Goal: Task Accomplishment & Management: Manage account settings

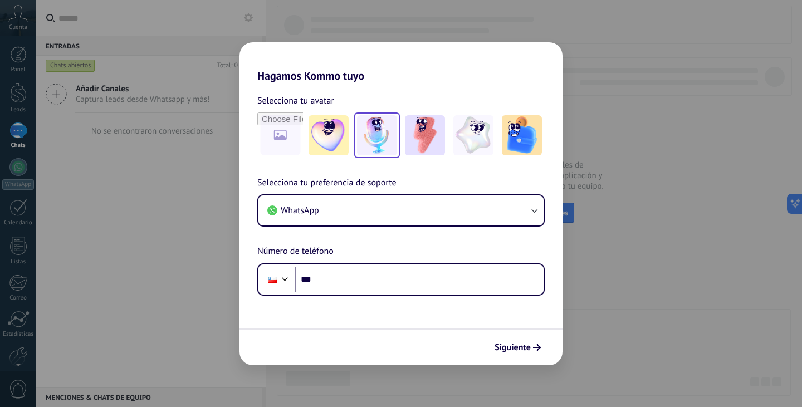
click at [381, 136] on img at bounding box center [377, 135] width 40 height 40
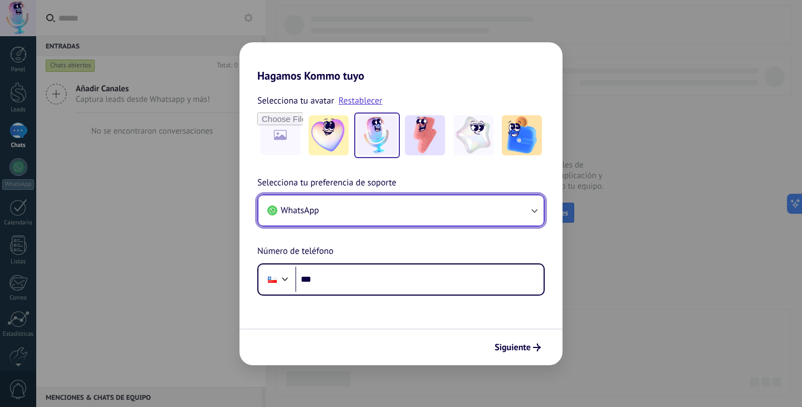
click at [483, 210] on button "WhatsApp" at bounding box center [400, 211] width 285 height 30
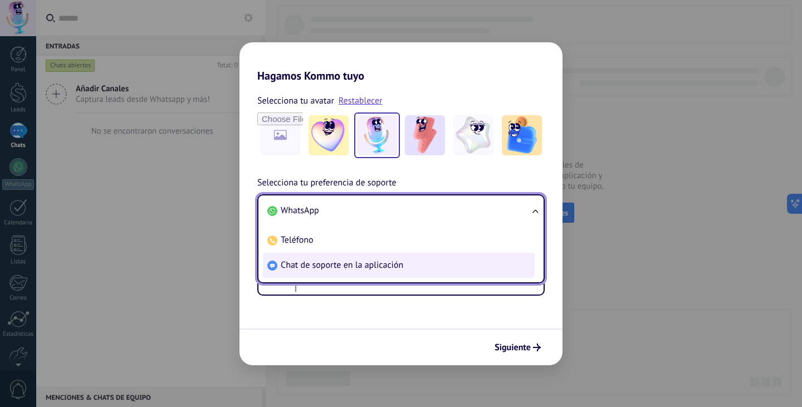
click at [348, 267] on span "Chat de soporte en la aplicación" at bounding box center [342, 265] width 123 height 11
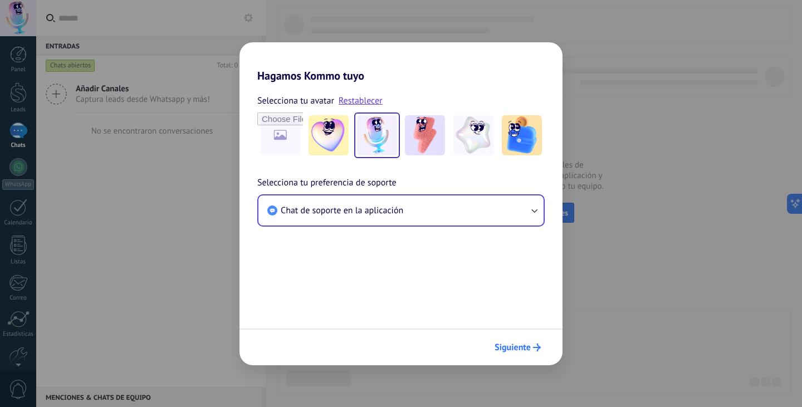
click at [510, 344] on span "Siguiente" at bounding box center [513, 348] width 36 height 8
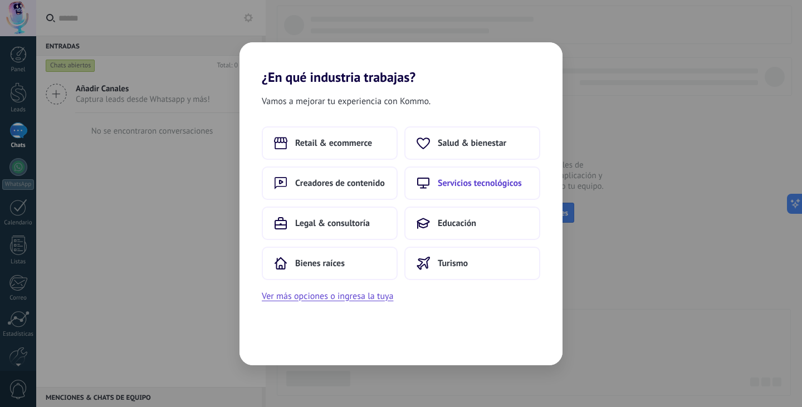
click at [505, 180] on span "Servicios tecnológicos" at bounding box center [480, 183] width 84 height 11
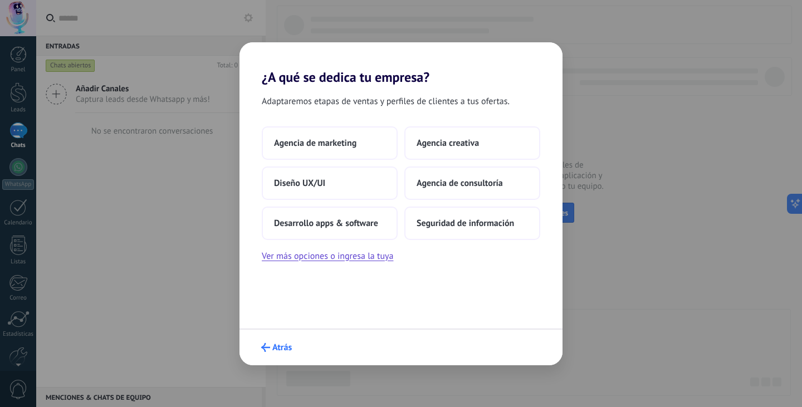
click at [287, 344] on span "Atrás" at bounding box center [281, 348] width 19 height 8
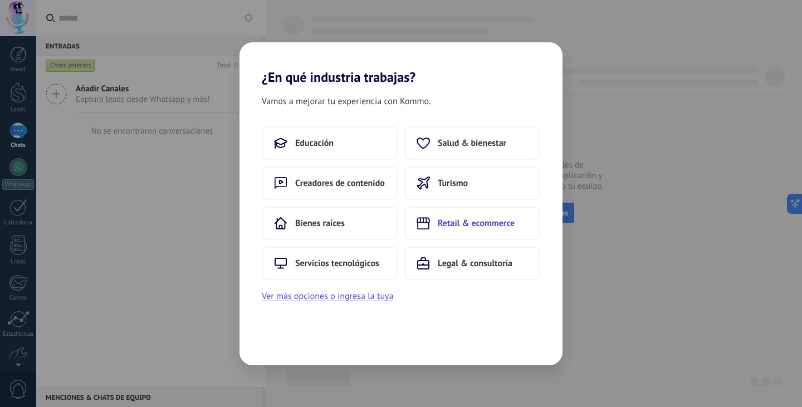
click at [448, 222] on span "Retail & ecommerce" at bounding box center [476, 223] width 77 height 11
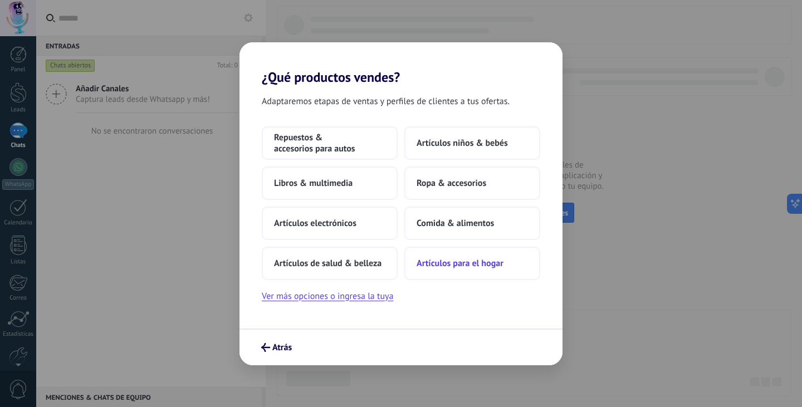
click at [458, 257] on button "Artículos para el hogar" at bounding box center [472, 263] width 136 height 33
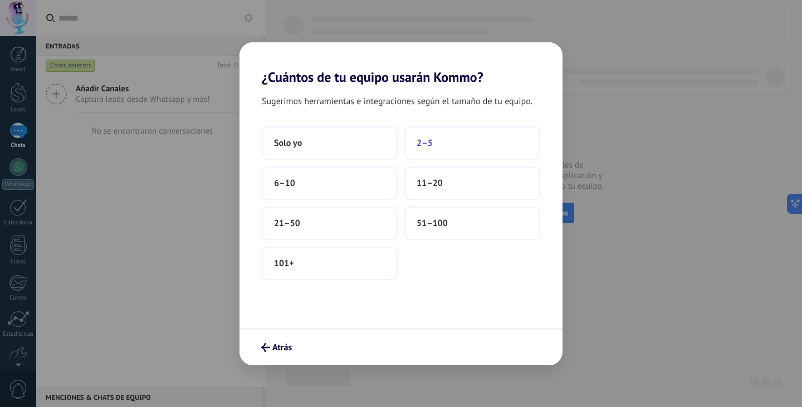
click at [445, 144] on button "2–5" at bounding box center [472, 142] width 136 height 33
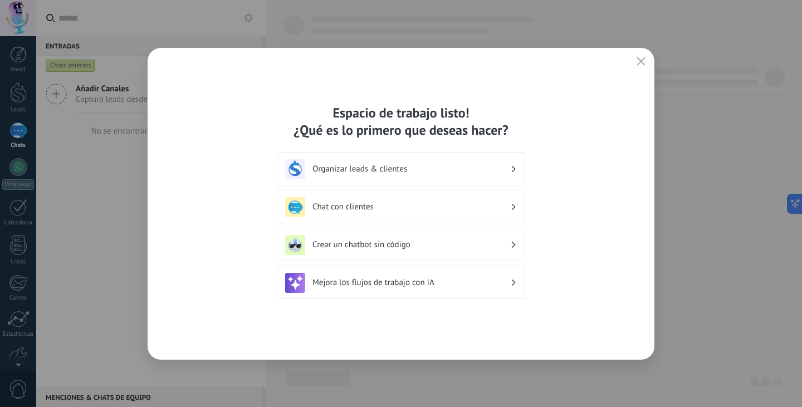
click at [382, 163] on div "Organizar leads & clientes" at bounding box center [401, 169] width 232 height 20
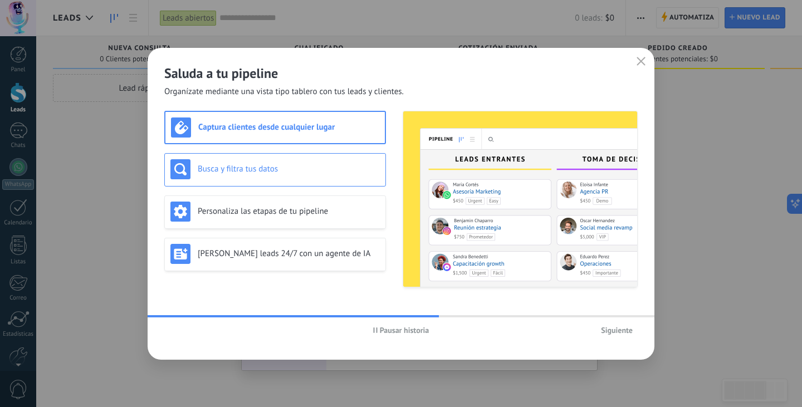
click at [242, 172] on h3 "Busca y filtra tus datos" at bounding box center [289, 169] width 182 height 11
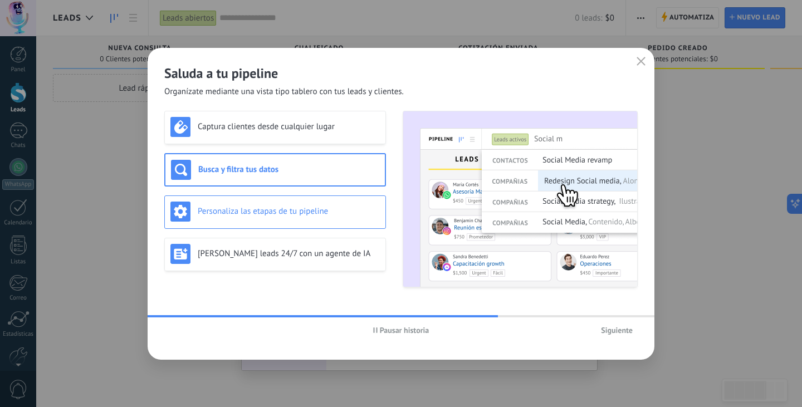
click at [303, 211] on h3 "Personaliza las etapas de tu pipeline" at bounding box center [289, 211] width 182 height 11
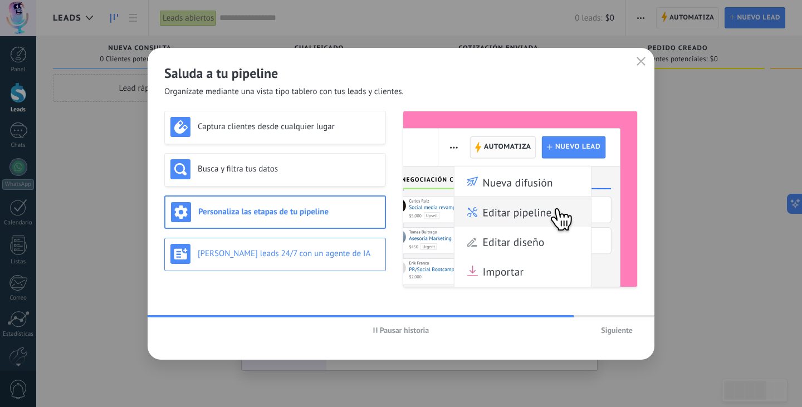
click at [232, 261] on div "[PERSON_NAME] leads 24/7 con un agente de IA" at bounding box center [274, 254] width 209 height 20
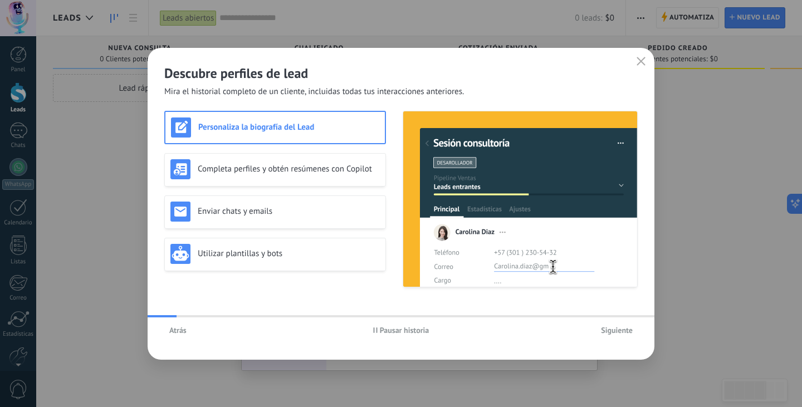
click at [643, 61] on icon "button" at bounding box center [641, 61] width 9 height 9
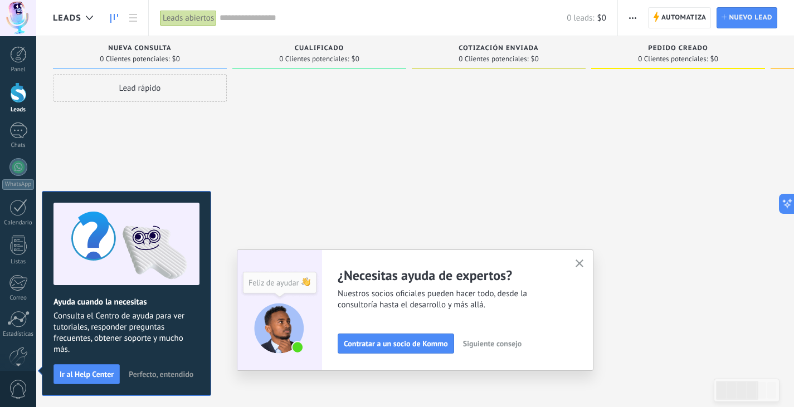
click at [579, 261] on icon "button" at bounding box center [579, 264] width 8 height 8
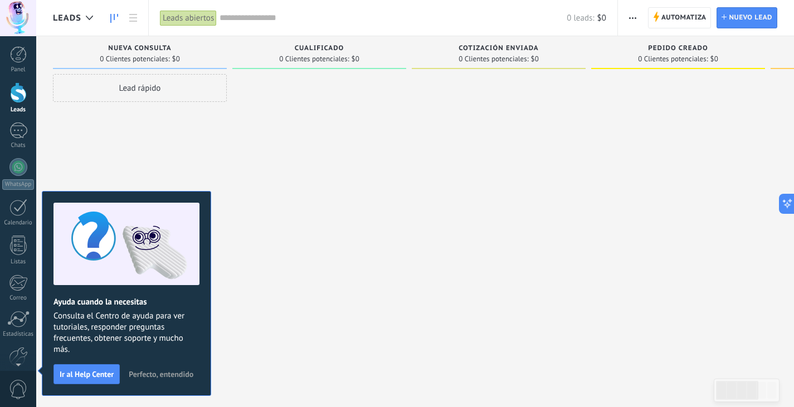
click at [164, 373] on span "Perfecto, entendido" at bounding box center [161, 374] width 65 height 8
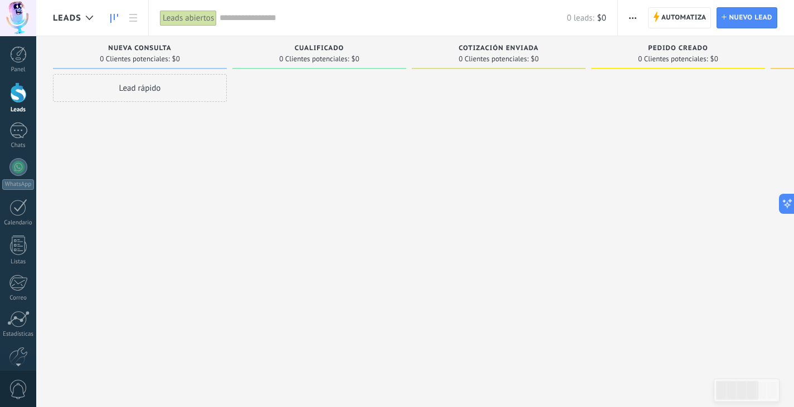
click at [296, 225] on div at bounding box center [319, 205] width 174 height 262
click at [18, 56] on div at bounding box center [18, 54] width 17 height 17
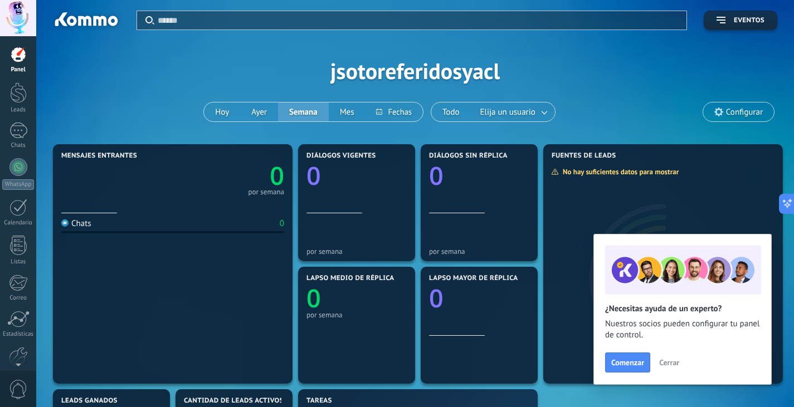
click at [392, 65] on div "Aplicar Eventos jsotoreferidosyacl [DATE] [DATE] Semana Mes Todo Elija un usuar…" at bounding box center [415, 70] width 724 height 141
click at [392, 75] on div "Aplicar Eventos jsotoreferidosyacl [DATE] [DATE] Semana Mes Todo Elija un usuar…" at bounding box center [415, 70] width 724 height 141
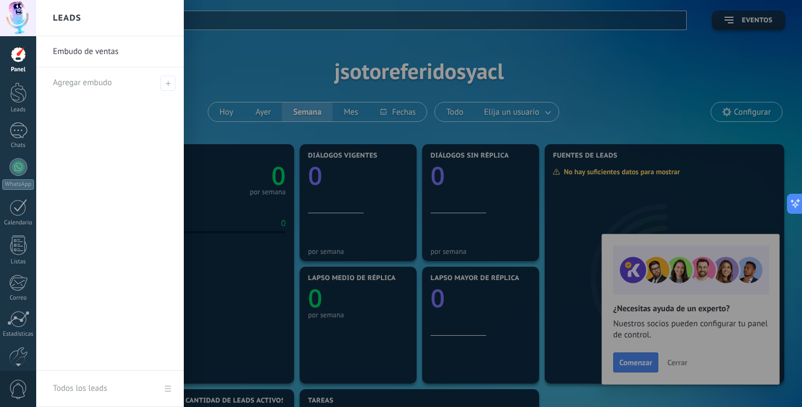
click at [435, 78] on div at bounding box center [437, 203] width 802 height 407
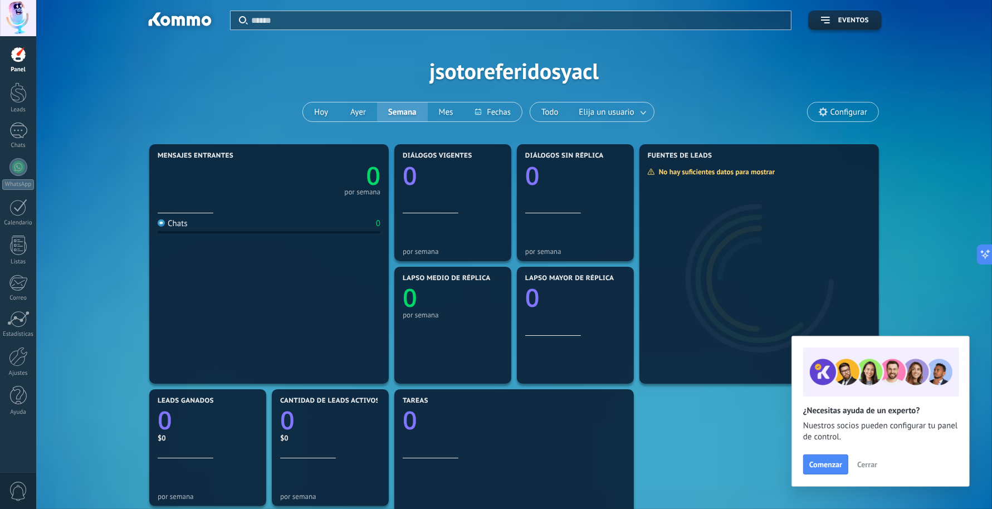
drag, startPoint x: 752, startPoint y: 31, endPoint x: 266, endPoint y: 70, distance: 487.3
click at [266, 70] on div "Aplicar Eventos jsotoreferidosyacl [DATE] [DATE] Semana Mes Todo Elija un usuar…" at bounding box center [514, 70] width 923 height 141
click at [21, 361] on div at bounding box center [18, 356] width 19 height 19
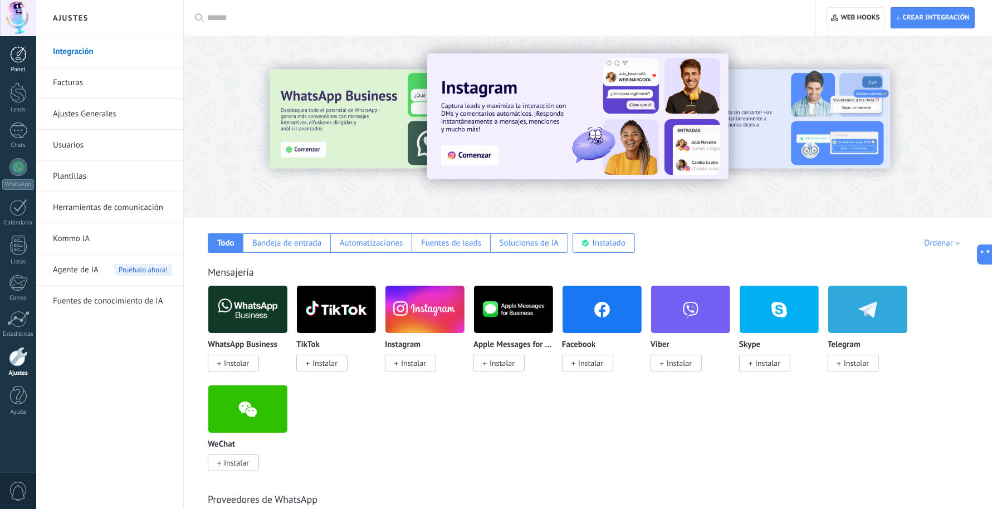
click at [16, 56] on div at bounding box center [18, 54] width 17 height 17
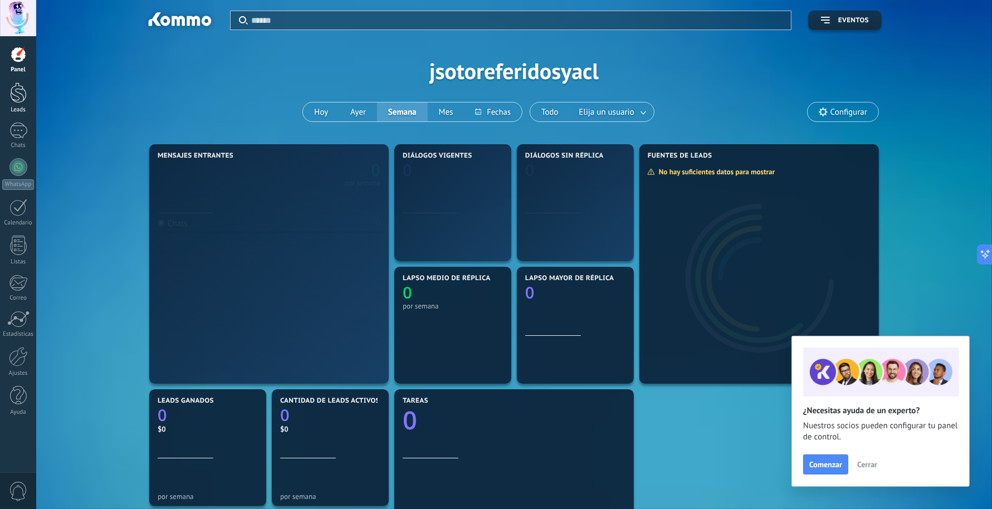
click at [21, 91] on div at bounding box center [18, 92] width 17 height 21
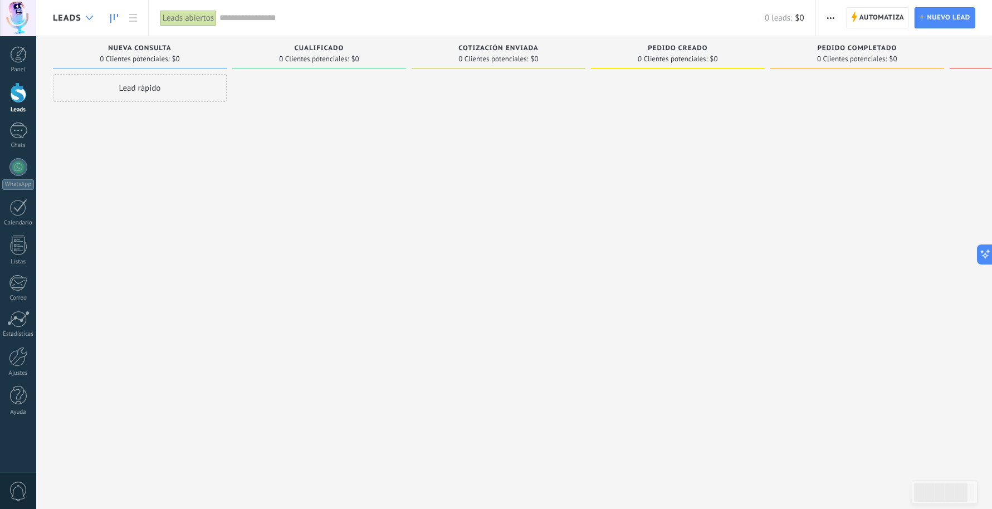
click at [85, 14] on div at bounding box center [89, 18] width 18 height 22
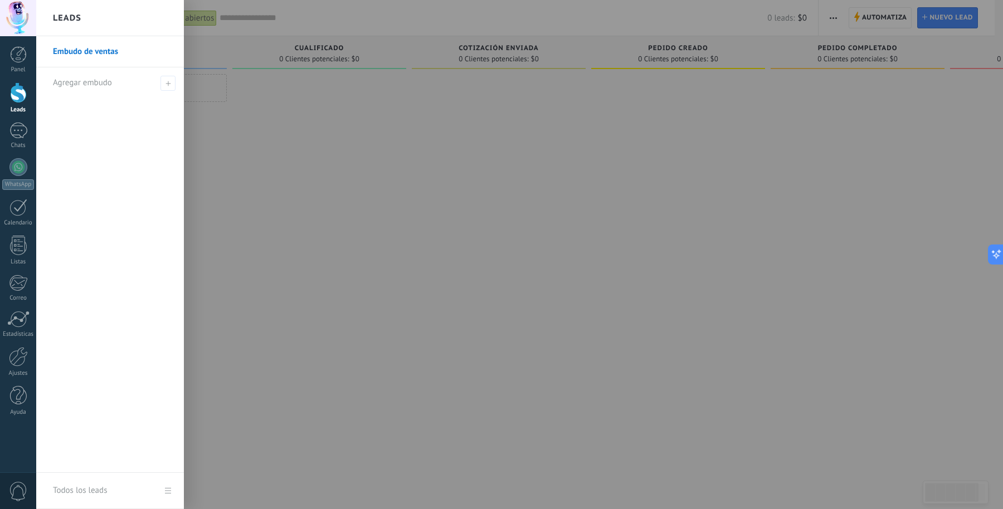
click at [307, 204] on div at bounding box center [537, 254] width 1003 height 509
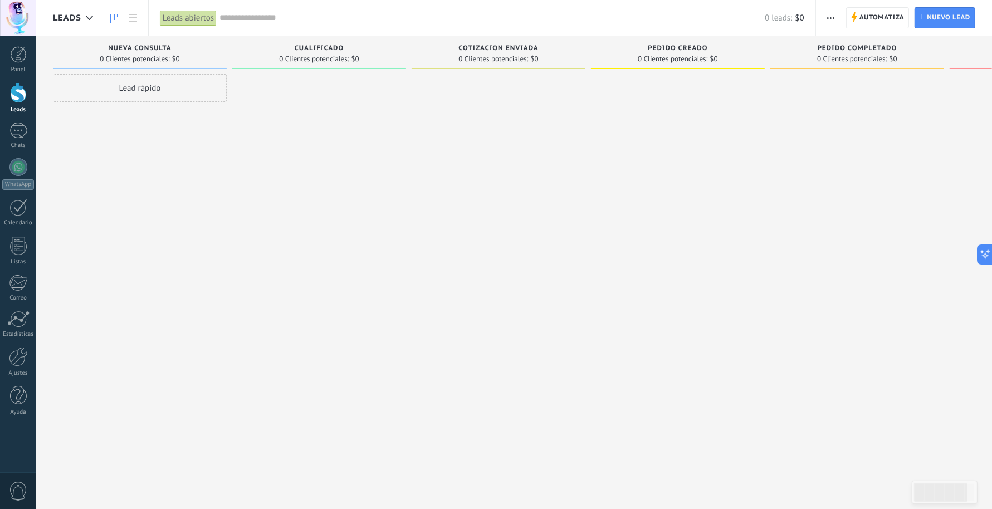
click at [802, 18] on span "button" at bounding box center [830, 17] width 7 height 21
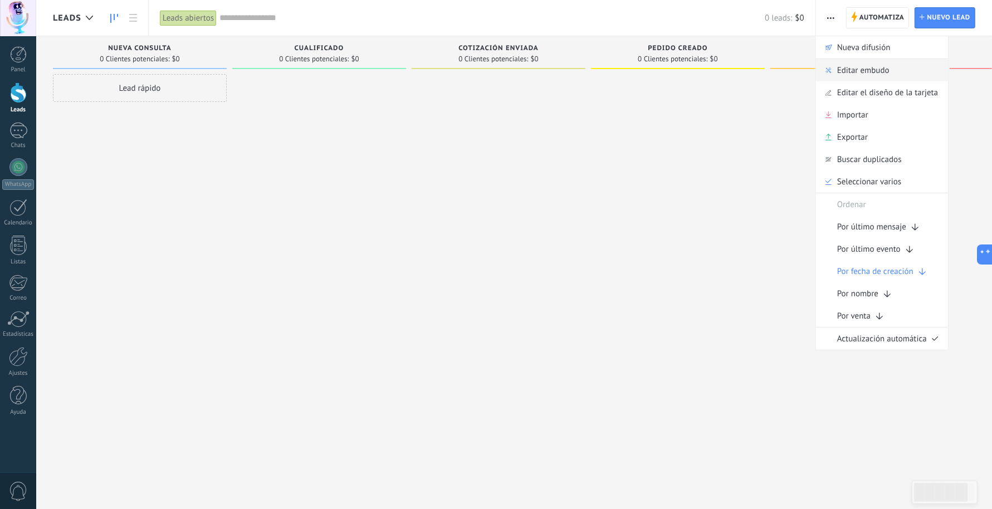
click at [802, 70] on span "Editar embudo" at bounding box center [863, 70] width 52 height 22
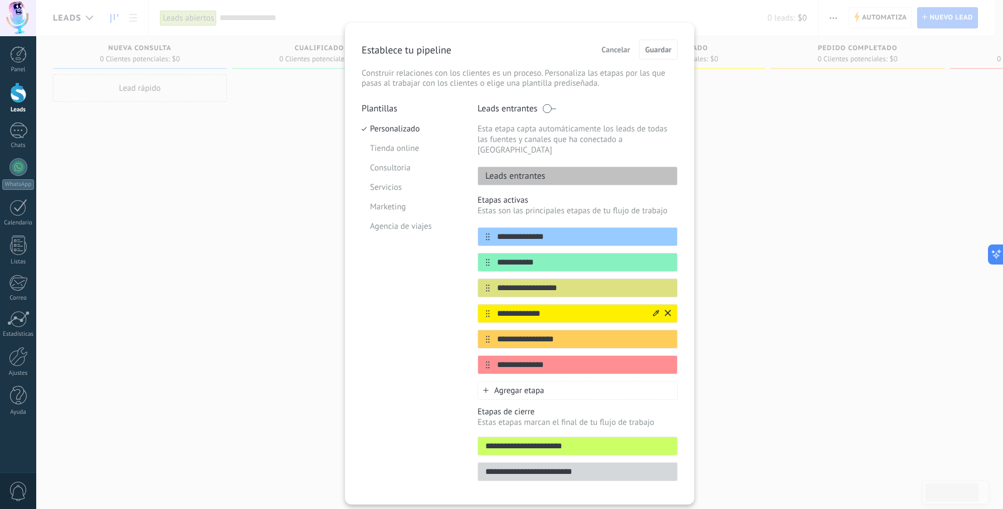
scroll to position [31, 0]
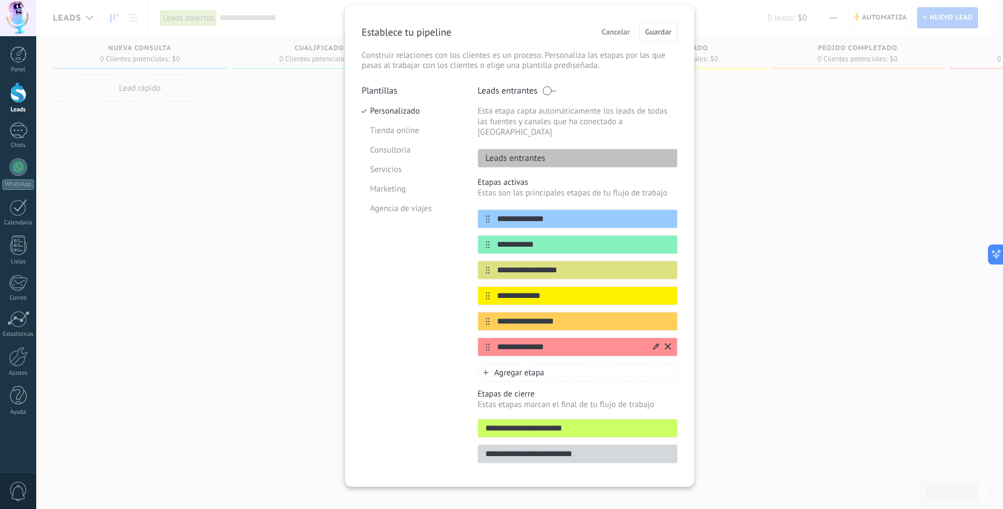
click at [671, 338] on div "**********" at bounding box center [577, 347] width 200 height 19
click at [0, 0] on icon at bounding box center [0, 0] width 0 height 0
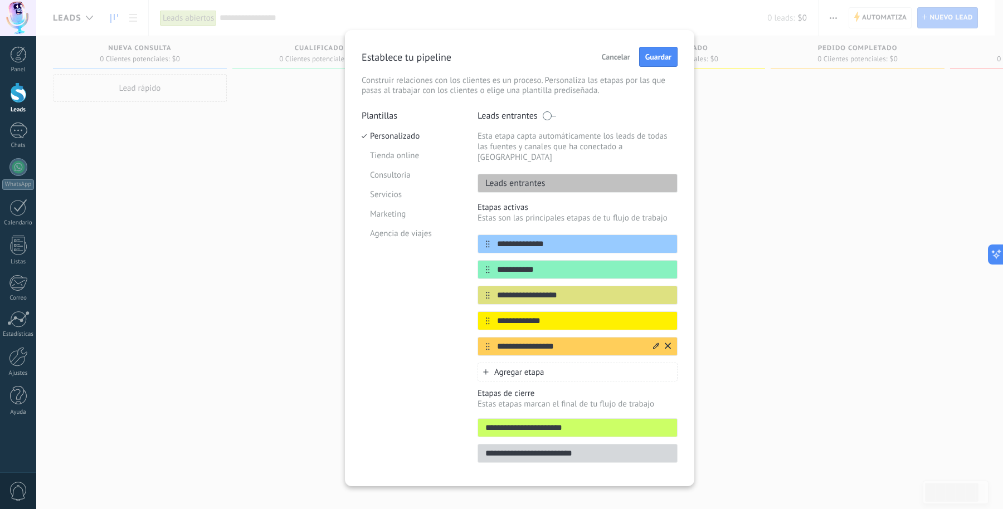
click at [665, 343] on icon at bounding box center [668, 346] width 6 height 6
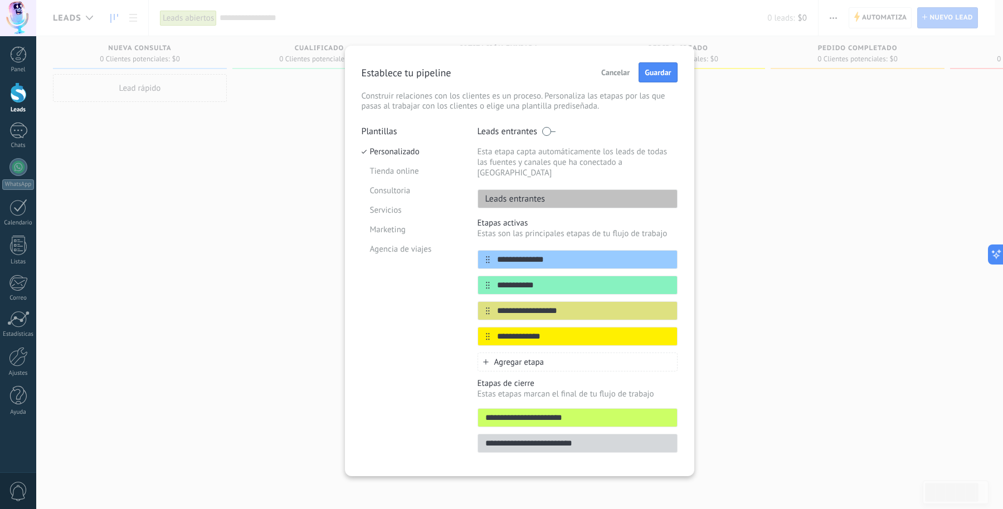
scroll to position [0, 0]
click at [0, 0] on div at bounding box center [0, 0] width 0 height 0
click at [0, 0] on icon at bounding box center [0, 0] width 0 height 0
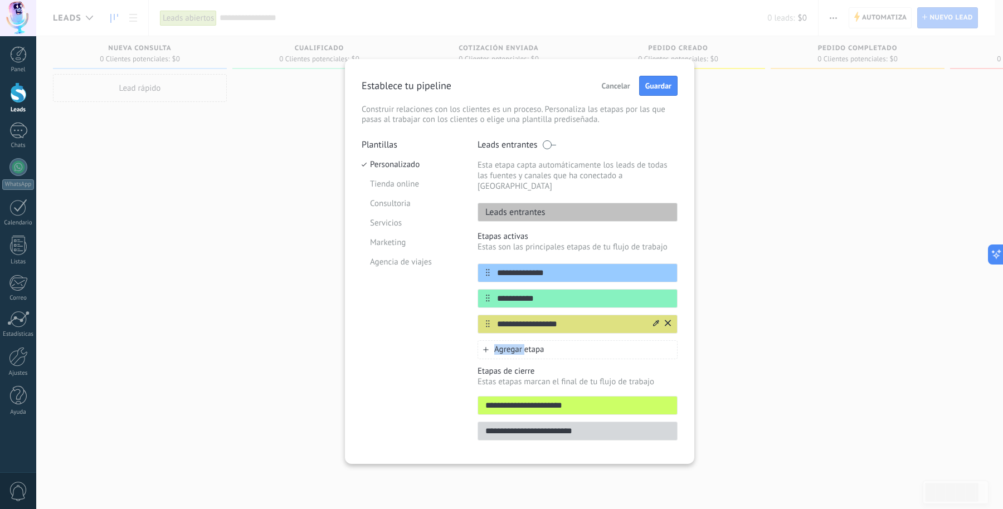
click at [666, 320] on icon at bounding box center [668, 323] width 6 height 6
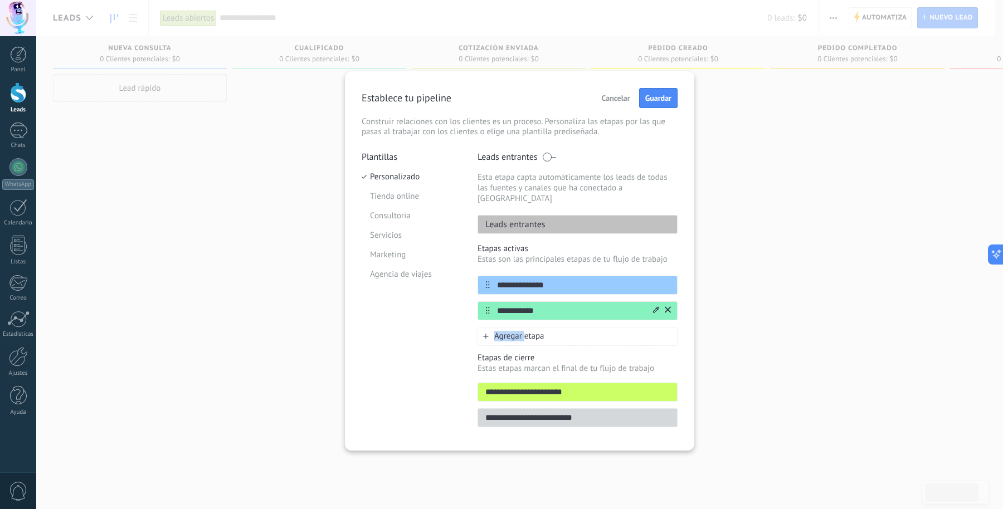
click at [670, 307] on icon at bounding box center [668, 310] width 6 height 6
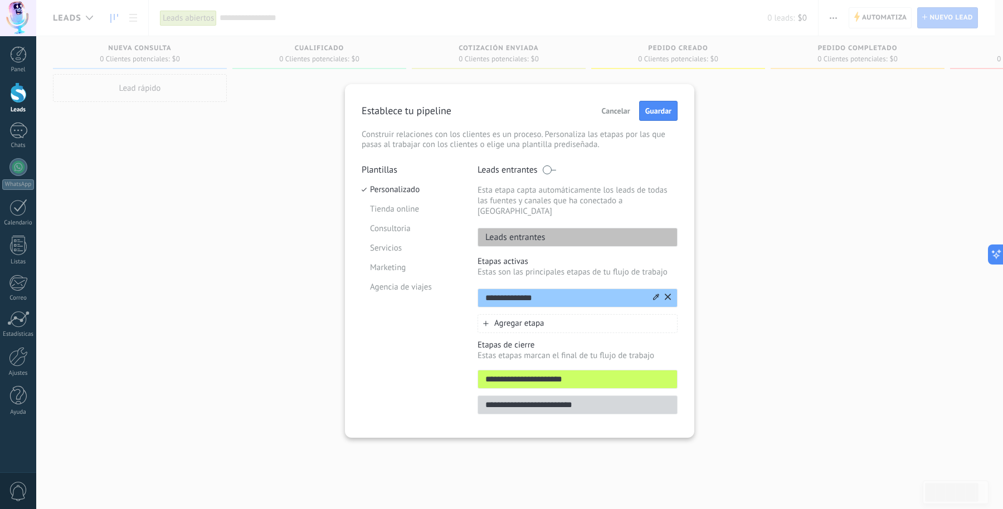
click at [672, 289] on div "**********" at bounding box center [577, 298] width 200 height 19
click at [552, 314] on div "Agregar etapa" at bounding box center [577, 323] width 200 height 19
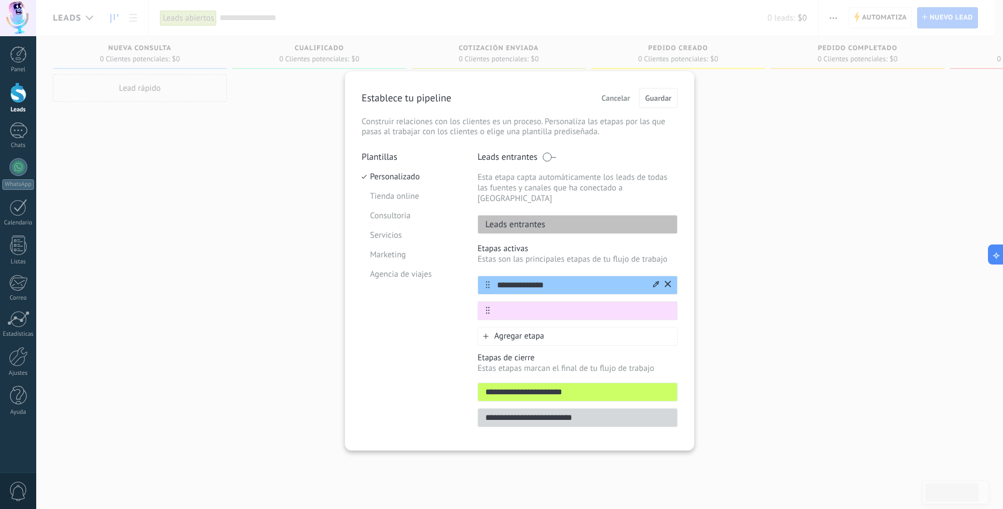
click at [605, 279] on input "**********" at bounding box center [571, 285] width 162 height 12
click at [0, 0] on icon at bounding box center [0, 0] width 0 height 0
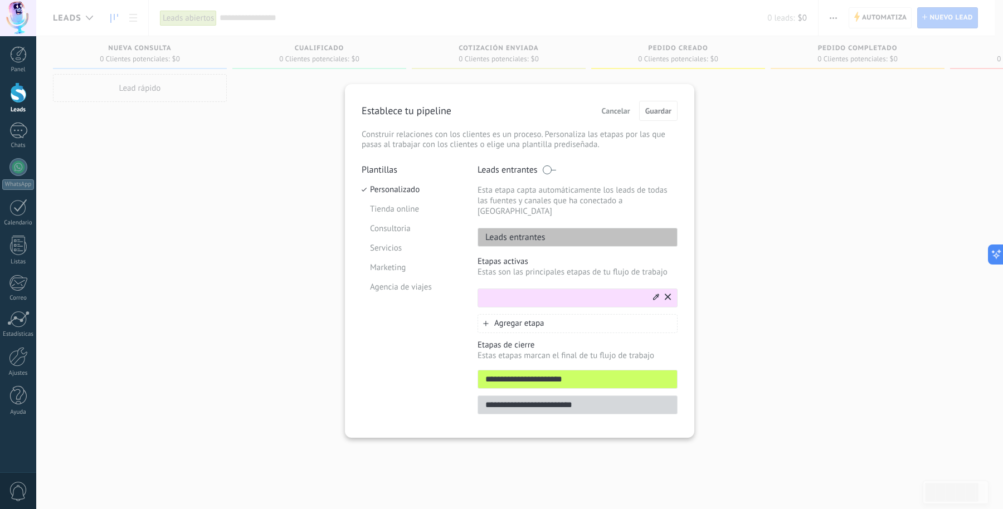
click at [544, 292] on input "text" at bounding box center [564, 298] width 173 height 12
type input "**********"
click at [520, 318] on span "Agregar etapa" at bounding box center [519, 323] width 50 height 11
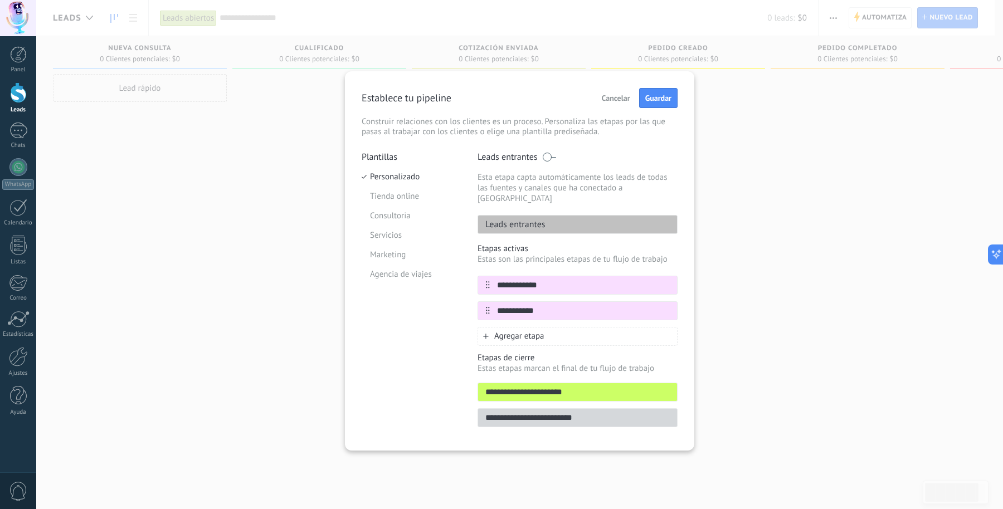
type input "**********"
click at [535, 331] on div "Agregar etapa" at bounding box center [577, 336] width 200 height 19
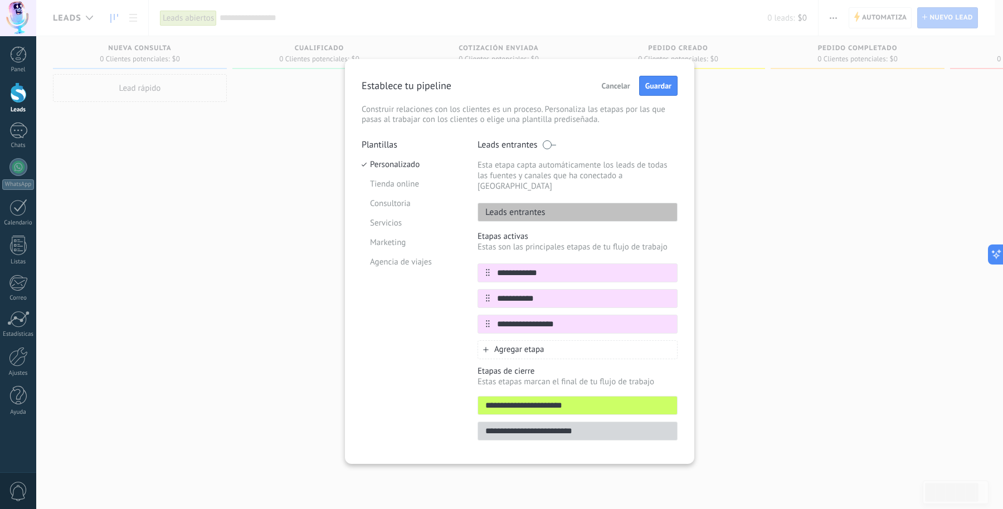
type input "**********"
click at [506, 344] on span "Agregar etapa" at bounding box center [519, 349] width 50 height 11
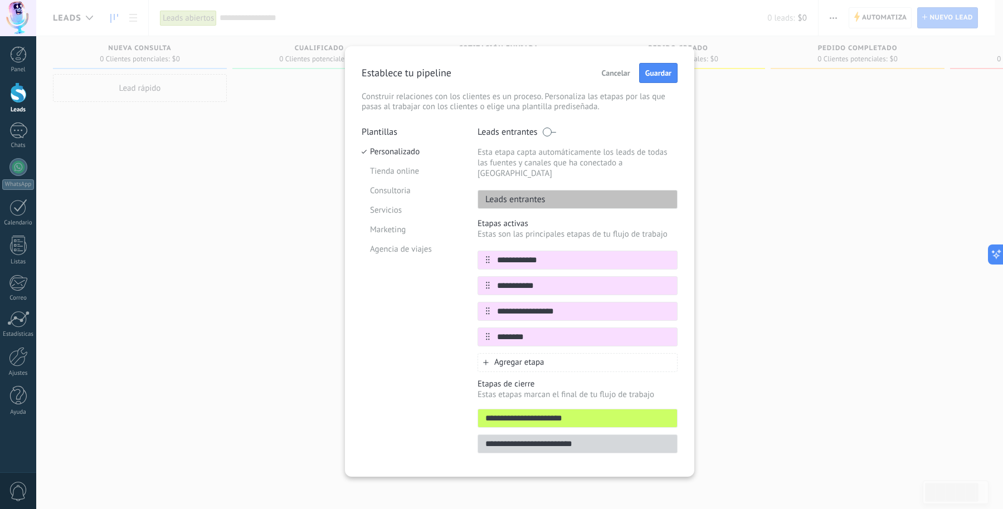
type input "********"
click at [531, 357] on span "Agregar etapa" at bounding box center [519, 362] width 50 height 11
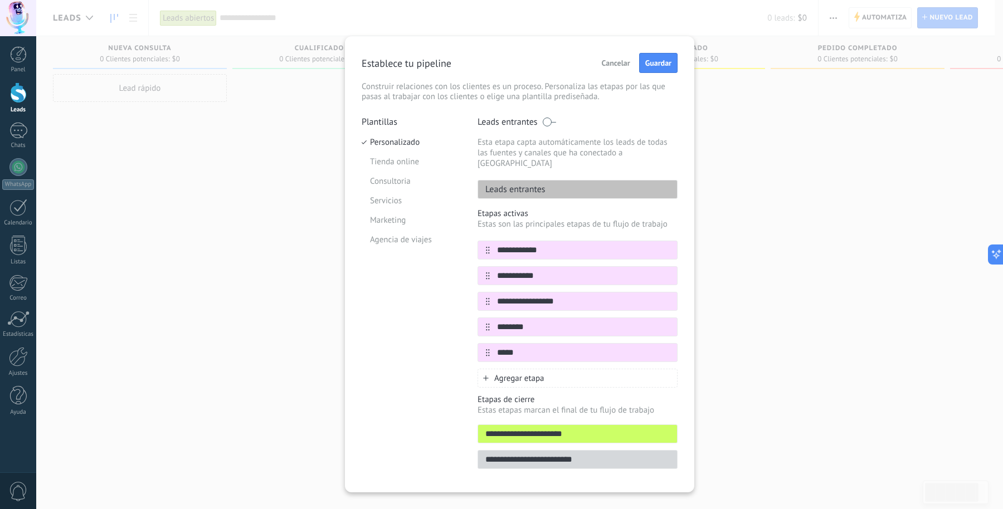
type input "*****"
click at [519, 373] on span "Agregar etapa" at bounding box center [519, 378] width 50 height 11
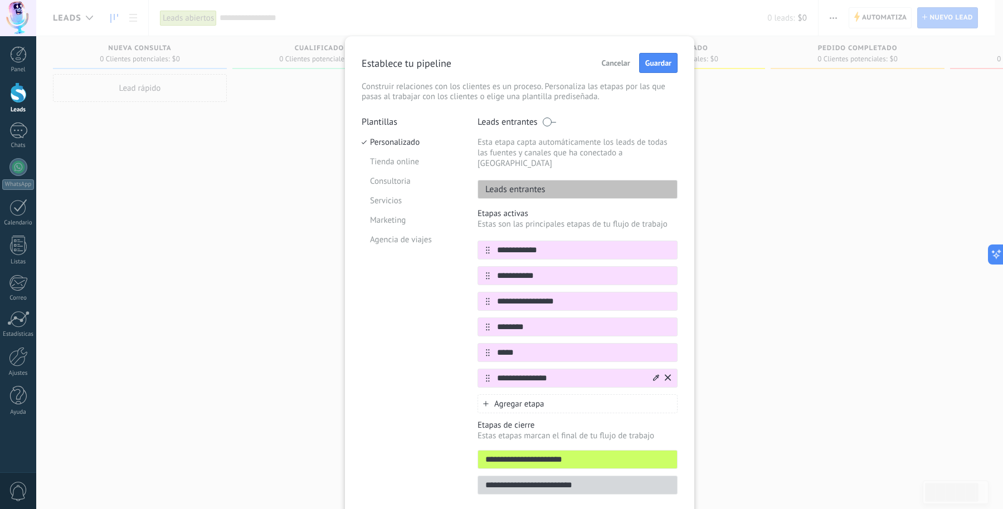
click at [513, 373] on input "**********" at bounding box center [571, 379] width 162 height 12
click at [550, 373] on input "*******" at bounding box center [571, 379] width 162 height 12
type input "**********"
click at [580, 394] on div "Agregar etapa" at bounding box center [577, 403] width 200 height 19
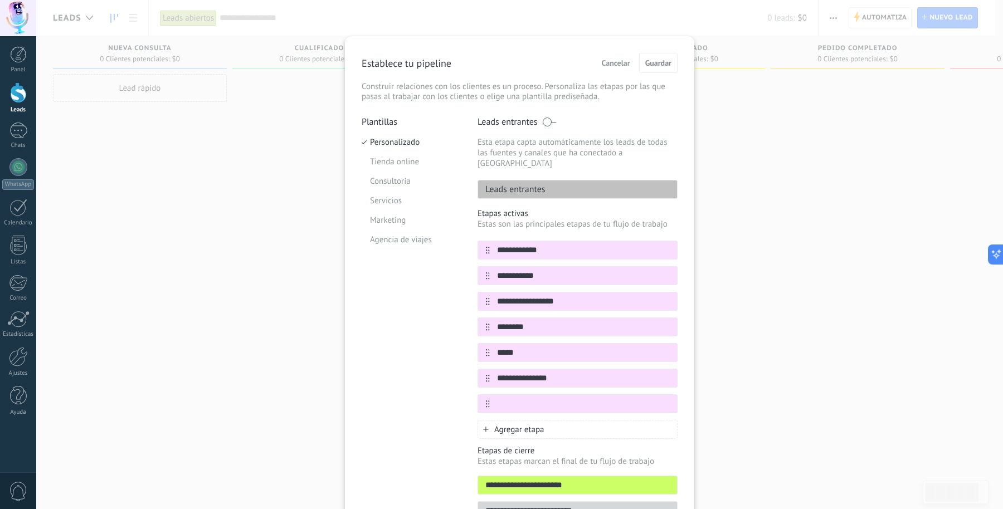
click at [802, 371] on div "**********" at bounding box center [519, 254] width 967 height 509
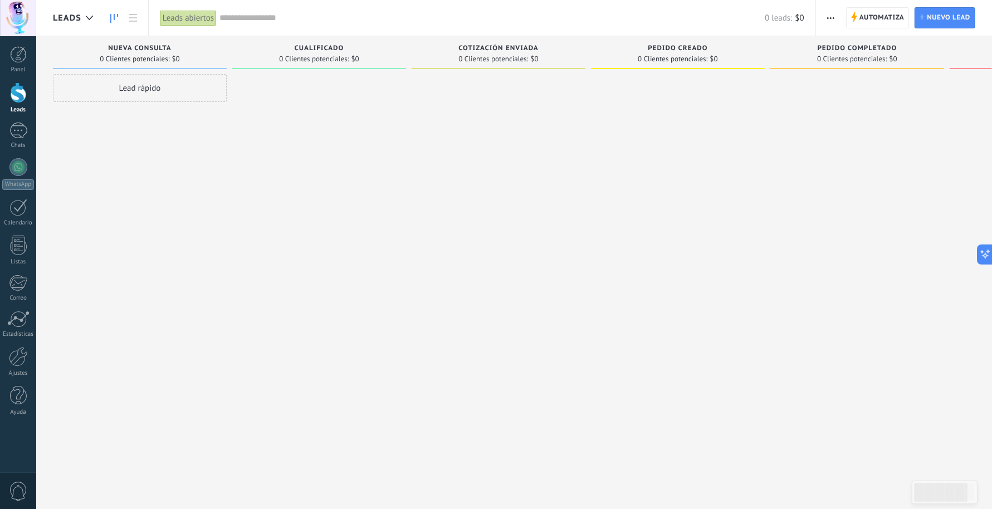
click at [802, 18] on icon "button" at bounding box center [830, 18] width 7 height 2
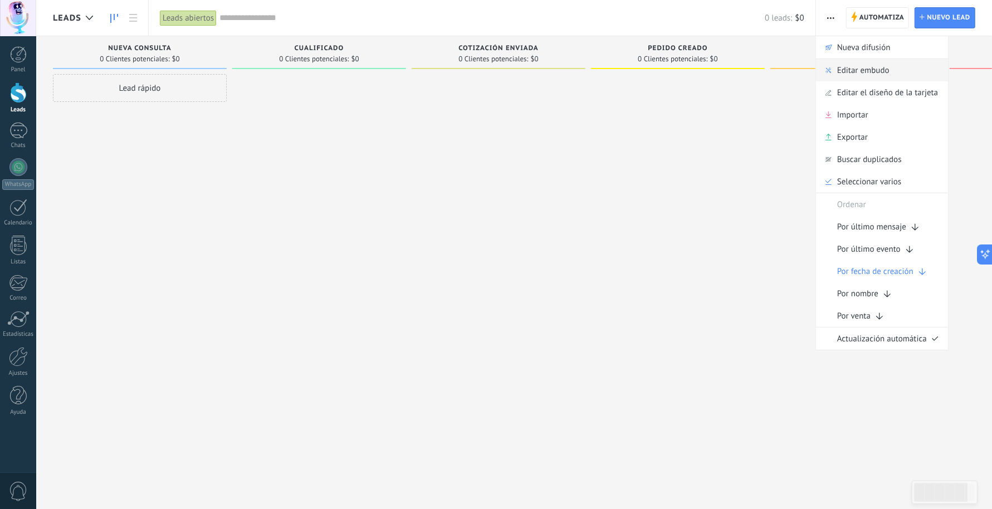
click at [802, 67] on span "Editar embudo" at bounding box center [863, 70] width 52 height 22
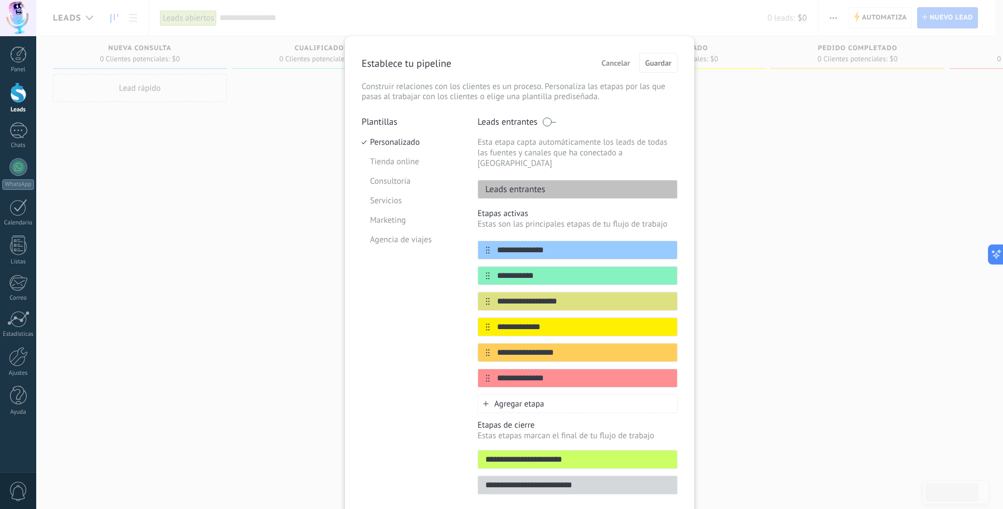
click at [178, 162] on div "**********" at bounding box center [519, 254] width 967 height 509
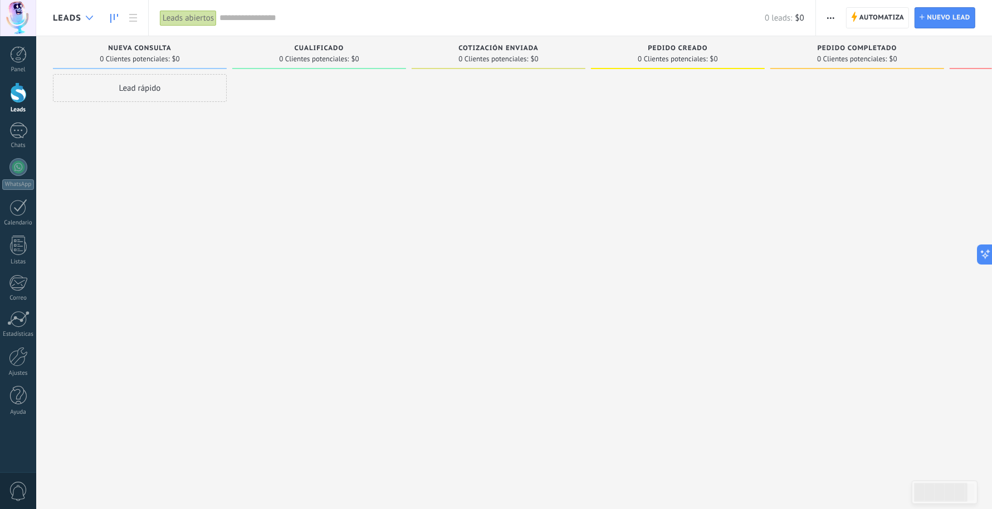
click at [88, 14] on div at bounding box center [89, 18] width 18 height 22
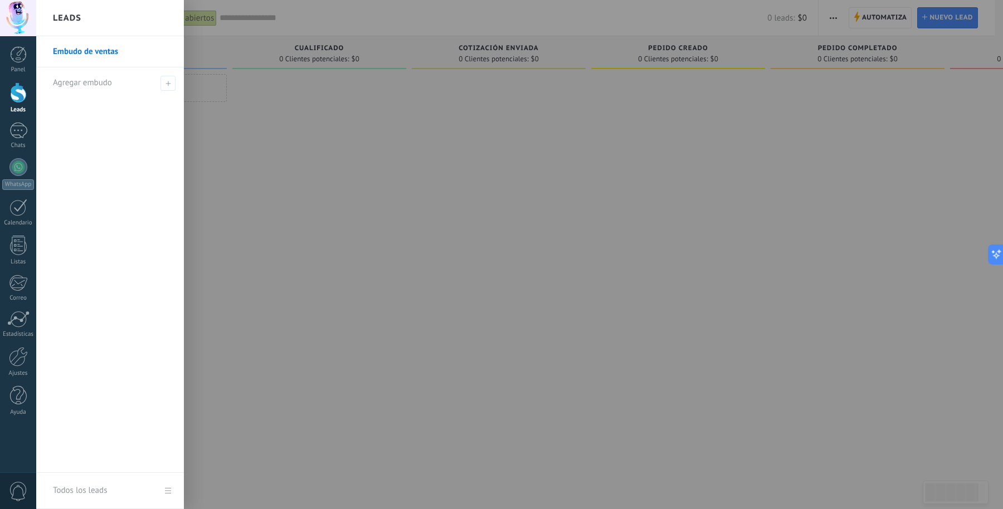
drag, startPoint x: 374, startPoint y: 227, endPoint x: 375, endPoint y: 222, distance: 5.8
click at [375, 227] on div at bounding box center [537, 254] width 1003 height 509
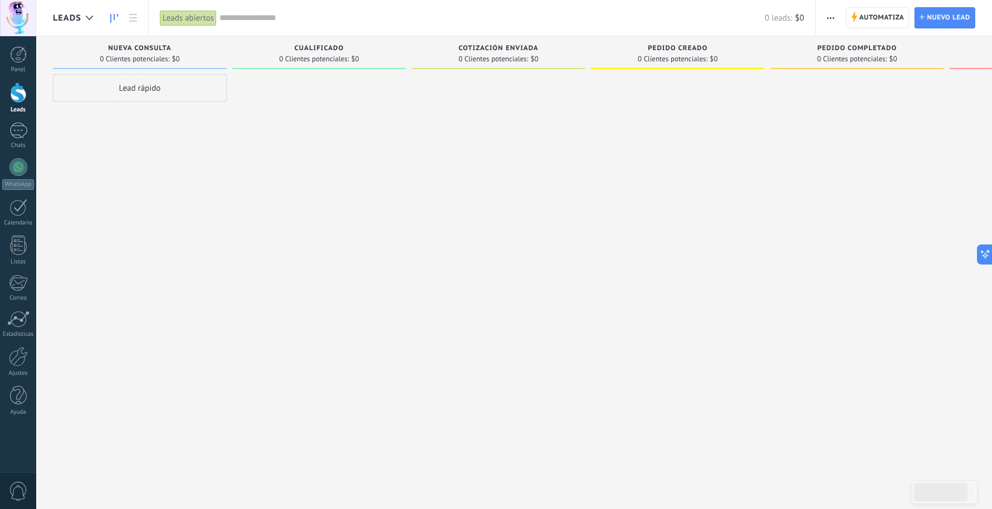
click at [802, 13] on span "button" at bounding box center [830, 17] width 7 height 21
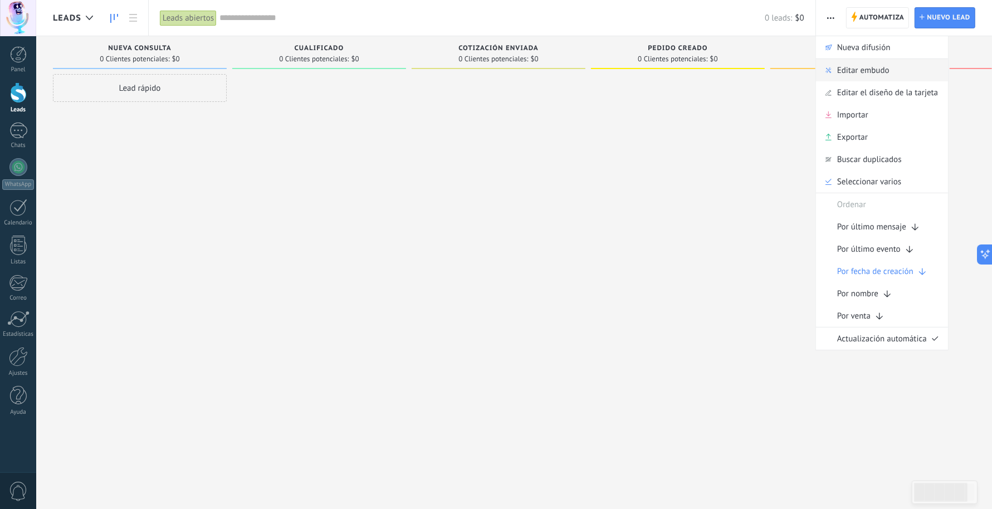
click at [802, 70] on span "Editar embudo" at bounding box center [863, 70] width 52 height 22
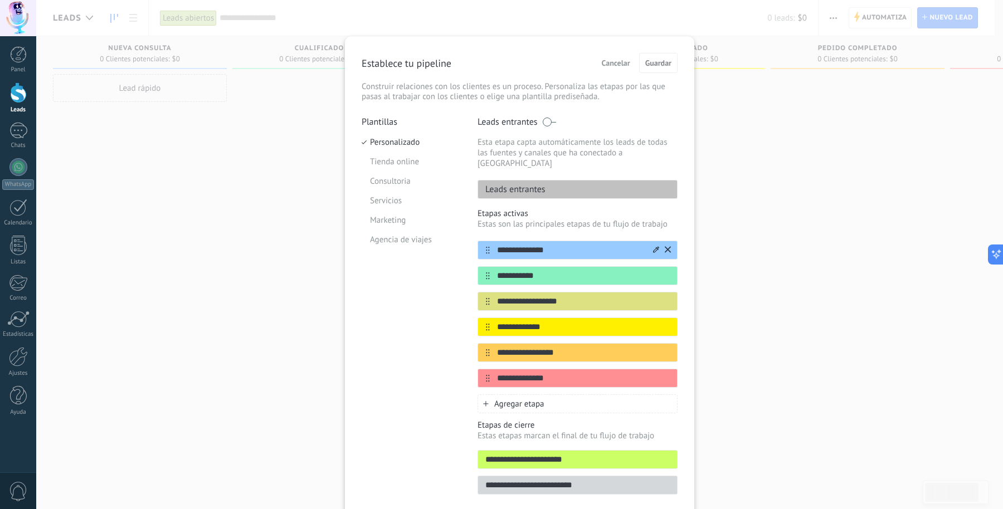
click at [666, 246] on icon at bounding box center [668, 249] width 6 height 6
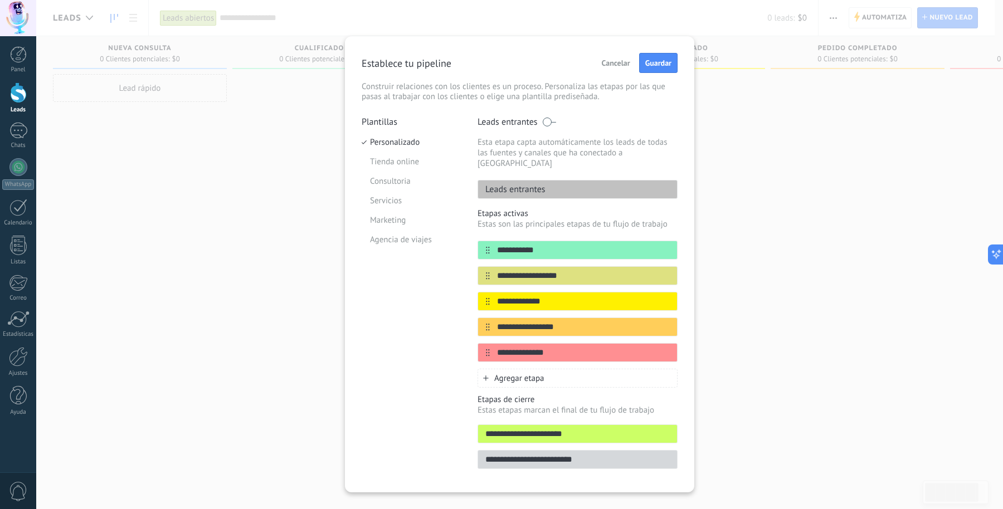
click at [0, 0] on icon at bounding box center [0, 0] width 0 height 0
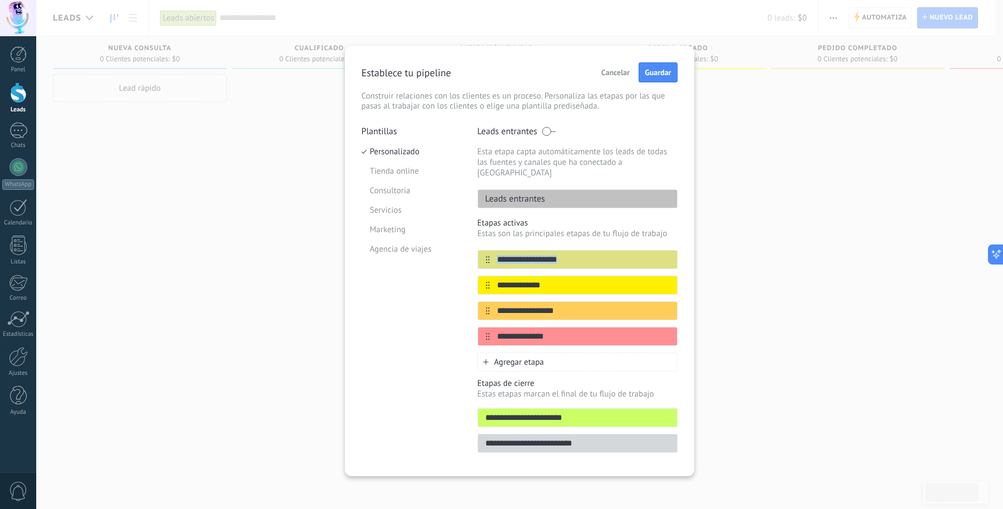
click at [666, 239] on div "**********" at bounding box center [577, 295] width 200 height 154
click at [669, 256] on icon at bounding box center [668, 259] width 6 height 7
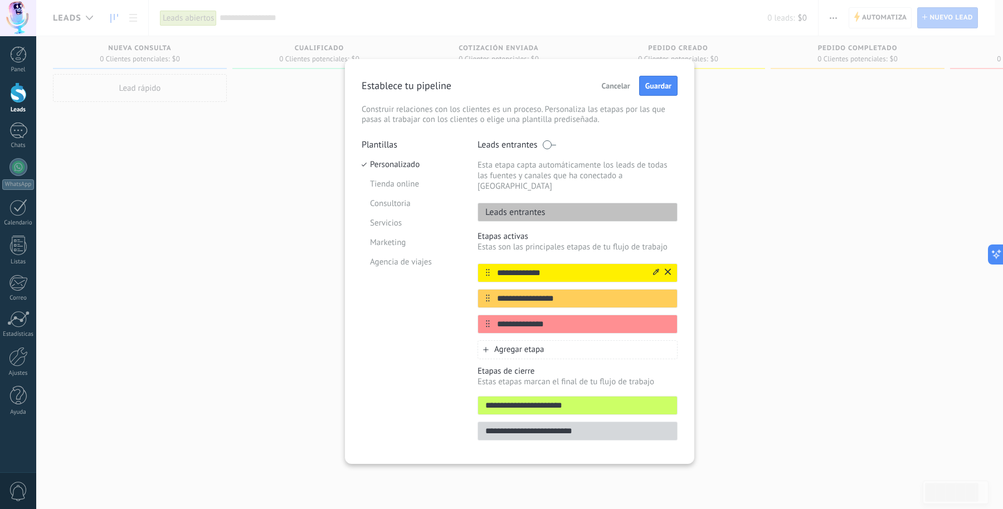
click at [669, 264] on div at bounding box center [660, 273] width 19 height 18
click at [667, 269] on icon at bounding box center [668, 272] width 6 height 6
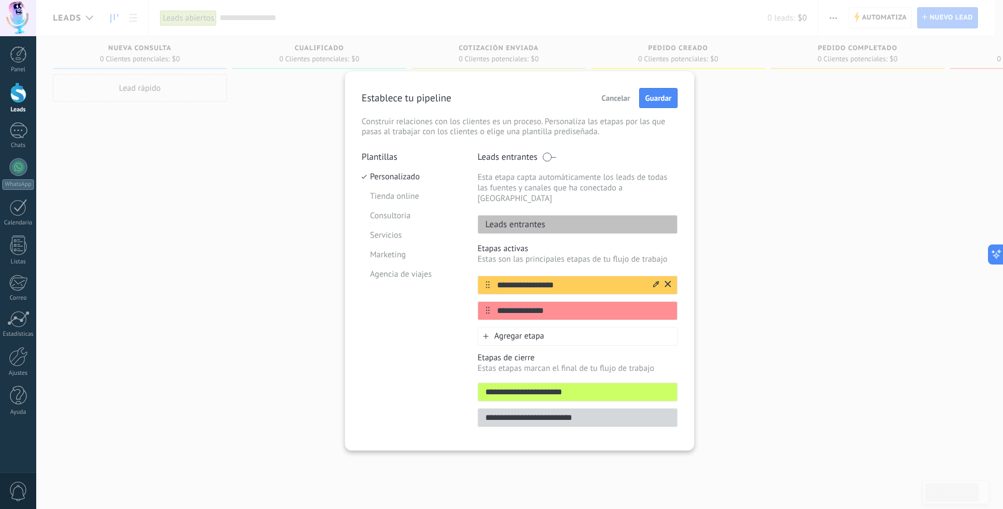
click at [669, 281] on icon at bounding box center [668, 284] width 6 height 7
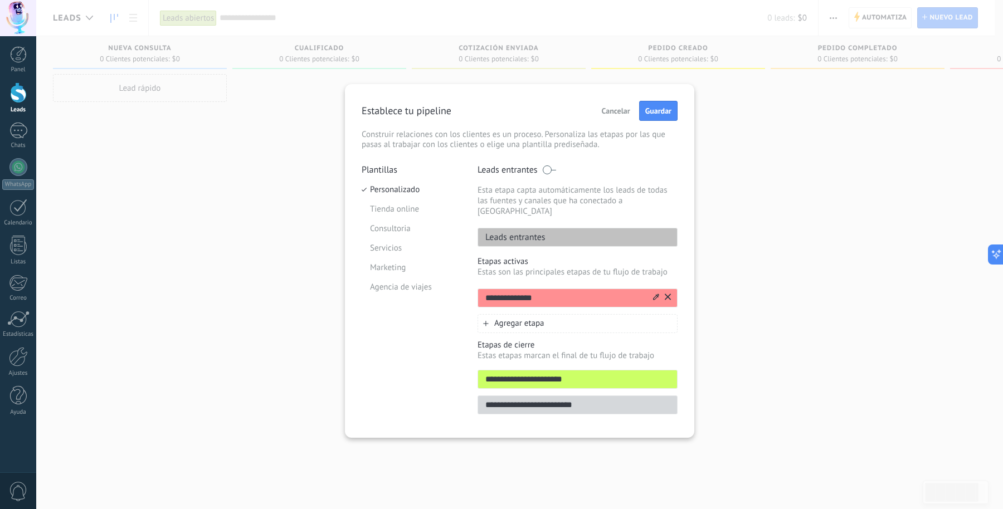
click at [665, 294] on icon at bounding box center [668, 297] width 6 height 7
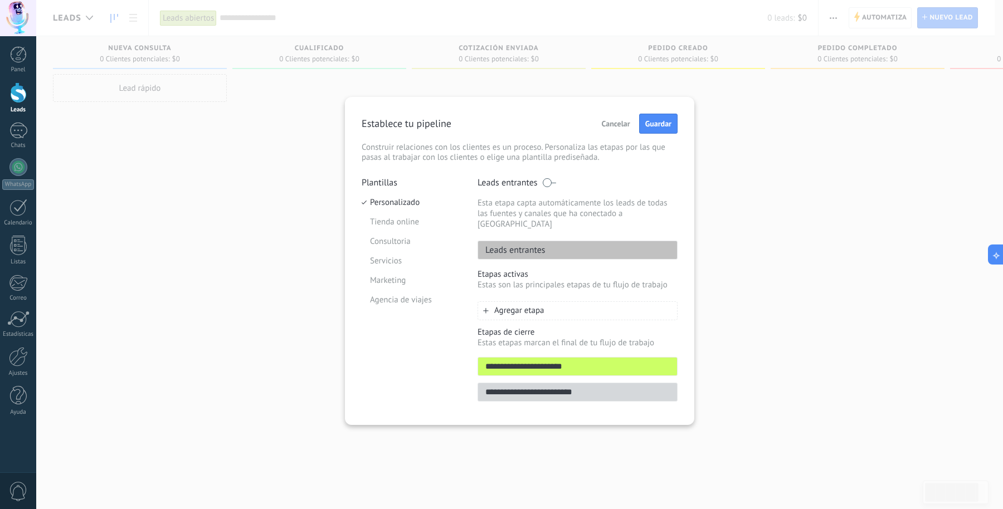
click at [573, 301] on div "Agregar etapa" at bounding box center [577, 310] width 200 height 19
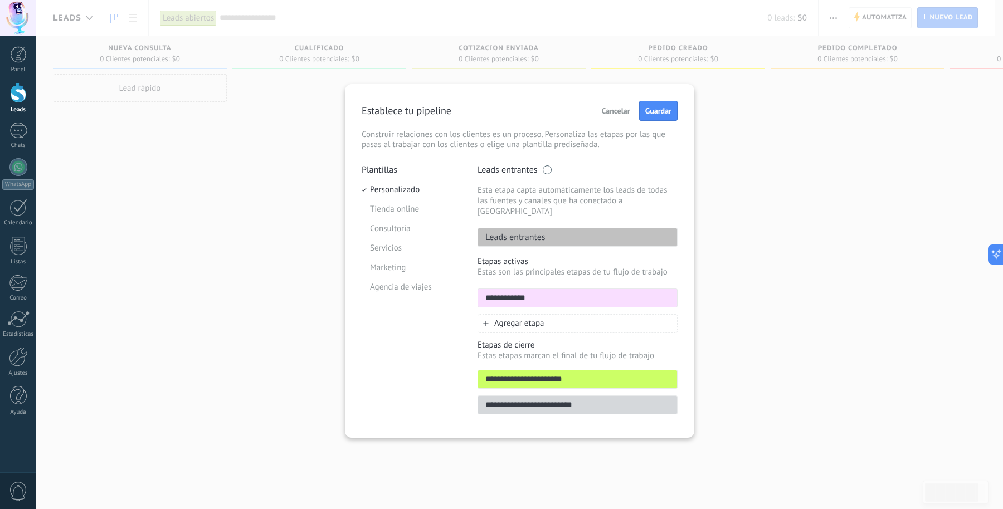
type input "**********"
click at [541, 318] on span "Agregar etapa" at bounding box center [519, 323] width 50 height 11
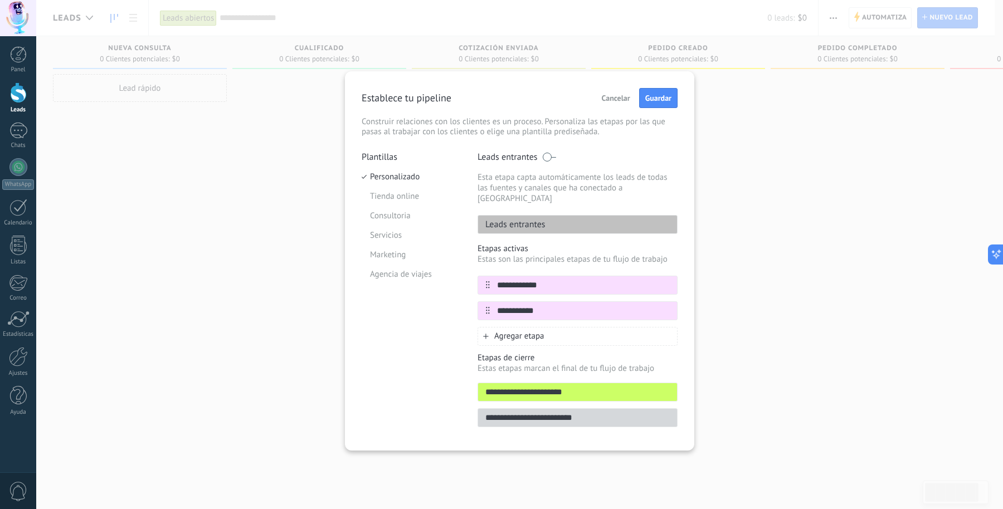
type input "**********"
click at [548, 327] on div "Agregar etapa" at bounding box center [577, 336] width 200 height 19
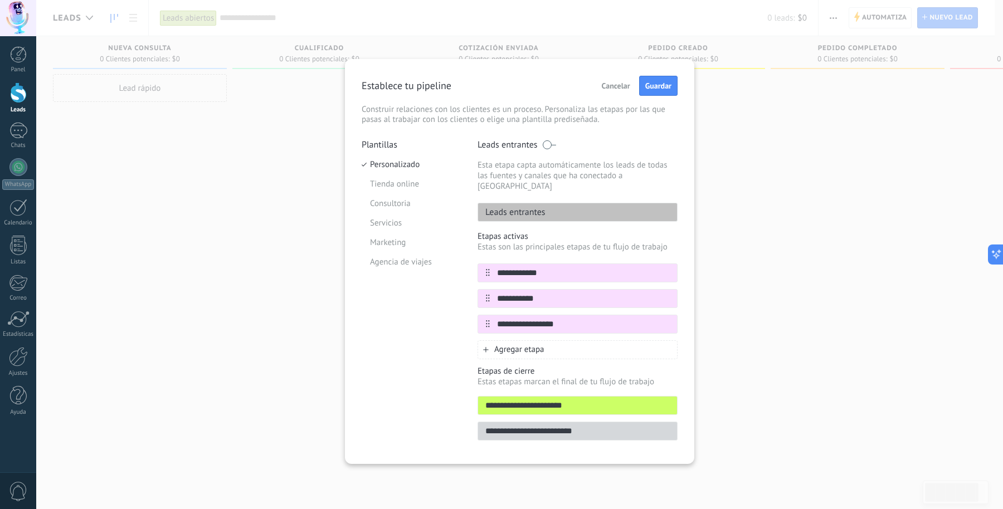
type input "**********"
click at [541, 344] on span "Agregar etapa" at bounding box center [519, 349] width 50 height 11
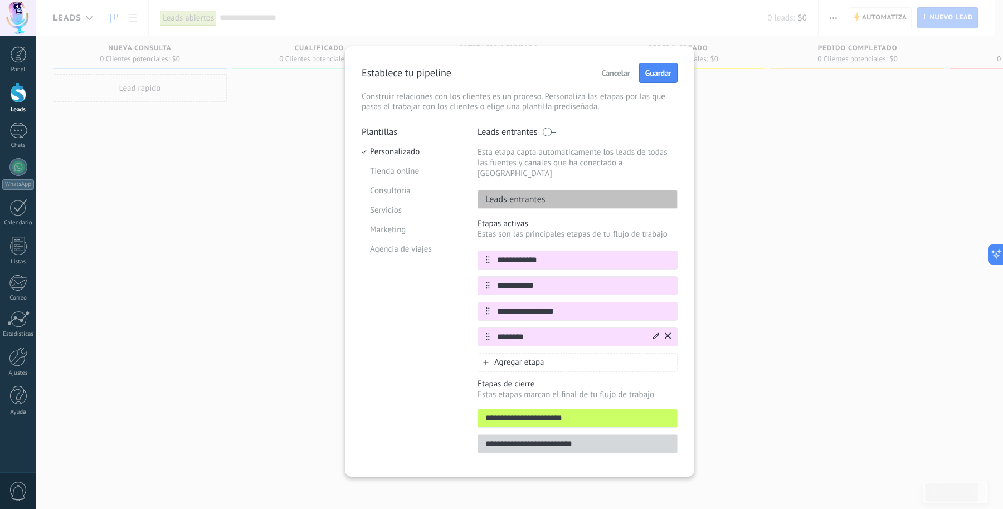
click at [511, 331] on input "********" at bounding box center [571, 337] width 162 height 12
type input "*********"
click at [554, 353] on div "Agregar etapa" at bounding box center [577, 362] width 200 height 19
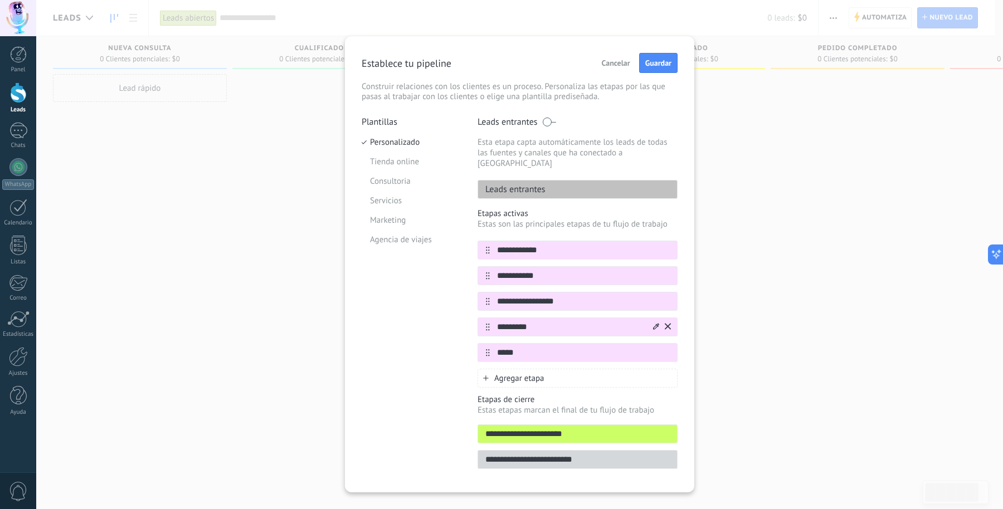
type input "*****"
click at [577, 321] on input "*********" at bounding box center [571, 327] width 162 height 12
drag, startPoint x: 546, startPoint y: 316, endPoint x: 540, endPoint y: 314, distance: 6.0
click at [540, 321] on input "**********" at bounding box center [571, 327] width 162 height 12
click at [571, 321] on input "**********" at bounding box center [571, 327] width 162 height 12
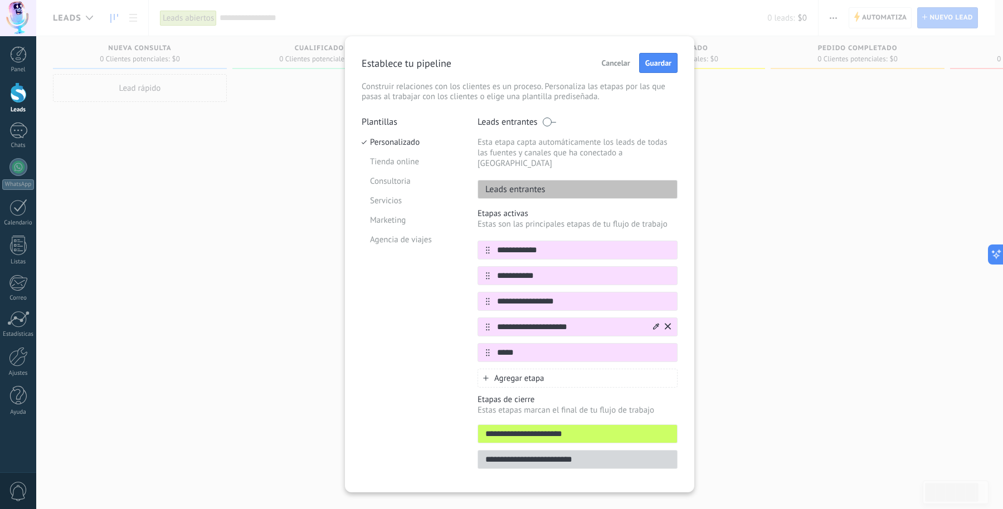
drag, startPoint x: 575, startPoint y: 314, endPoint x: 553, endPoint y: 318, distance: 23.2
click at [553, 321] on input "**********" at bounding box center [571, 327] width 162 height 12
click at [583, 321] on input "**********" at bounding box center [571, 327] width 162 height 12
drag, startPoint x: 588, startPoint y: 315, endPoint x: 534, endPoint y: 313, distance: 53.5
click at [534, 321] on input "**********" at bounding box center [571, 327] width 162 height 12
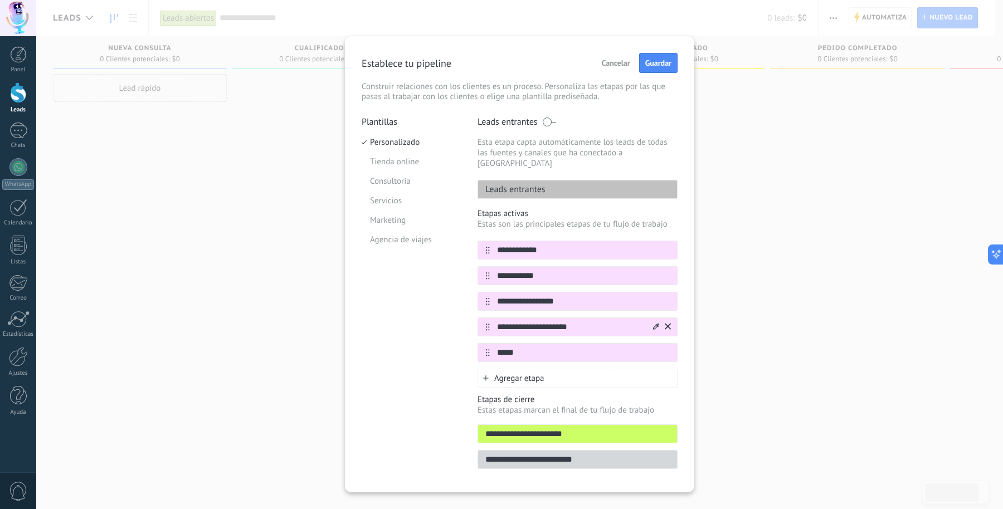
type input "*********"
click at [516, 373] on span "Agregar etapa" at bounding box center [519, 378] width 50 height 11
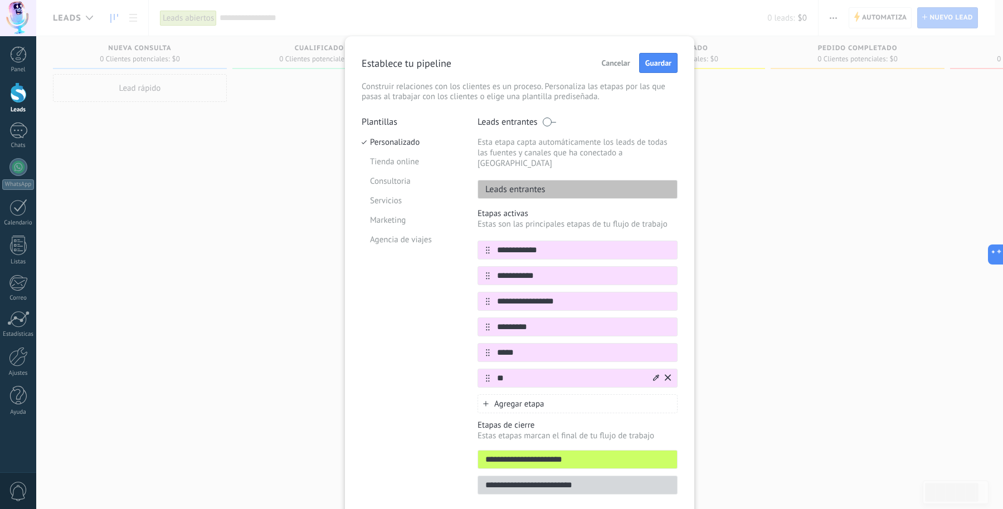
type input "*"
type input "**********"
click at [659, 60] on span "Guardar" at bounding box center [658, 63] width 26 height 8
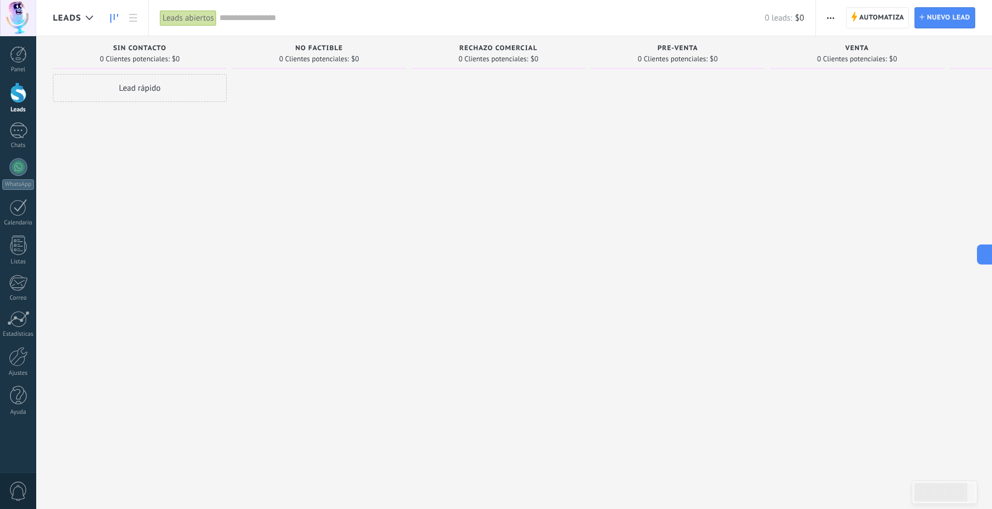
click at [605, 258] on div at bounding box center [678, 256] width 174 height 364
drag, startPoint x: 922, startPoint y: 57, endPoint x: 1002, endPoint y: 75, distance: 82.2
click at [802, 75] on html ".abccls-1,.abccls-2{fill-rule:evenodd}.abccls-2{fill:#fff} .abfcls-1{fill:none}…" at bounding box center [496, 254] width 992 height 509
click at [511, 231] on div at bounding box center [499, 256] width 174 height 364
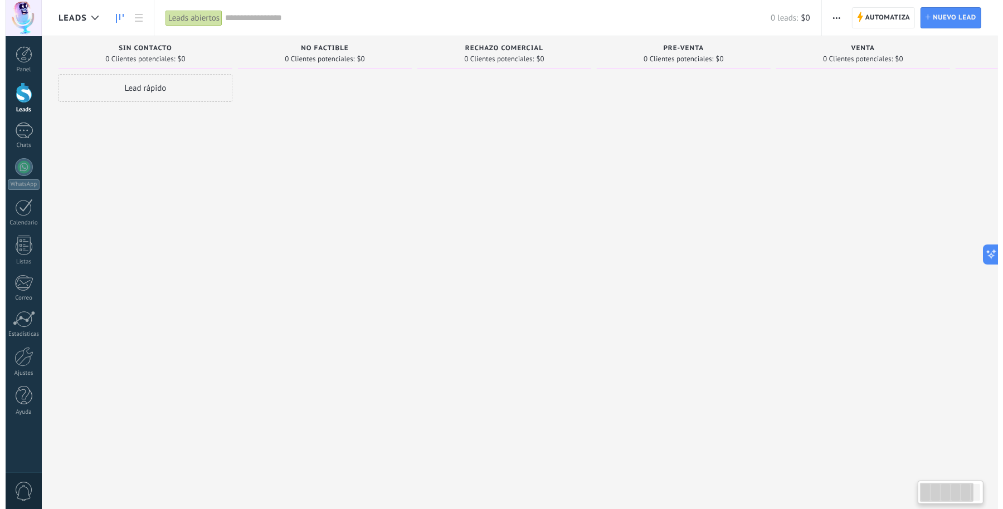
scroll to position [0, 1]
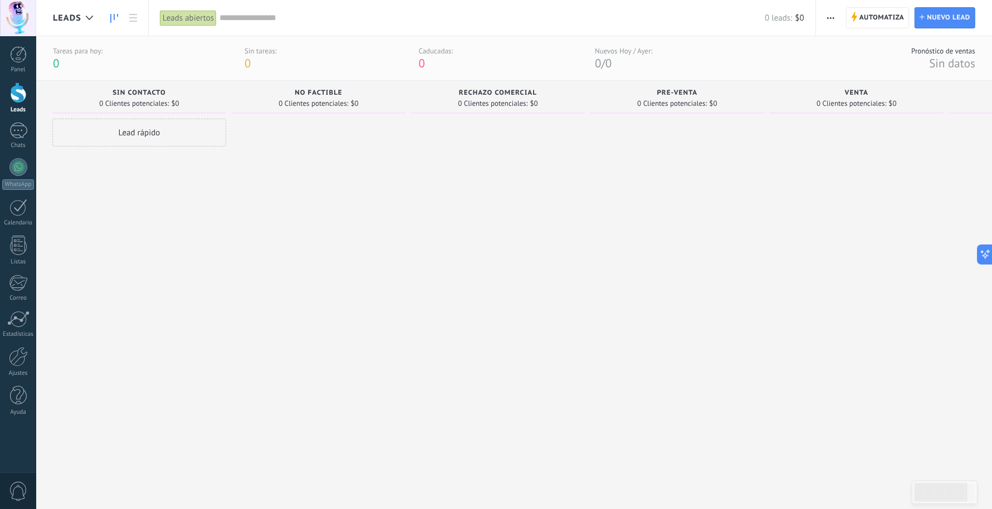
click at [802, 11] on span "button" at bounding box center [830, 17] width 7 height 21
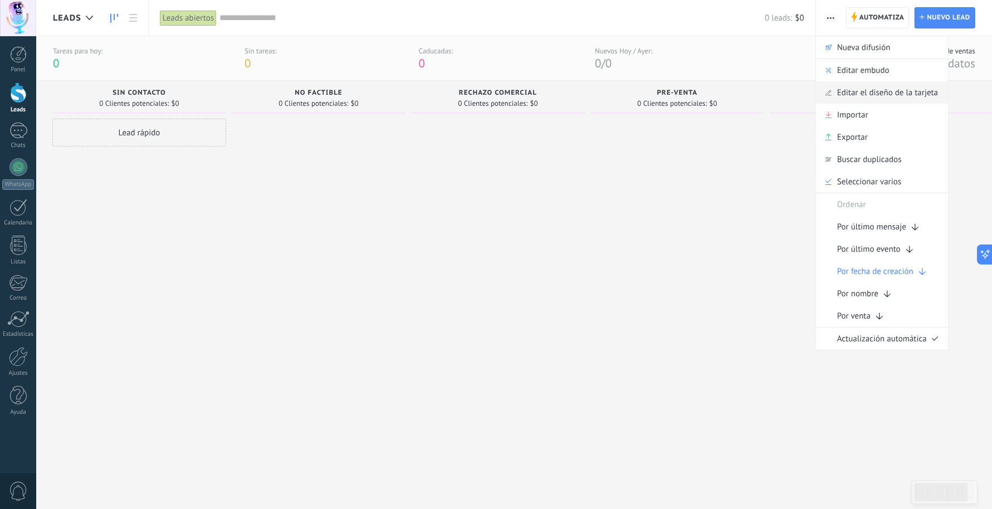
click at [802, 93] on span "Editar el diseño de la tarjeta" at bounding box center [887, 92] width 101 height 22
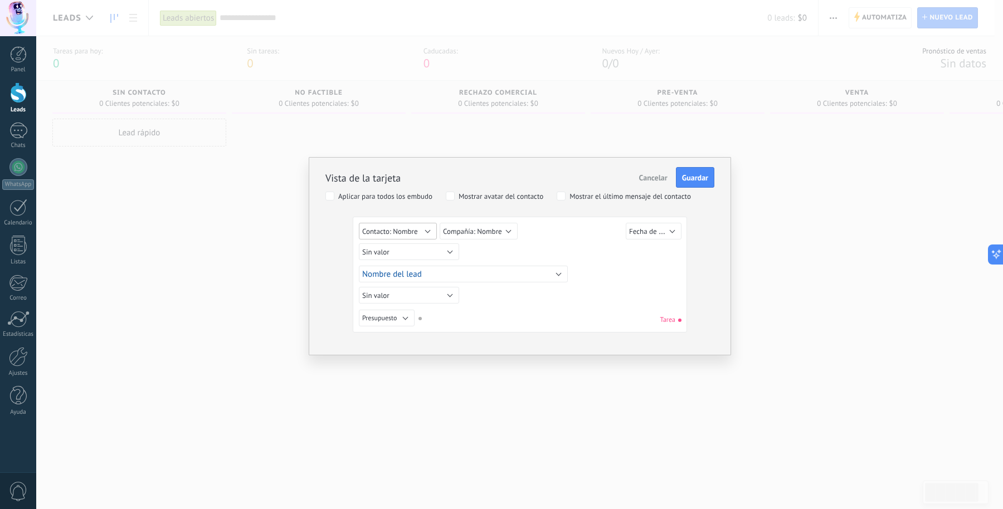
click at [427, 225] on button "Contacto: Nombre" at bounding box center [398, 231] width 78 height 17
click at [585, 253] on div "Sin valor Lead ID del Lead Nombre del lead Fecha de Creación Presupuesto Usuari…" at bounding box center [521, 253] width 325 height 20
click at [503, 227] on button "Compañía: Nombre" at bounding box center [479, 231] width 78 height 17
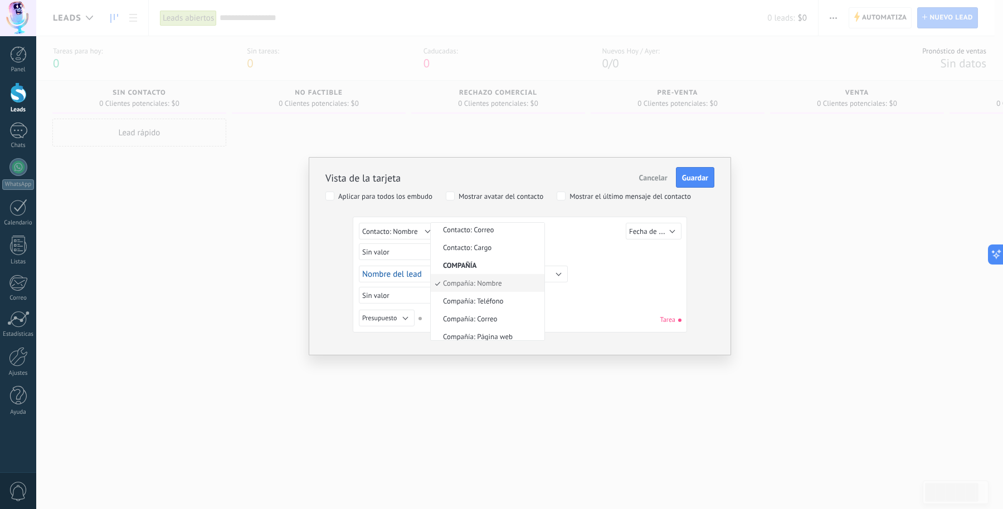
click at [571, 243] on div "Sin valor Lead ID del Lead Nombre del lead Fecha de Creación Presupuesto Usuari…" at bounding box center [521, 253] width 325 height 20
click at [567, 194] on label "Mostrar el último mensaje del contacto" at bounding box center [624, 196] width 134 height 9
click at [621, 282] on div "Lead ID del Lead Nombre del lead Fecha de Creación Presupuesto Usuario responsa…" at bounding box center [521, 274] width 325 height 21
click at [661, 229] on span "Fecha de Creación" at bounding box center [657, 231] width 56 height 11
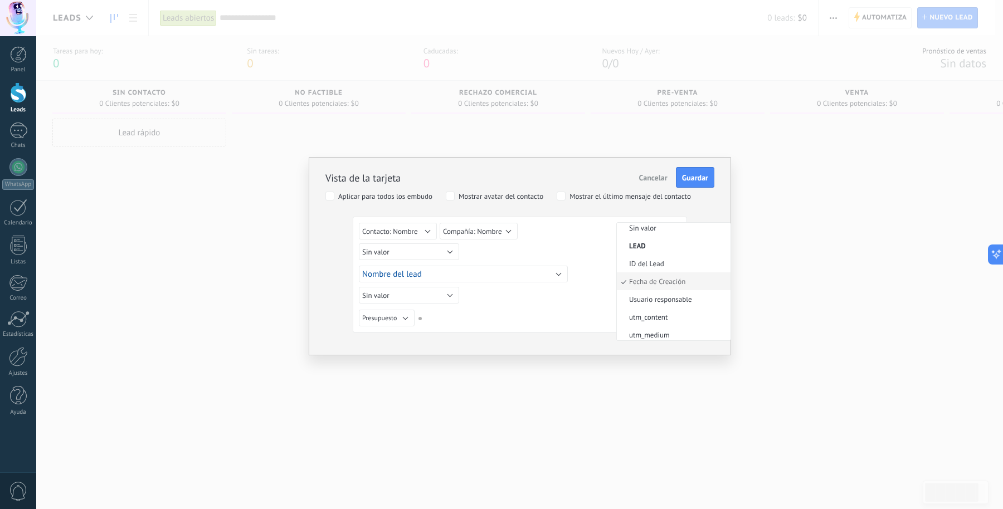
click at [573, 236] on div "Sin valor Lead ID del Lead Nombre del lead Fecha de Creación Presupuesto Usuari…" at bounding box center [521, 233] width 325 height 21
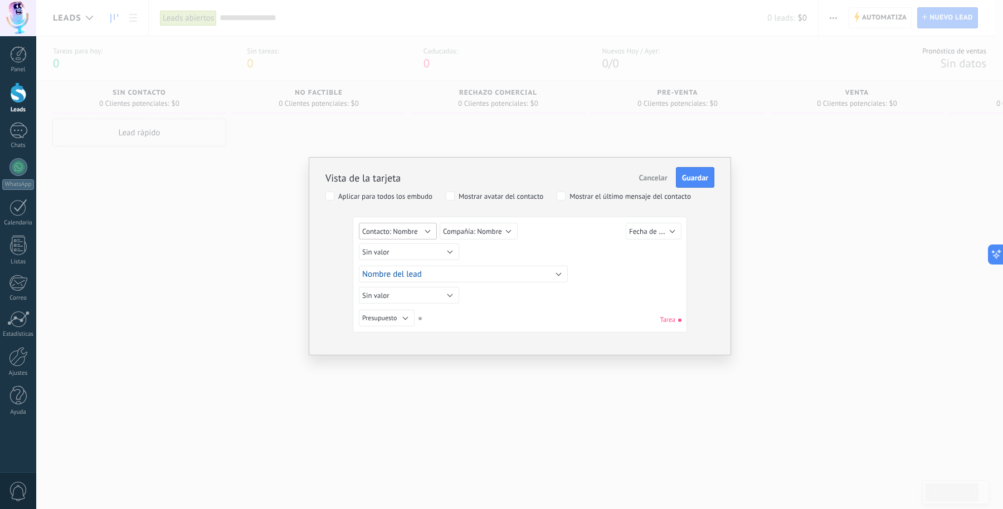
click at [406, 229] on span "Contacto: Nombre" at bounding box center [390, 231] width 56 height 9
click at [406, 229] on span "gclid" at bounding box center [405, 229] width 110 height 9
click at [403, 228] on button "gclid" at bounding box center [398, 231] width 78 height 17
click at [567, 254] on div "Sin valor Lead ID del Lead Nombre del lead Fecha de Creación Presupuesto Usuari…" at bounding box center [521, 253] width 325 height 20
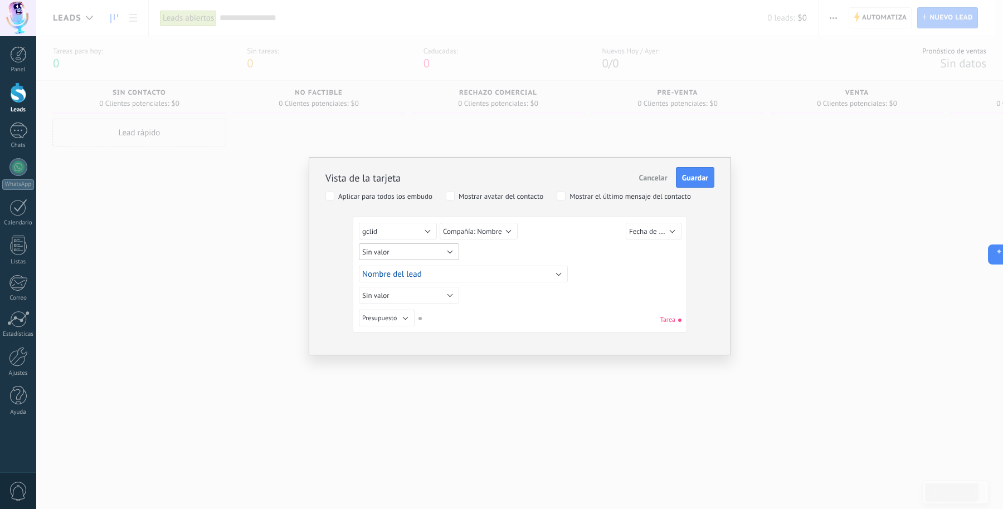
click at [413, 251] on button "Sin valor" at bounding box center [409, 251] width 100 height 17
click at [539, 247] on div "Sin valor Lead ID del Lead Nombre del lead Fecha de Creación Presupuesto Usuari…" at bounding box center [521, 253] width 325 height 20
click at [559, 273] on button "Nombre del lead" at bounding box center [463, 274] width 209 height 17
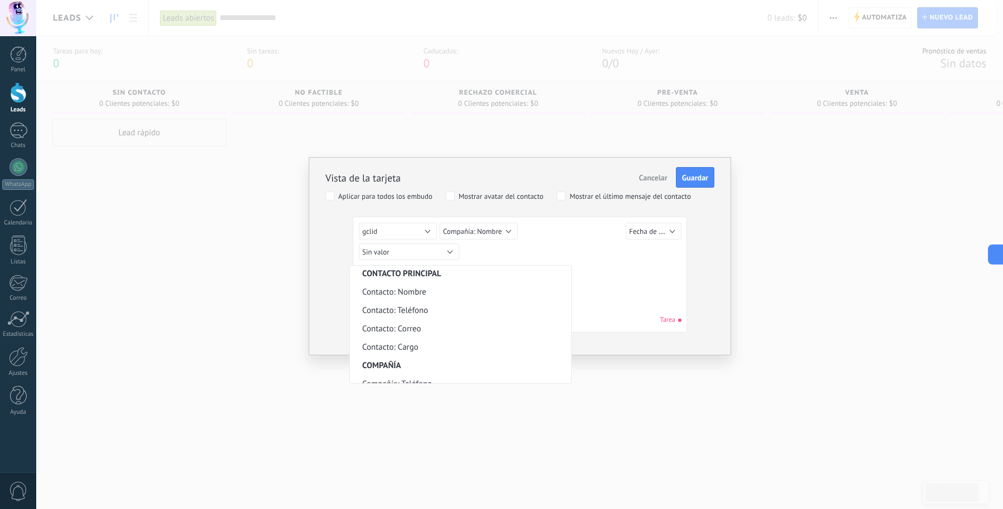
scroll to position [245, 0]
click at [606, 287] on div "Sin valor Lead ID del Lead Nombre del lead Fecha de Creación Presupuesto Usuari…" at bounding box center [520, 277] width 322 height 108
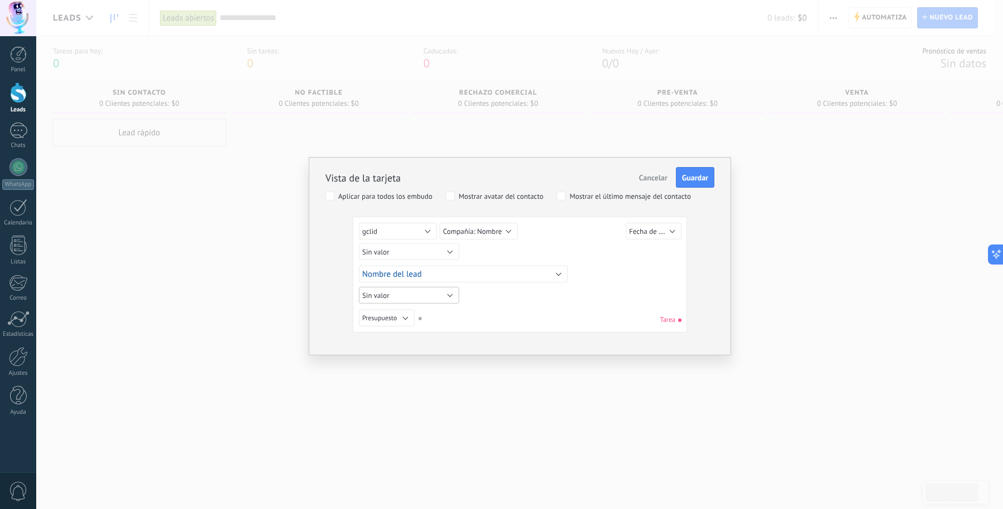
click at [446, 296] on button "Sin valor" at bounding box center [409, 295] width 100 height 17
click at [548, 305] on div "Sin valor Lead ID del Lead Nombre del lead Fecha de Creación Presupuesto Usuari…" at bounding box center [520, 277] width 322 height 108
click at [404, 315] on button "Presupuesto" at bounding box center [387, 318] width 56 height 17
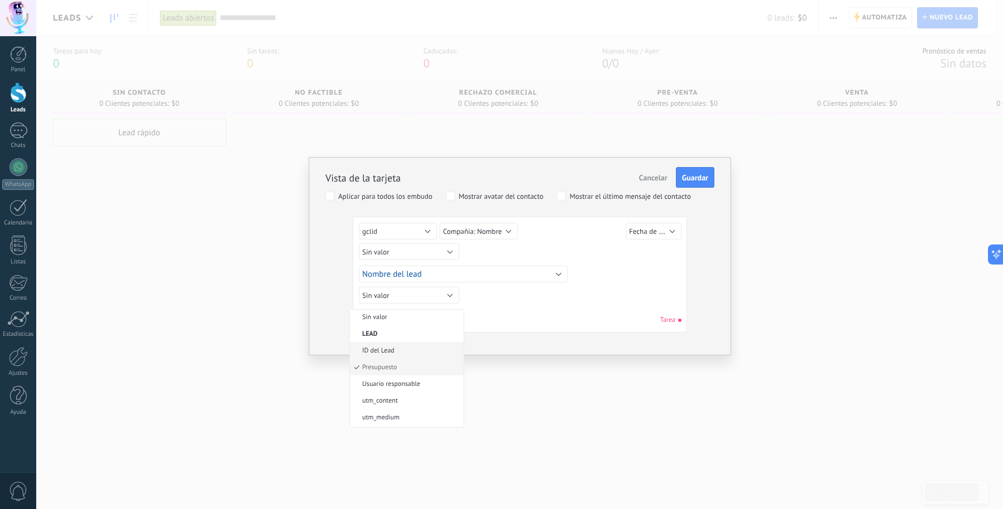
click at [398, 347] on span "ID del Lead" at bounding box center [405, 351] width 110 height 8
click at [404, 315] on button "ID del Lead" at bounding box center [387, 318] width 56 height 17
click at [400, 385] on span "Usuario responsable" at bounding box center [405, 385] width 110 height 8
click at [531, 310] on div "Sin valor Lead ID del Lead Nombre del lead Fecha de Creación Presupuesto Usuari…" at bounding box center [520, 320] width 322 height 20
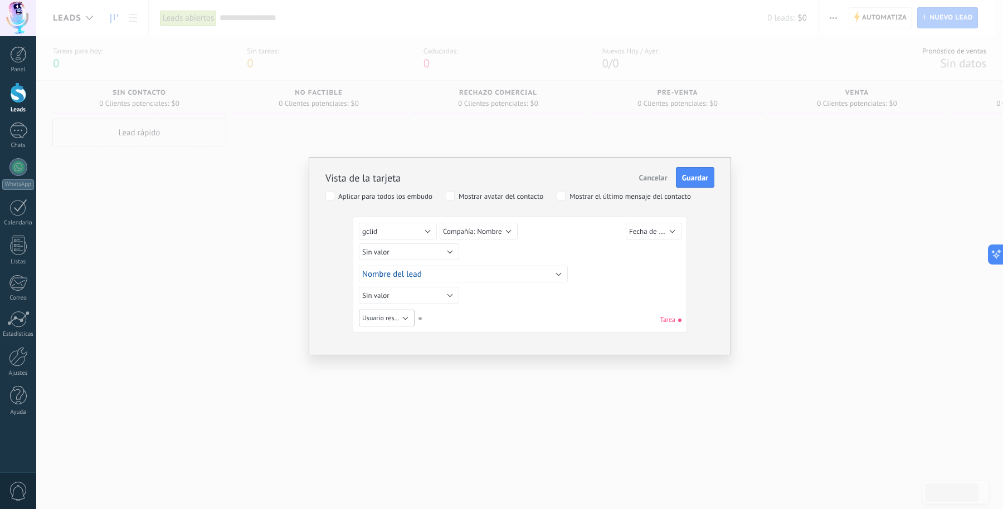
click at [402, 316] on span "Usuario responsable" at bounding box center [391, 318] width 58 height 8
click at [407, 316] on span "Sin valor" at bounding box center [405, 318] width 110 height 8
click at [398, 316] on button "Sin valor" at bounding box center [387, 318] width 56 height 17
click at [389, 348] on span "ID del Lead" at bounding box center [405, 352] width 110 height 8
click at [535, 291] on div "Sin valor Lead ID del Lead Nombre del lead Fecha de Creación Presupuesto Usuari…" at bounding box center [520, 277] width 322 height 108
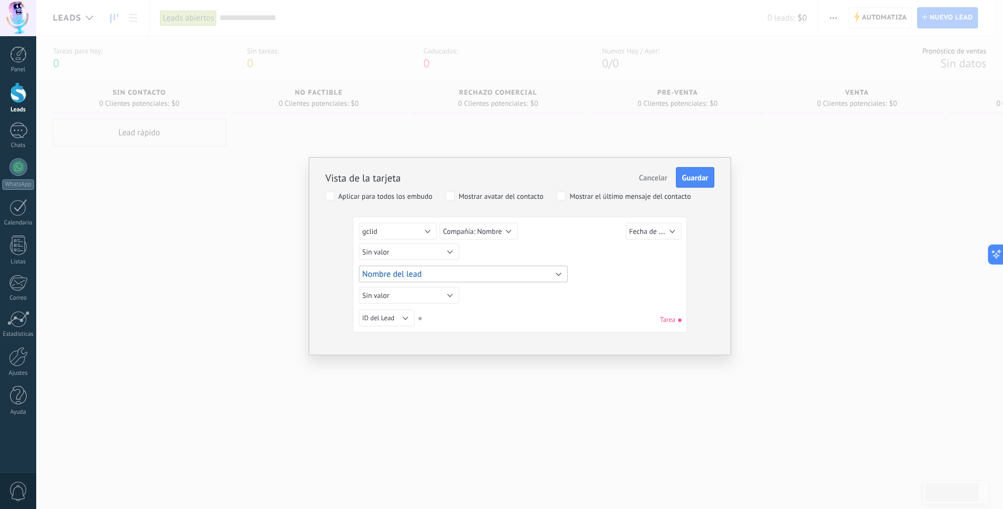
click at [536, 267] on button "Nombre del lead" at bounding box center [463, 274] width 209 height 17
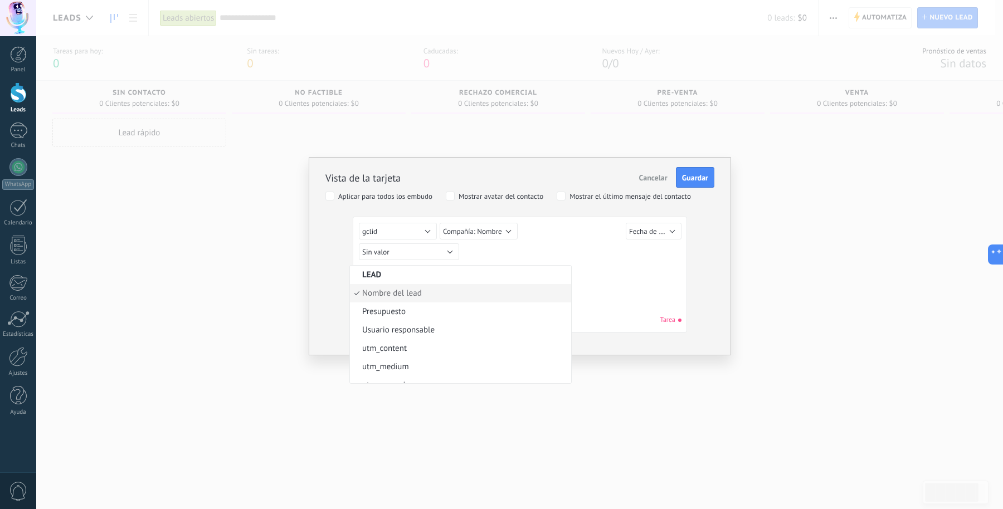
click at [386, 286] on li "Nombre del lead" at bounding box center [460, 293] width 221 height 18
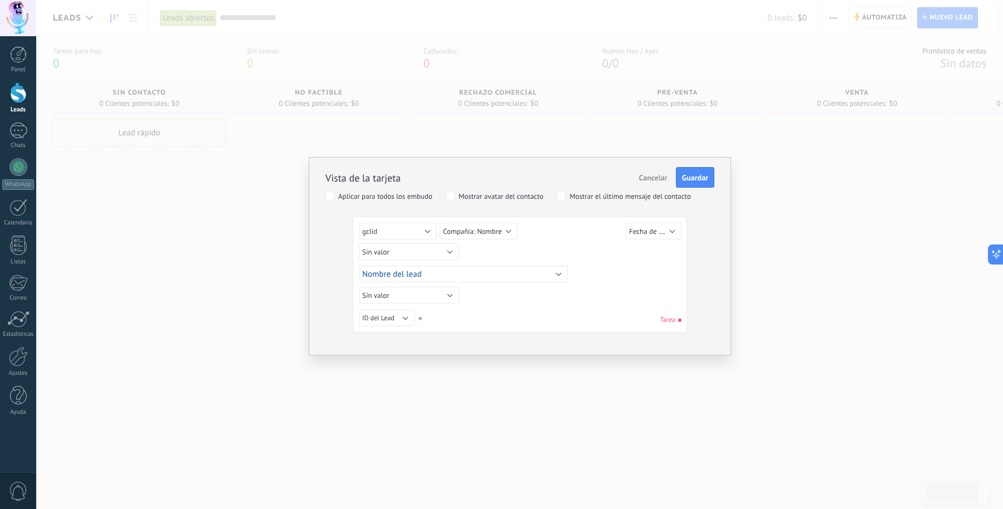
click at [580, 295] on div "Sin valor Lead ID del Lead Nombre del lead Fecha de Creación Presupuesto Usuari…" at bounding box center [520, 277] width 322 height 108
click at [433, 292] on button "Sin valor" at bounding box center [409, 295] width 100 height 17
click at [434, 292] on span "Sin valor" at bounding box center [405, 295] width 110 height 9
click at [654, 176] on span "Cancelar" at bounding box center [653, 178] width 28 height 10
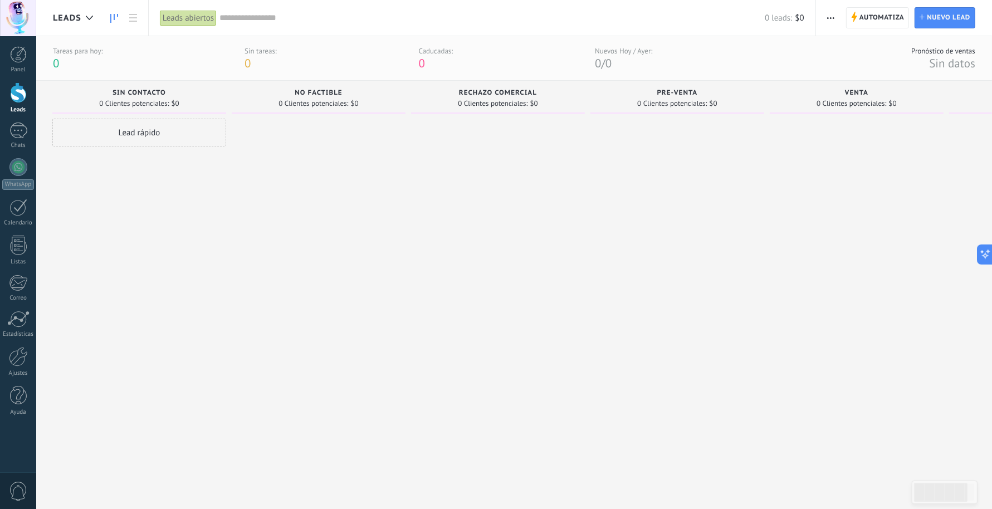
click at [227, 250] on div "SIN CONTACTO 0 Clientes potenciales: $0 Lead rápido" at bounding box center [141, 282] width 179 height 402
click at [133, 130] on div "Lead rápido" at bounding box center [139, 133] width 174 height 28
click at [802, 17] on button "button" at bounding box center [831, 17] width 16 height 21
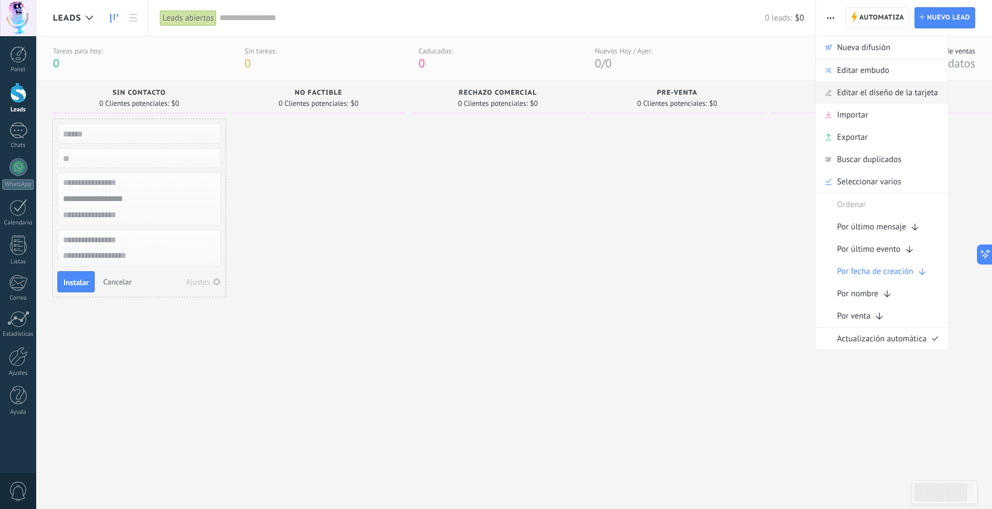
click at [802, 94] on span "Editar el diseño de la tarjeta" at bounding box center [887, 92] width 101 height 22
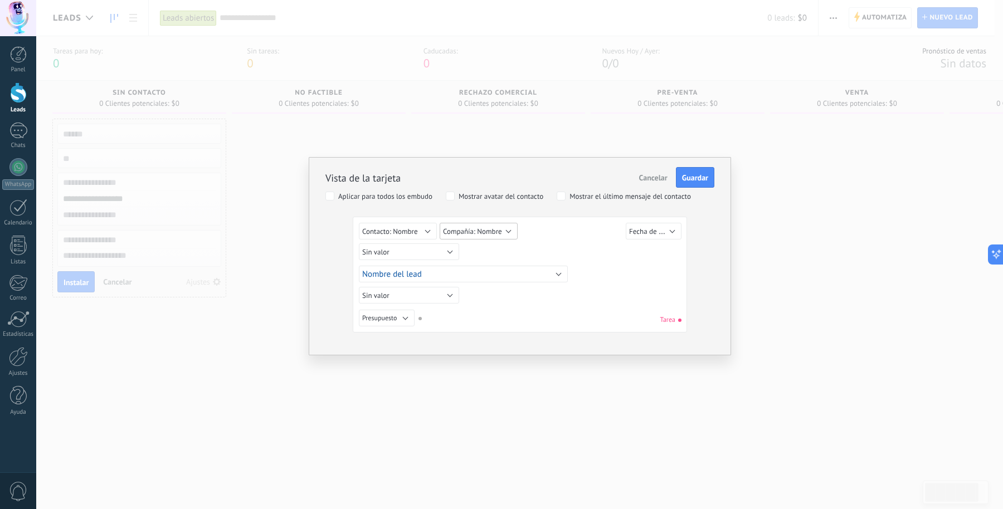
click at [507, 226] on button "Compañía: Nombre" at bounding box center [479, 231] width 78 height 17
click at [508, 226] on span "Contacto: Correo" at bounding box center [486, 229] width 110 height 9
click at [574, 246] on div "Sin valor Lead ID del Lead Nombre del lead Fecha de Creación Presupuesto Usuari…" at bounding box center [521, 253] width 325 height 20
click at [407, 227] on span "Contacto: Nombre" at bounding box center [390, 231] width 56 height 9
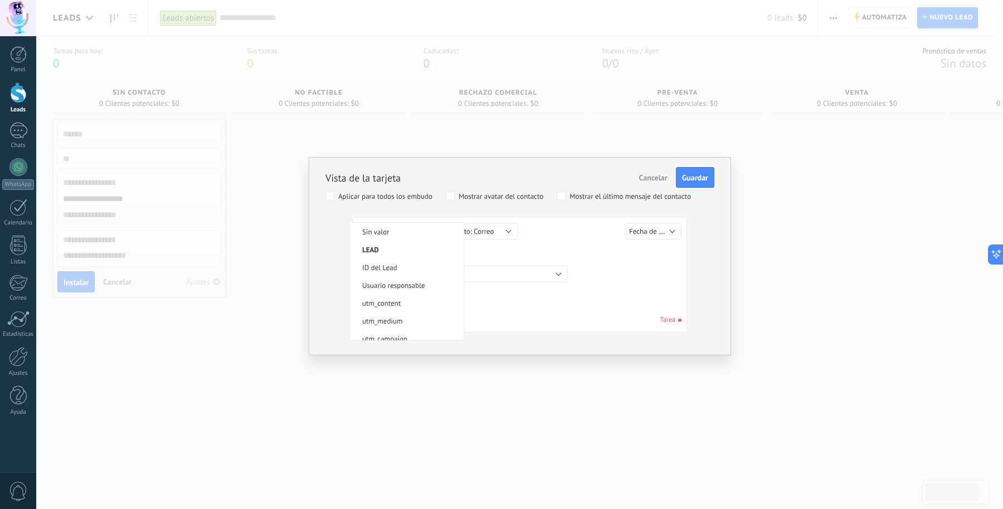
scroll to position [217, 0]
click at [407, 279] on span "Contacto: Nombre" at bounding box center [405, 282] width 110 height 9
click at [492, 227] on span "Contacto: Correo" at bounding box center [468, 231] width 51 height 9
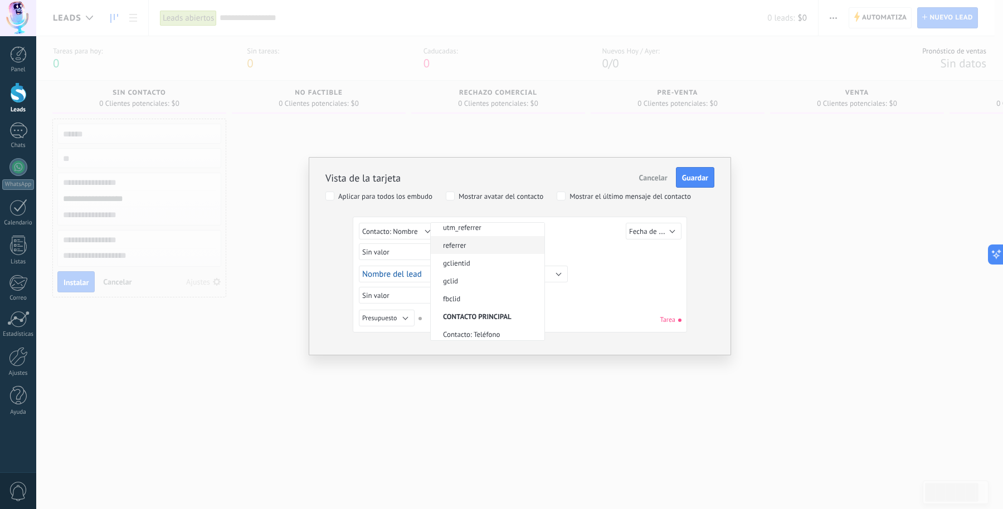
scroll to position [235, 0]
click at [568, 246] on div "Sin valor Lead ID del Lead Nombre del lead Fecha de Creación Presupuesto Usuari…" at bounding box center [521, 253] width 325 height 20
click at [421, 227] on button "Contacto: Nombre" at bounding box center [398, 231] width 78 height 17
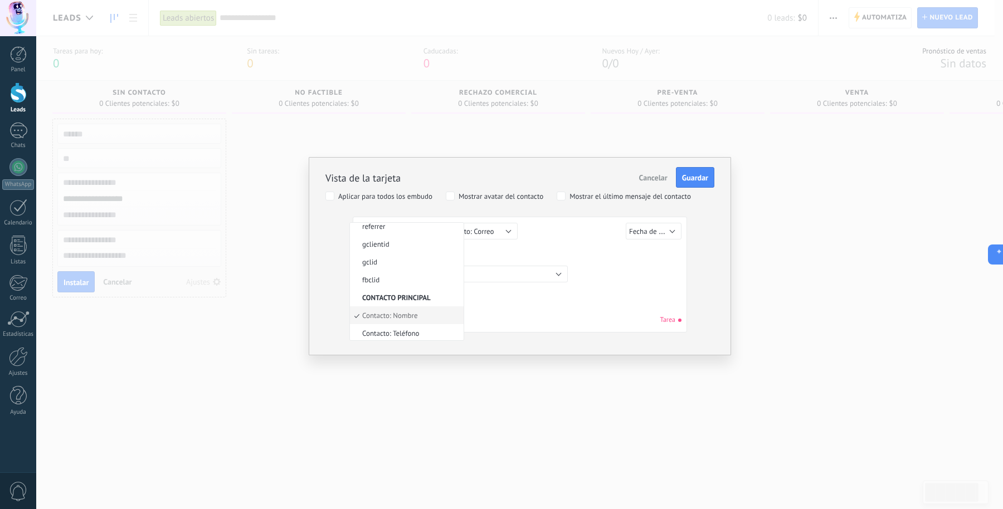
scroll to position [217, 0]
click at [389, 274] on li "Contacto: Nombre" at bounding box center [407, 283] width 114 height 18
click at [460, 231] on span "Contacto: Correo" at bounding box center [468, 231] width 51 height 9
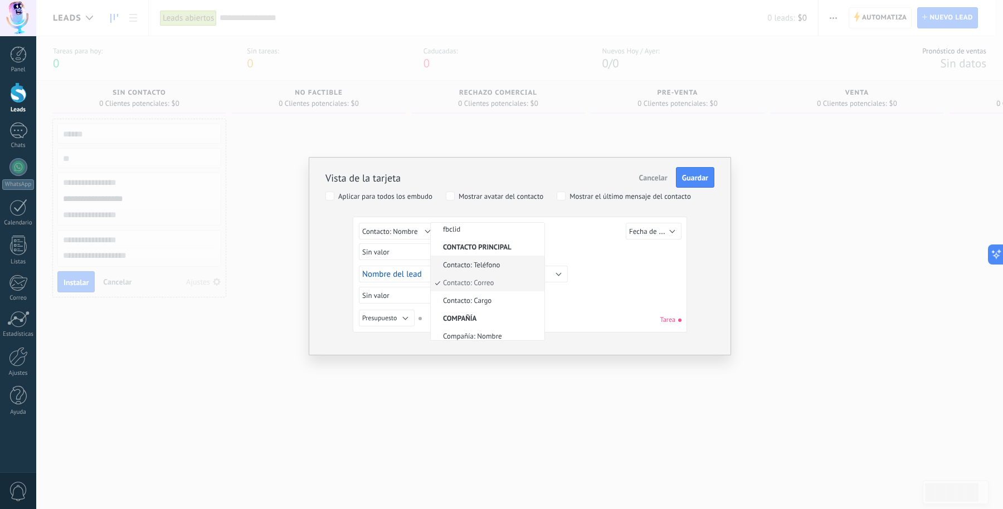
click at [453, 262] on span "Contacto: Teléfono" at bounding box center [486, 264] width 110 height 9
click at [435, 251] on button "Sin valor" at bounding box center [409, 251] width 100 height 17
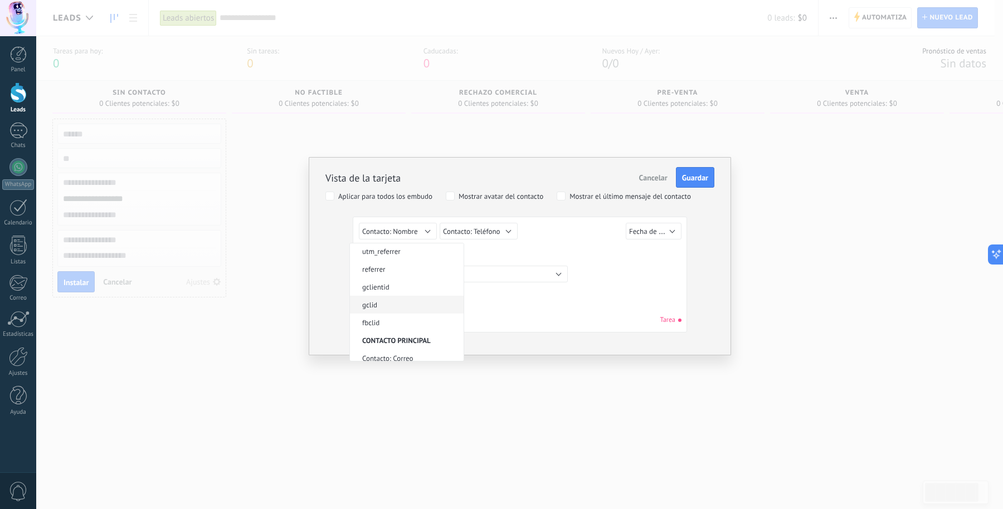
scroll to position [279, 0]
click at [418, 308] on span "Compañía: Teléfono" at bounding box center [405, 312] width 110 height 9
click at [432, 251] on button "Compañía: Teléfono" at bounding box center [409, 251] width 100 height 17
click at [415, 297] on span "Contacto: Correo" at bounding box center [405, 299] width 110 height 9
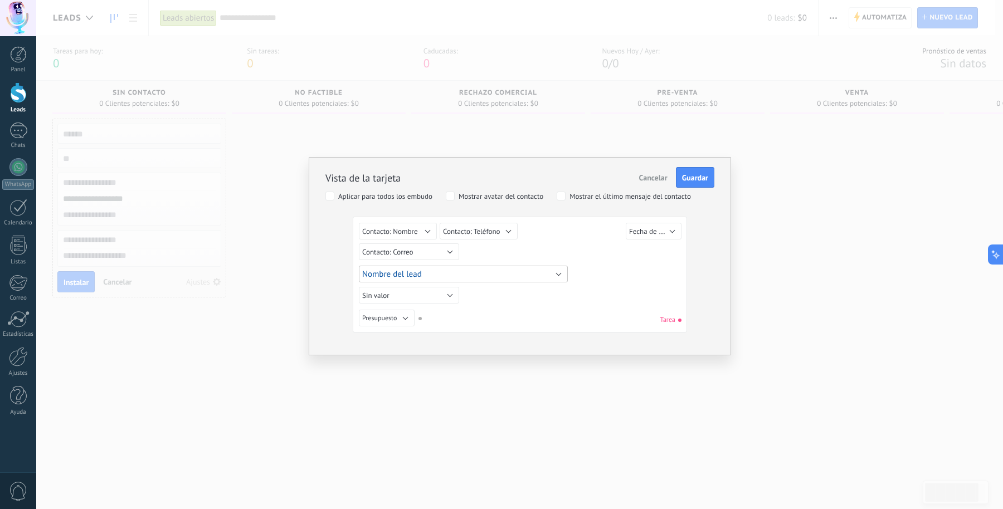
click at [552, 271] on button "Nombre del lead" at bounding box center [463, 274] width 209 height 17
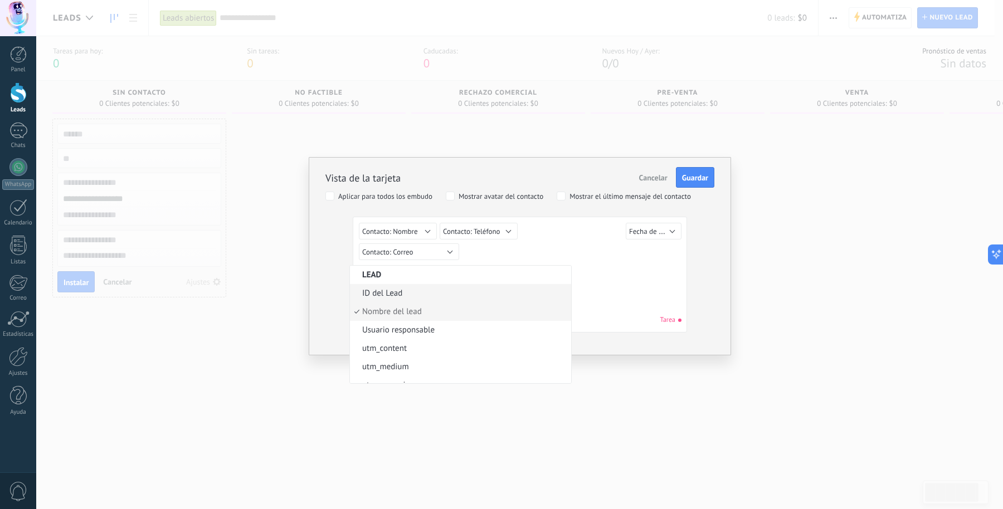
click at [394, 291] on span "ID del Lead" at bounding box center [459, 293] width 218 height 11
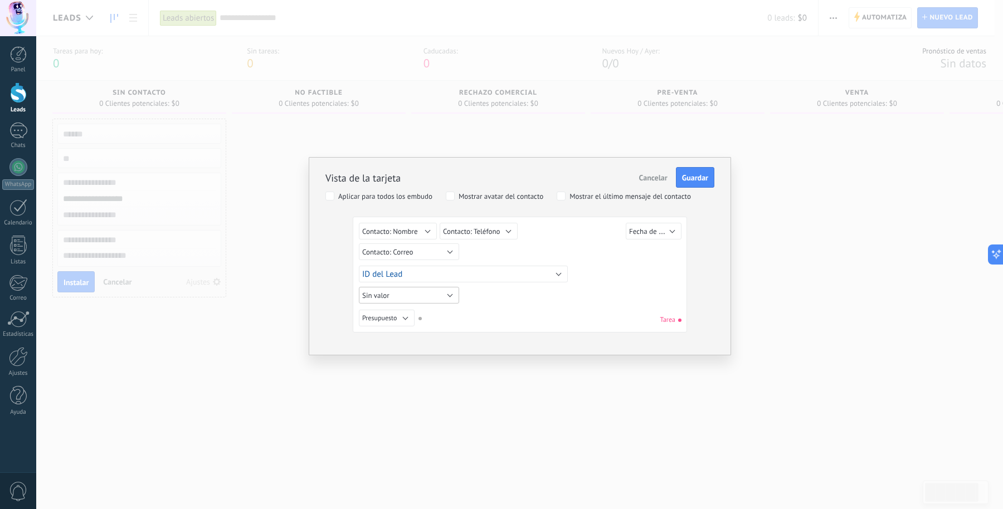
click at [435, 294] on button "Sin valor" at bounding box center [409, 295] width 100 height 17
click at [421, 348] on span "Usuario responsable" at bounding box center [405, 349] width 110 height 9
click at [407, 315] on button "Presupuesto" at bounding box center [387, 318] width 56 height 17
click at [397, 316] on span "Sin valor" at bounding box center [405, 318] width 110 height 8
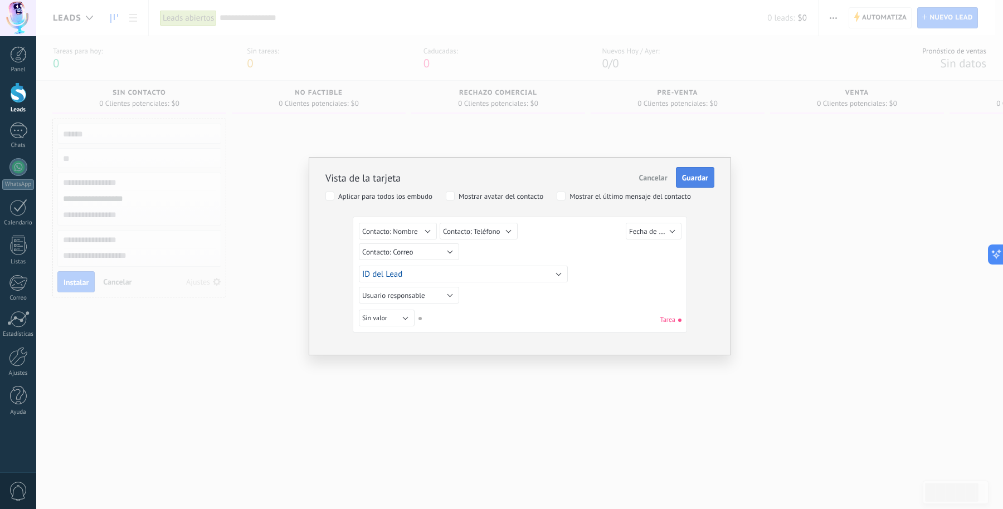
click at [695, 178] on span "Guardar" at bounding box center [695, 178] width 26 height 8
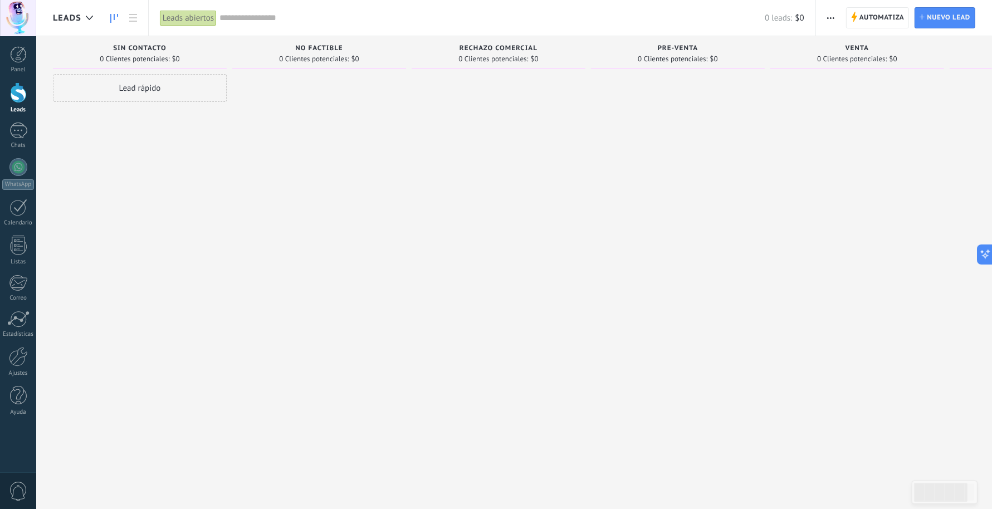
click at [151, 87] on div "Lead rápido" at bounding box center [140, 88] width 174 height 28
click at [82, 113] on input "numeric" at bounding box center [138, 114] width 163 height 16
click at [95, 89] on input "text" at bounding box center [138, 89] width 163 height 16
click at [108, 132] on input "text" at bounding box center [138, 138] width 163 height 16
click at [113, 156] on input "text" at bounding box center [138, 155] width 163 height 16
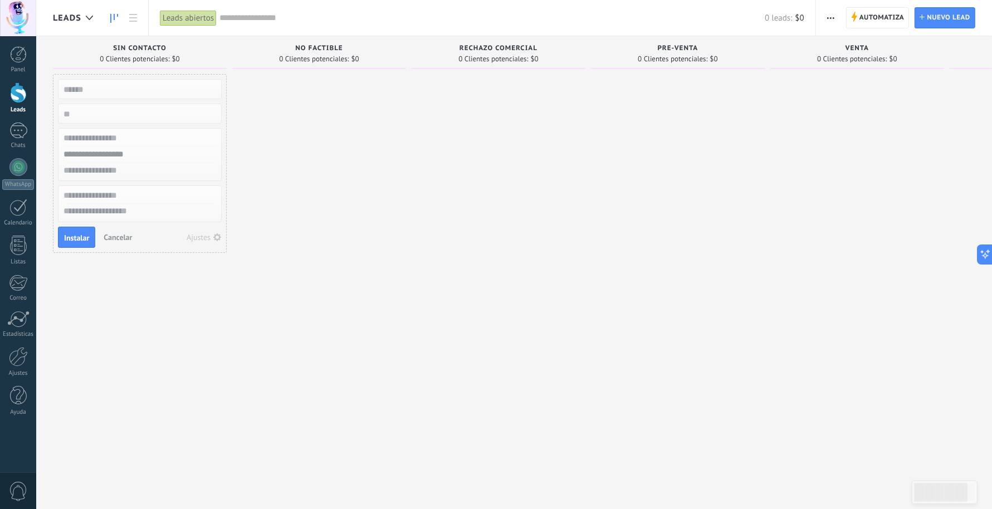
click at [117, 175] on input "text" at bounding box center [138, 171] width 163 height 16
click at [125, 188] on input "text" at bounding box center [138, 196] width 163 height 16
click at [124, 209] on textarea at bounding box center [139, 212] width 163 height 16
click at [331, 293] on div at bounding box center [319, 256] width 174 height 364
click at [334, 286] on div at bounding box center [319, 256] width 174 height 364
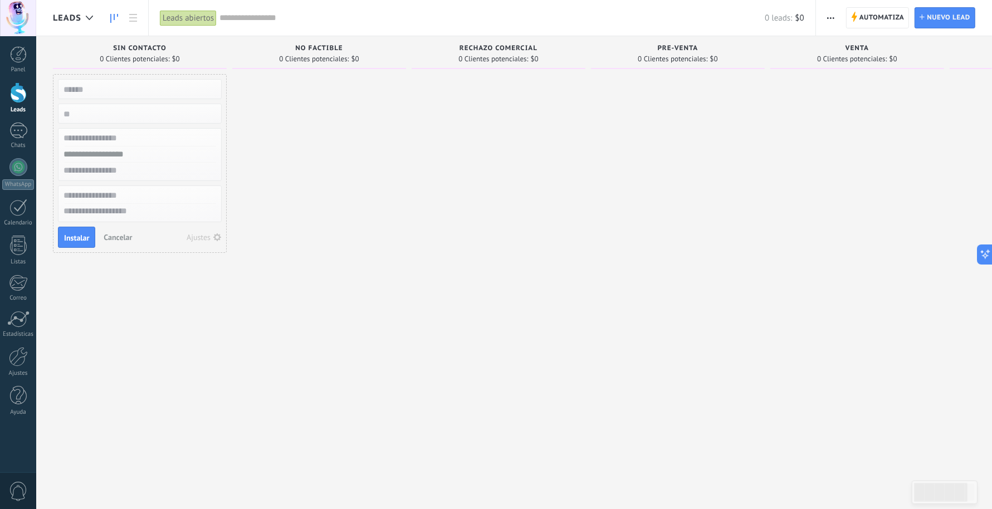
click at [335, 308] on div at bounding box center [319, 256] width 174 height 364
click at [348, 225] on div at bounding box center [319, 256] width 174 height 364
click at [383, 277] on div at bounding box center [319, 256] width 174 height 364
click at [228, 355] on div "SIN CONTACTO 0 Clientes potenciales: $0 Lead rápido Instalar Cancelar Ajustes" at bounding box center [142, 237] width 179 height 402
drag, startPoint x: 316, startPoint y: 271, endPoint x: 314, endPoint y: 141, distance: 129.8
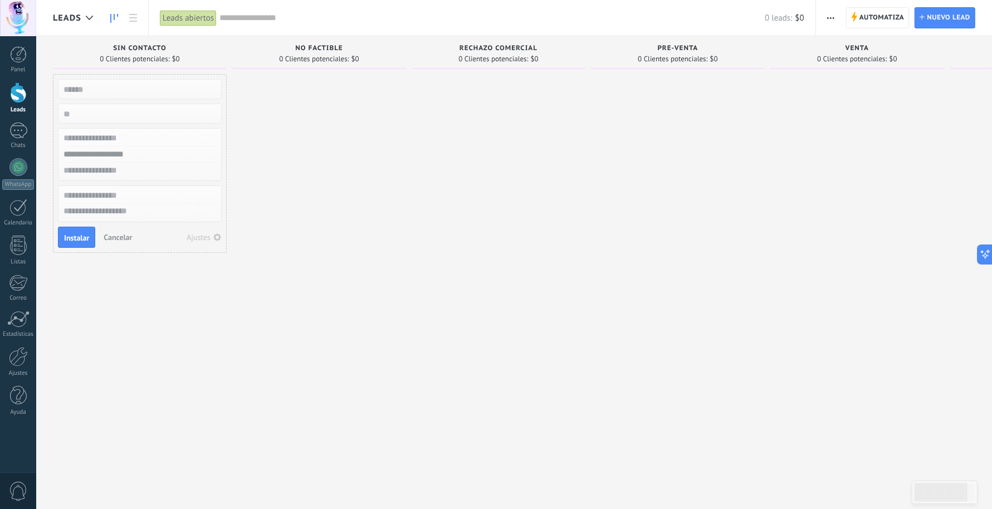
click at [319, 271] on div at bounding box center [319, 256] width 174 height 364
click at [593, 277] on div at bounding box center [678, 256] width 174 height 364
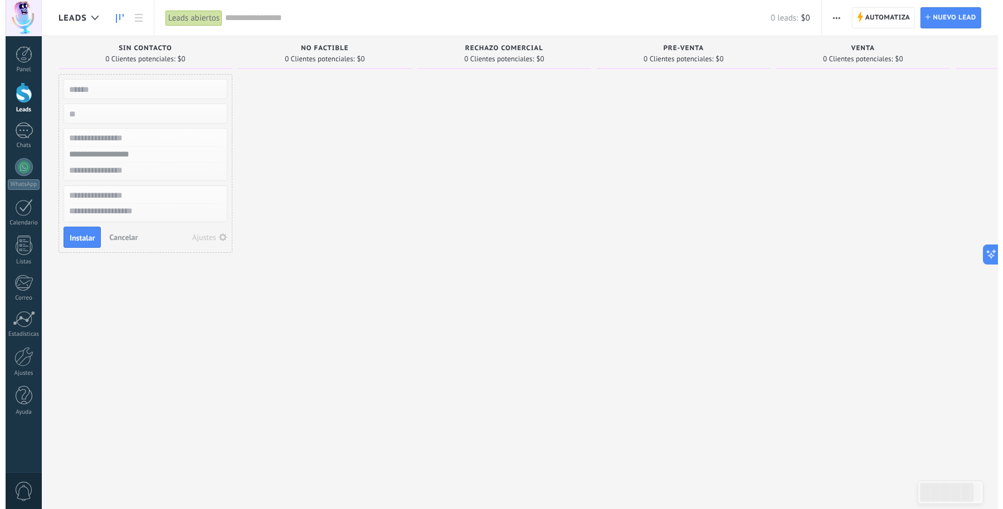
scroll to position [0, 1]
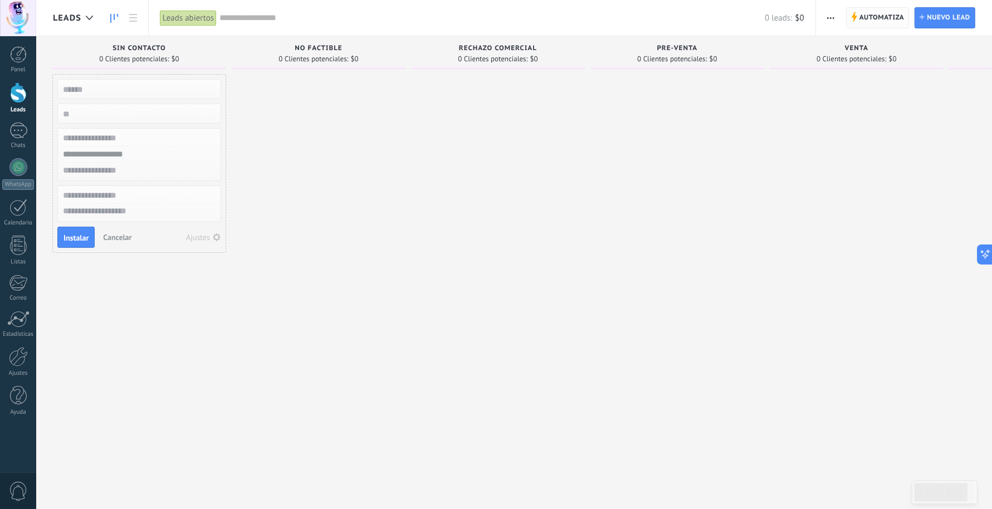
click at [802, 17] on span "Automatiza" at bounding box center [882, 18] width 45 height 20
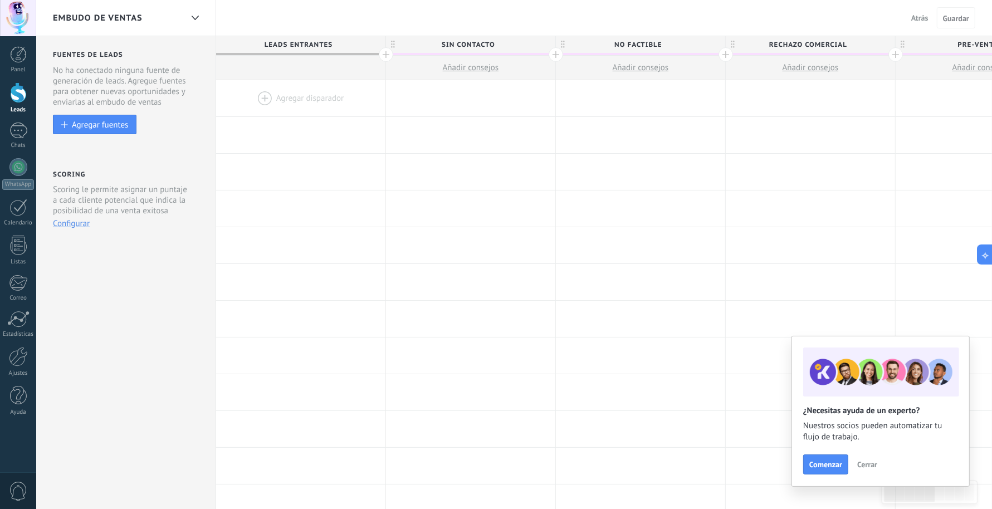
click at [802, 407] on span "Cerrar" at bounding box center [867, 465] width 20 height 8
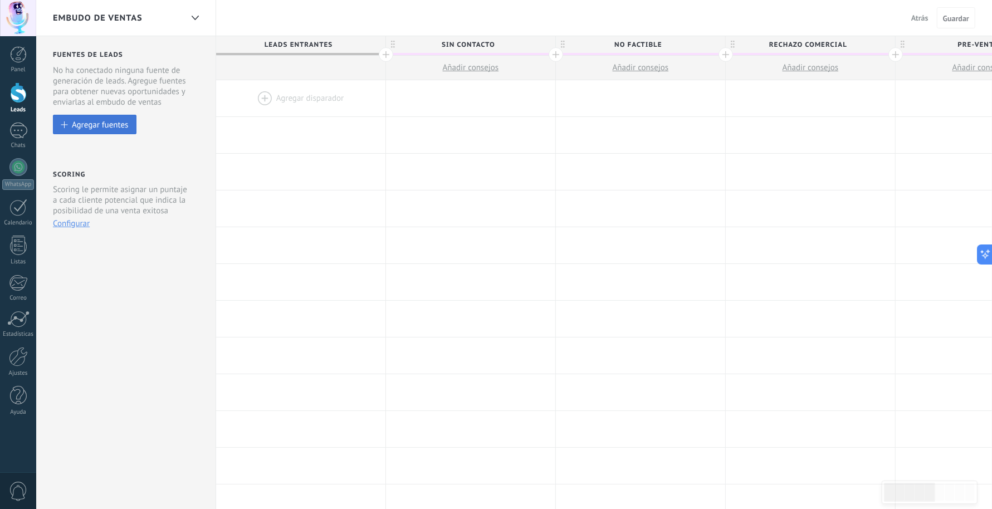
click at [109, 121] on div "Agregar fuentes" at bounding box center [100, 124] width 56 height 9
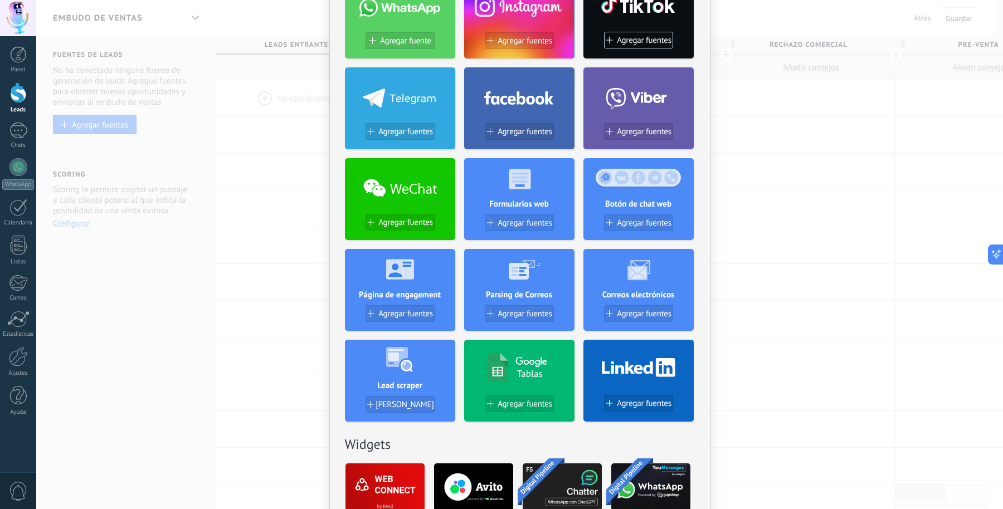
scroll to position [139, 0]
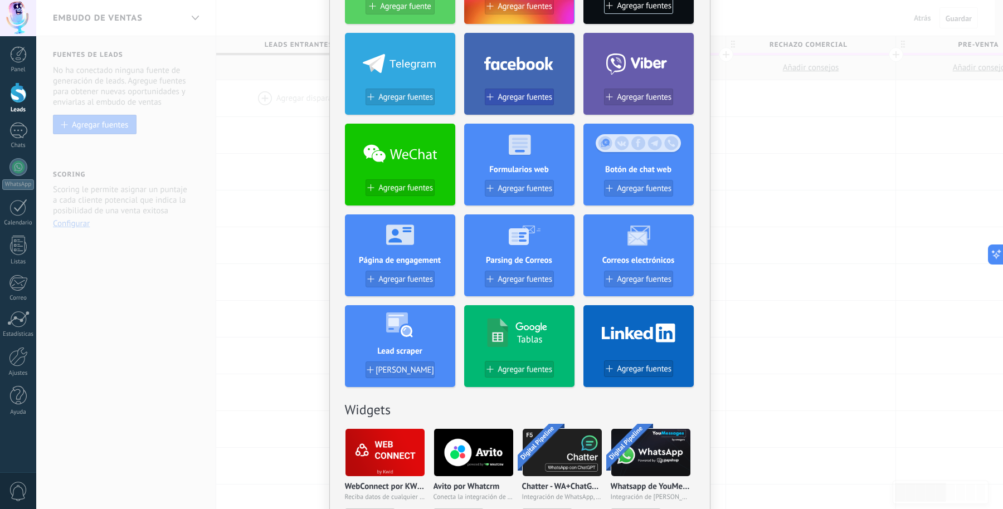
click at [523, 95] on span "Agregar fuentes" at bounding box center [524, 96] width 55 height 9
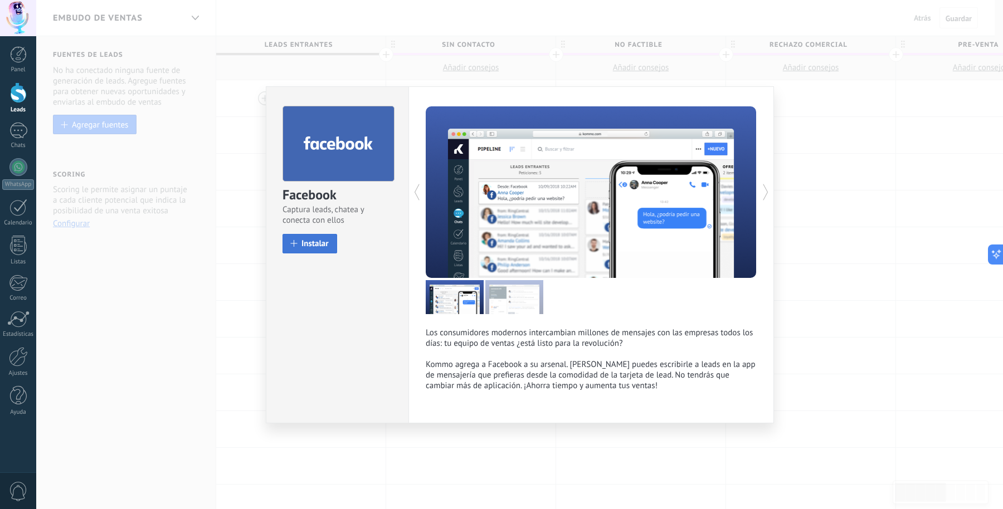
click at [315, 240] on span "Instalar" at bounding box center [314, 244] width 27 height 8
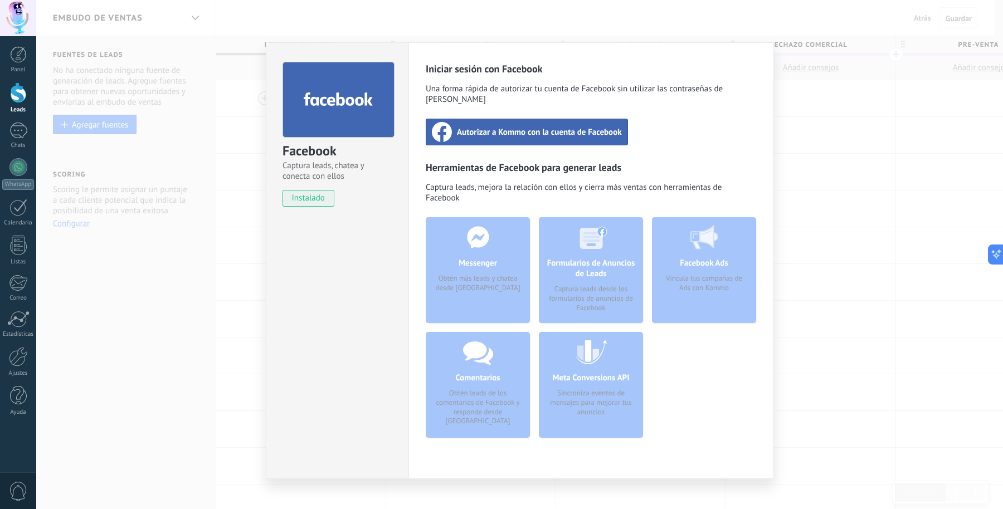
click at [549, 126] on span "Autorizar a Kommo con la cuenta de Facebook" at bounding box center [539, 131] width 165 height 11
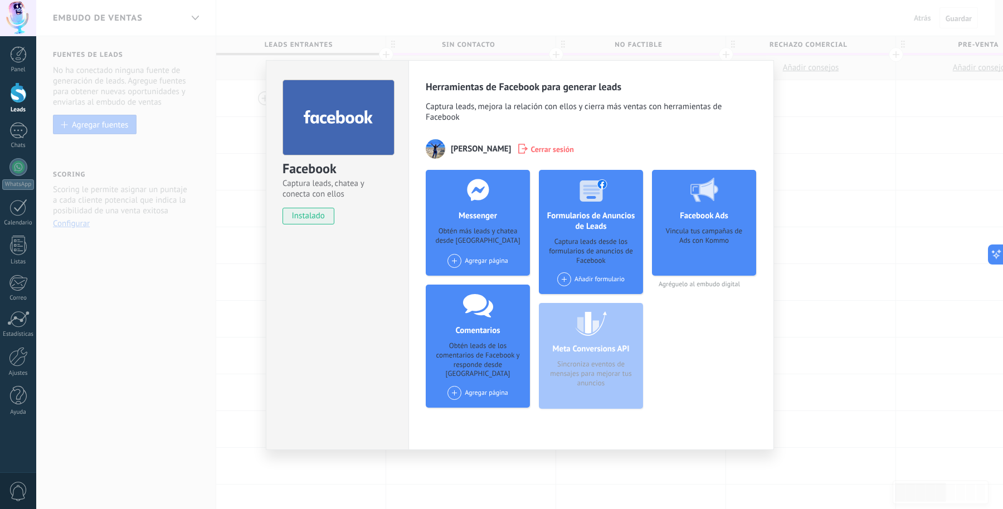
click at [471, 260] on div "Agregar página" at bounding box center [477, 261] width 61 height 14
click at [454, 261] on span at bounding box center [454, 261] width 14 height 14
click at [454, 257] on span at bounding box center [454, 261] width 14 height 14
click at [478, 197] on use at bounding box center [478, 190] width 22 height 22
click at [750, 359] on div "Facebook Ads Vincula tus campañas de Ads con Kommo Agréguelo al embudo digital" at bounding box center [704, 294] width 104 height 248
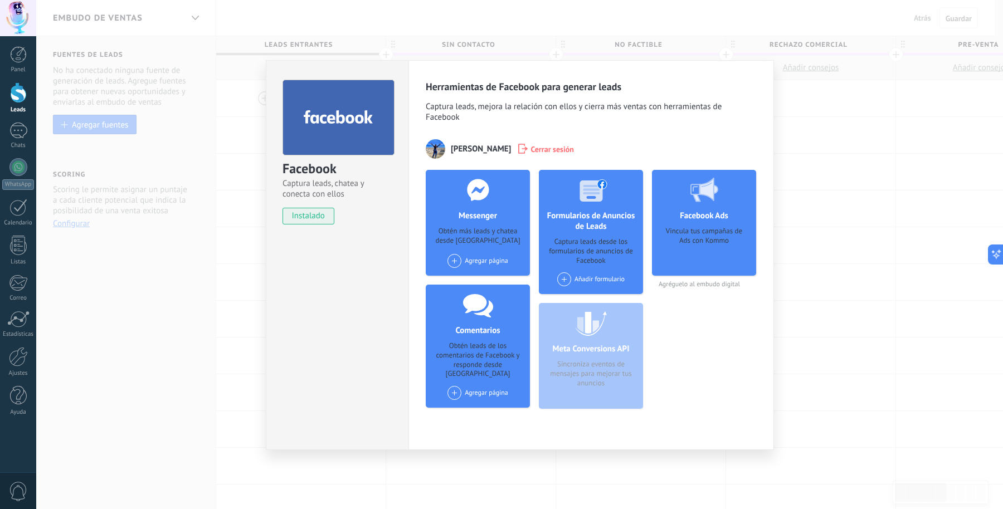
click at [708, 347] on div "Facebook Ads Vincula tus campañas de Ads con Kommo Agréguelo al embudo digital" at bounding box center [704, 294] width 104 height 248
click at [321, 286] on div "Facebook Captura leads, chatea y conecta con ellos instalado Desinstalar" at bounding box center [337, 255] width 143 height 391
click at [470, 148] on span "[PERSON_NAME]" at bounding box center [481, 149] width 60 height 11
click at [686, 283] on span "Agréguelo al embudo digital" at bounding box center [704, 284] width 104 height 8
click at [686, 226] on div "Facebook Ads Vincula tus campañas de Ads con Kommo" at bounding box center [704, 223] width 104 height 106
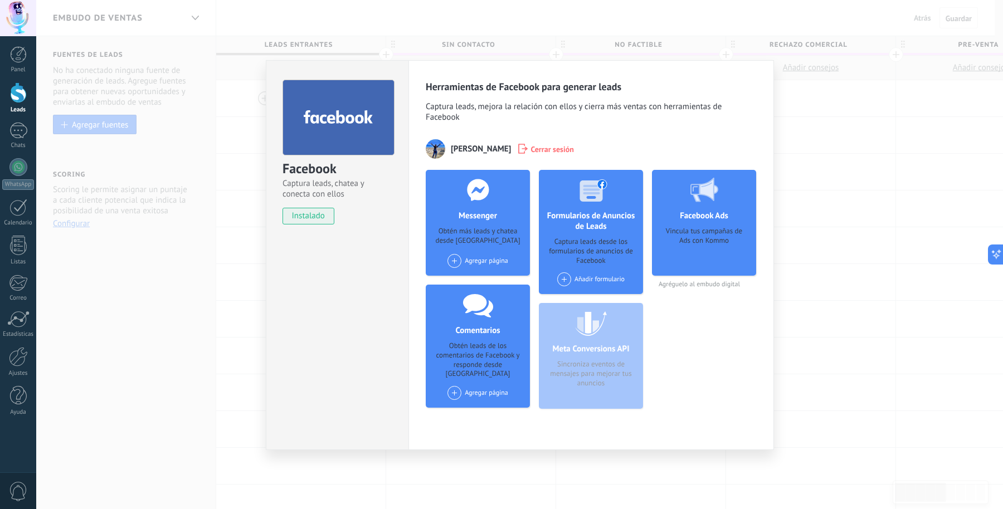
click at [712, 193] on use at bounding box center [704, 190] width 28 height 25
click at [476, 386] on div "Agregar página" at bounding box center [477, 393] width 61 height 14
click at [458, 257] on span at bounding box center [454, 261] width 14 height 14
click at [700, 91] on h3 "Herramientas de Facebook para generar leads" at bounding box center [591, 86] width 331 height 13
click at [459, 153] on span "[PERSON_NAME]" at bounding box center [481, 149] width 60 height 11
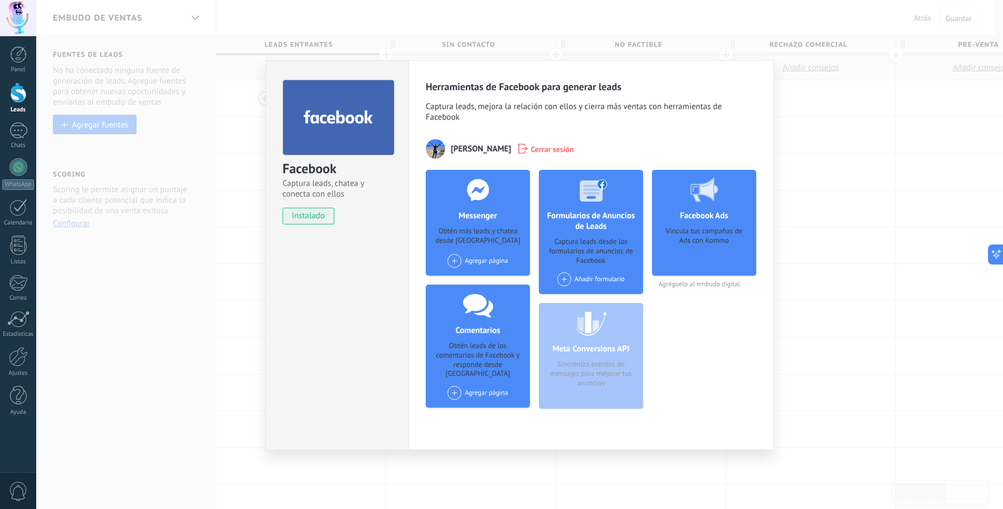
click at [438, 150] on img at bounding box center [435, 148] width 19 height 19
click at [449, 90] on h3 "Herramientas de Facebook para generar leads" at bounding box center [591, 86] width 331 height 13
drag, startPoint x: 439, startPoint y: 79, endPoint x: 634, endPoint y: 77, distance: 195.0
click at [634, 77] on div "Herramientas de Facebook para generar leads Captura leads, mejora la relación c…" at bounding box center [590, 255] width 365 height 391
click at [683, 113] on span "Captura leads, mejora la relación con ellos y cierra más ventas con herramienta…" at bounding box center [591, 113] width 331 height 24
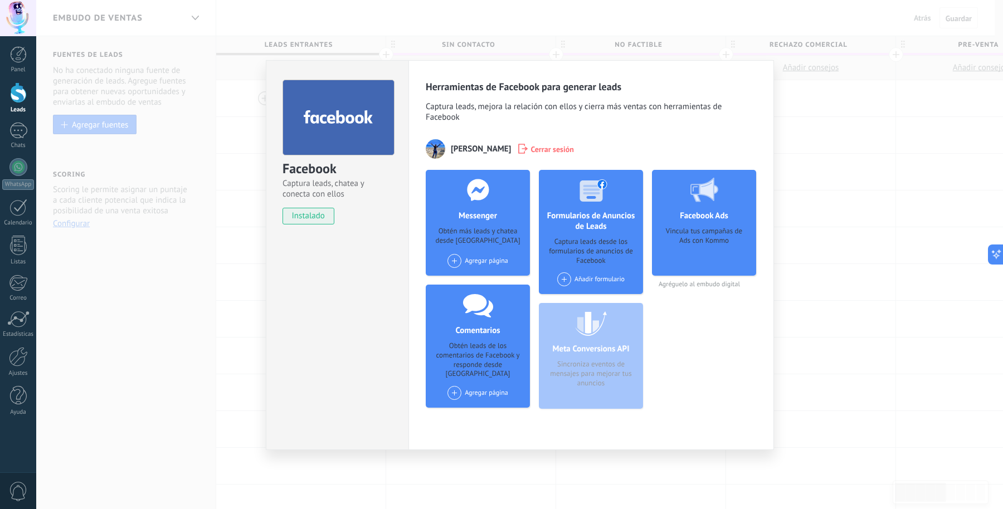
click at [802, 221] on div "Facebook Captura leads, chatea y conecta con ellos instalado Desinstalar Herram…" at bounding box center [519, 254] width 967 height 509
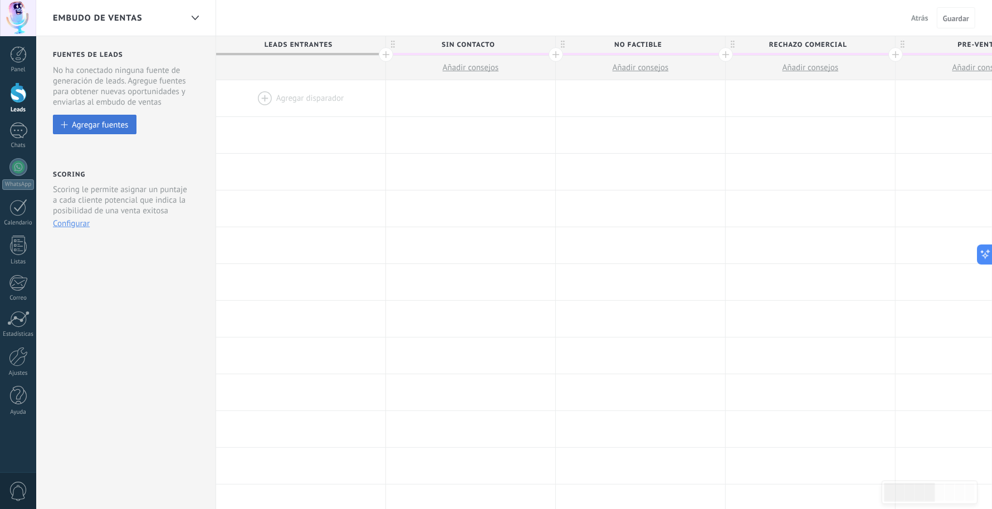
click at [94, 124] on div "Agregar fuentes" at bounding box center [100, 124] width 56 height 9
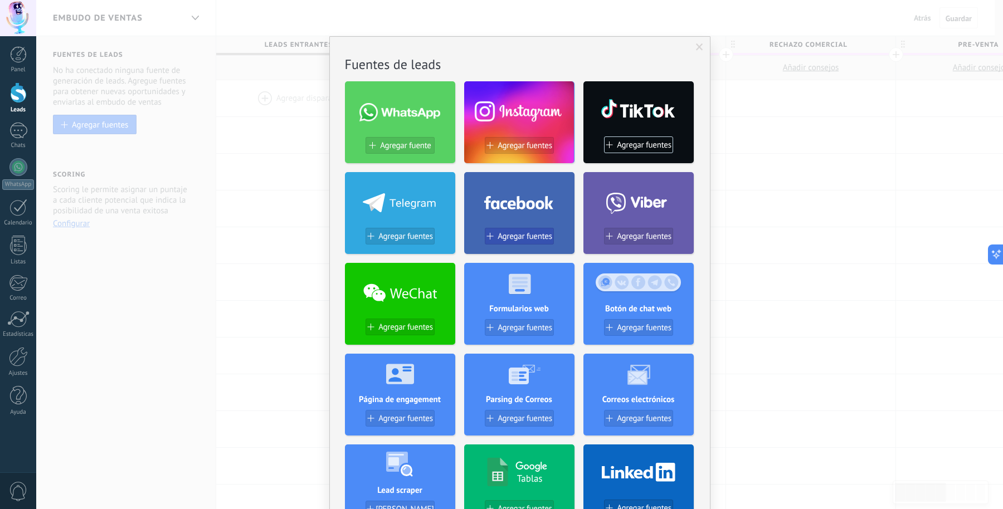
click at [524, 230] on button "Agregar fuentes" at bounding box center [519, 236] width 69 height 17
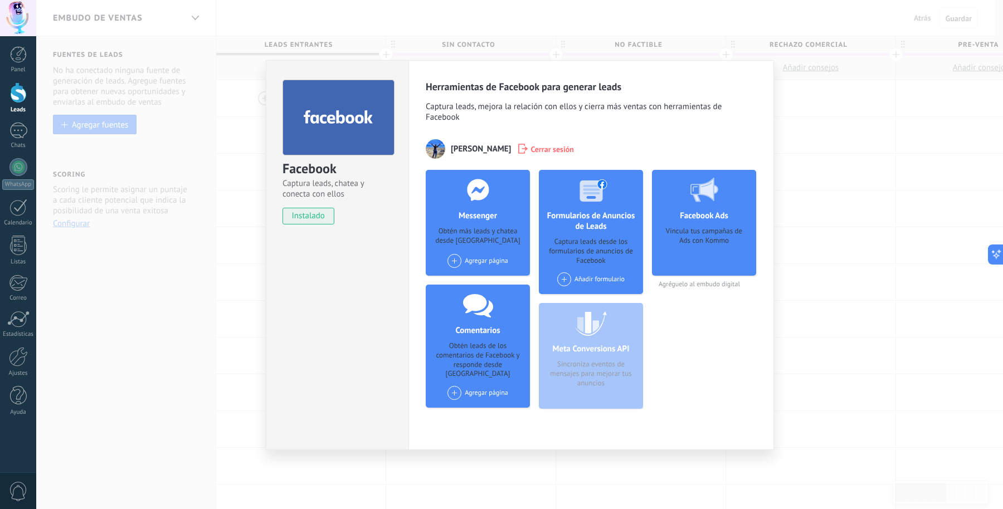
click at [463, 221] on h4 "Messenger" at bounding box center [478, 216] width 44 height 11
click at [602, 375] on div "Meta Conversions API Sincroniza eventos de mensajes para mejorar tus anuncios" at bounding box center [591, 356] width 104 height 106
drag, startPoint x: 716, startPoint y: 336, endPoint x: 712, endPoint y: 295, distance: 41.4
click at [716, 336] on div "Facebook Ads Vincula tus campañas de Ads con Kommo Agréguelo al embudo digital" at bounding box center [704, 294] width 104 height 248
click at [680, 288] on span "Agréguelo al embudo digital" at bounding box center [704, 284] width 104 height 8
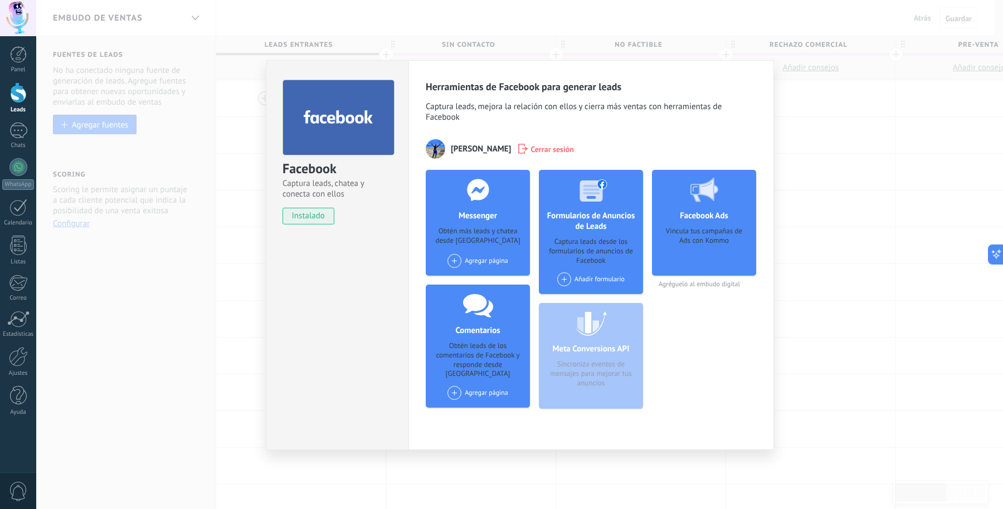
click at [705, 216] on h4 "Facebook Ads" at bounding box center [704, 216] width 54 height 11
click at [700, 185] on use at bounding box center [704, 190] width 28 height 25
click at [534, 148] on span "Cerrar sesión" at bounding box center [551, 148] width 43 height 11
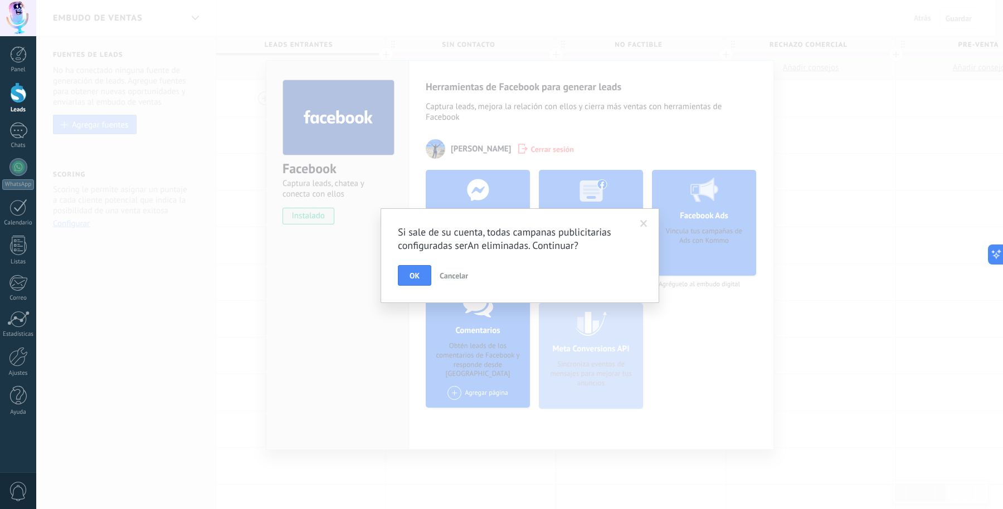
click at [415, 274] on span "OK" at bounding box center [414, 276] width 10 height 8
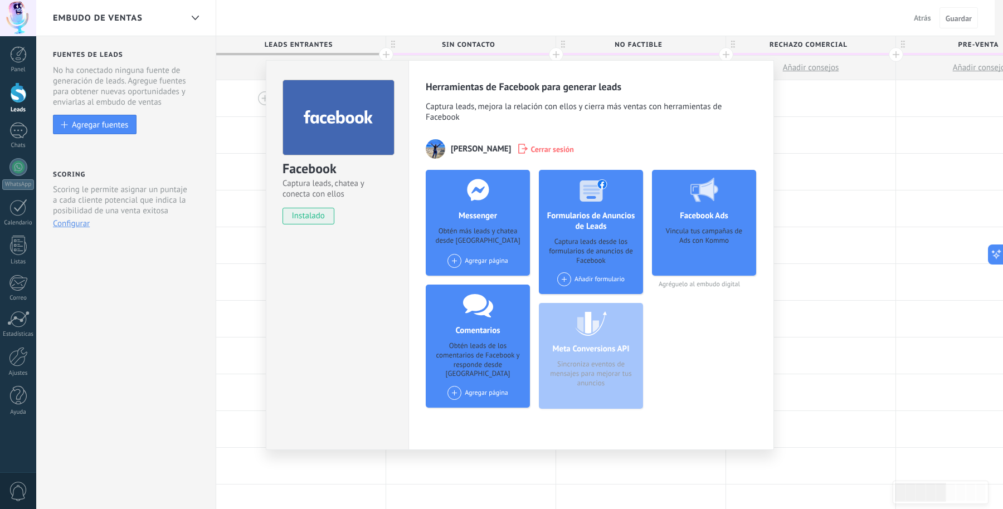
click at [530, 151] on span "Cerrar sesión" at bounding box center [551, 148] width 43 height 11
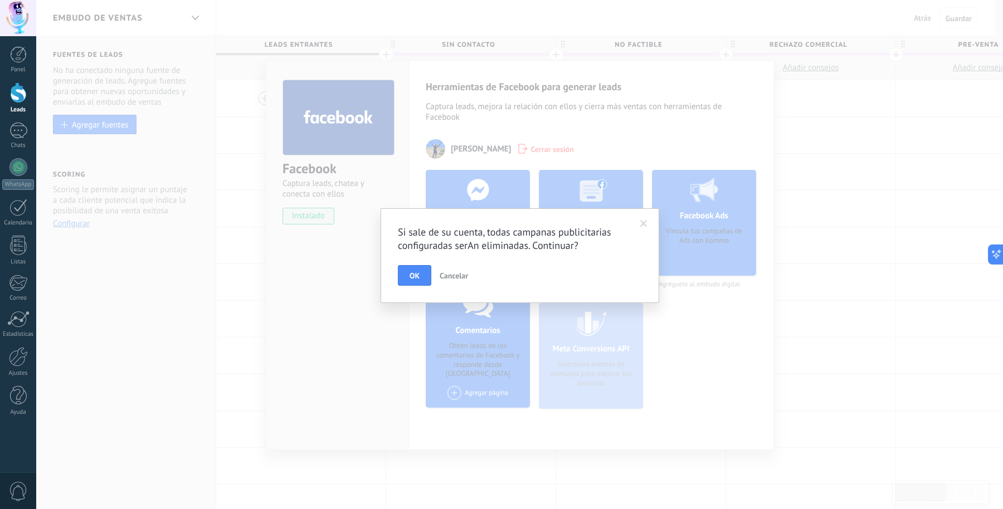
click at [422, 272] on button "OK" at bounding box center [414, 275] width 33 height 21
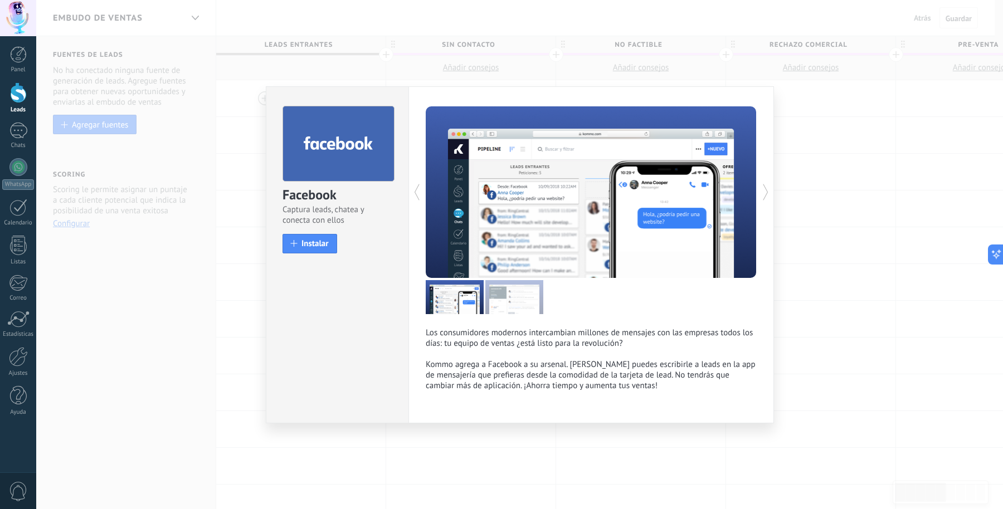
click at [695, 407] on div "Facebook Captura leads, chatea y conecta con ellos install Instalar Los consumi…" at bounding box center [519, 254] width 967 height 509
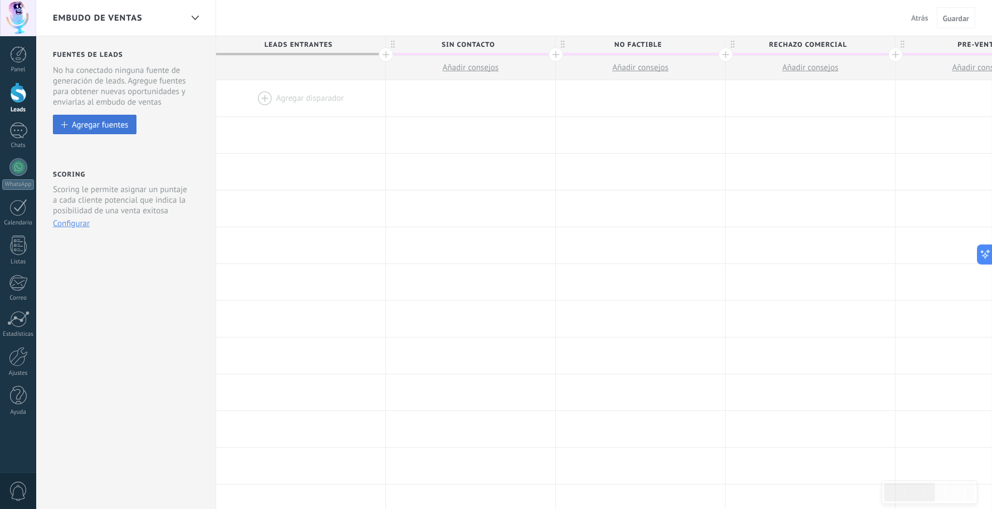
click at [116, 123] on div "Agregar fuentes" at bounding box center [100, 124] width 56 height 9
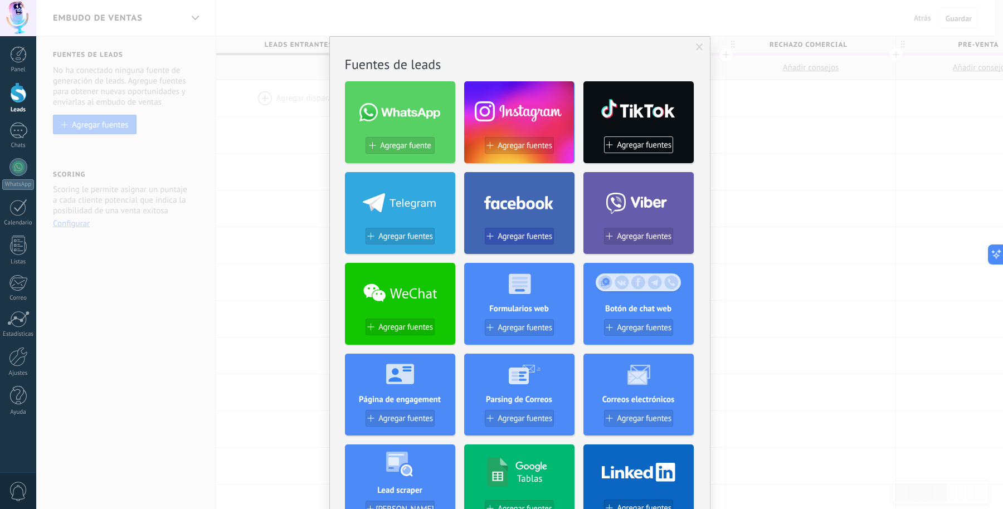
click at [515, 234] on span "Agregar fuentes" at bounding box center [524, 236] width 55 height 9
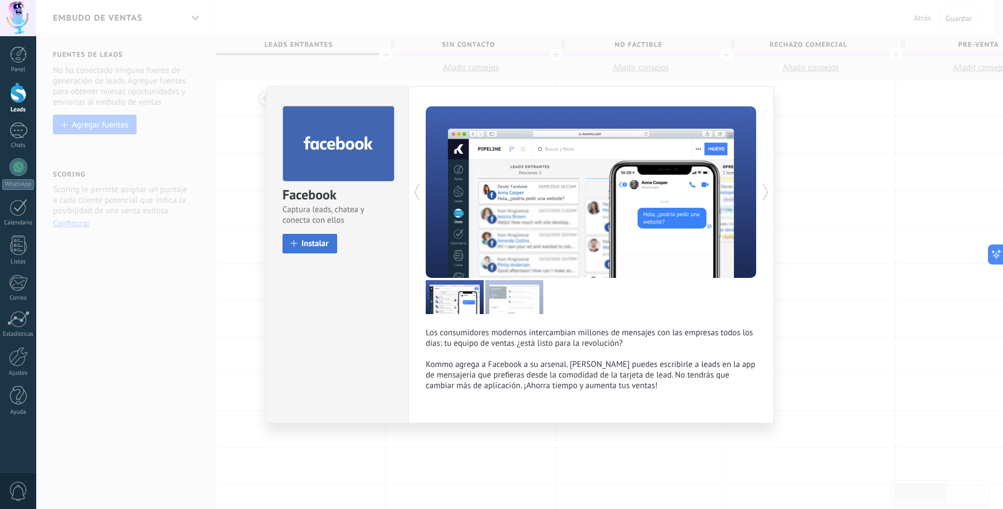
click at [313, 240] on span "Instalar" at bounding box center [314, 244] width 27 height 8
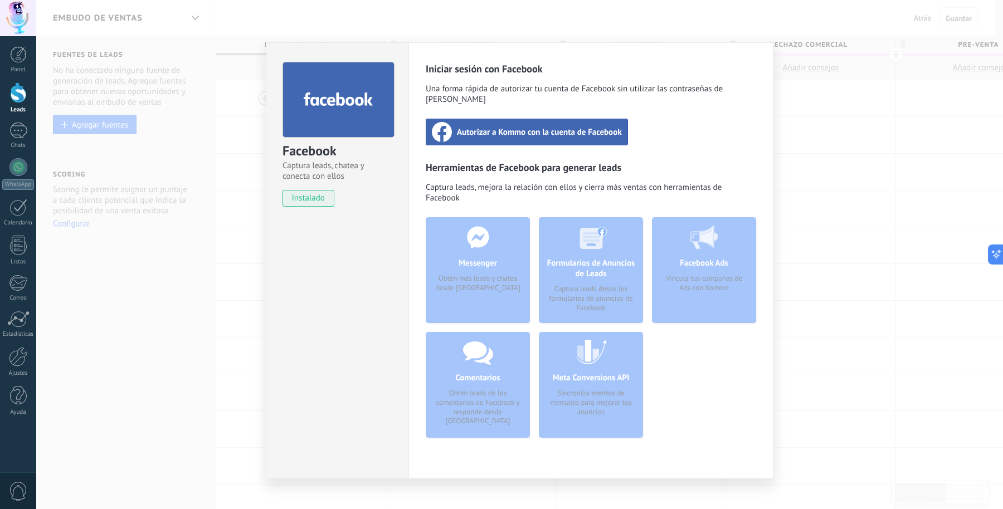
click at [497, 126] on span "Autorizar a Kommo con la cuenta de Facebook" at bounding box center [539, 131] width 165 height 11
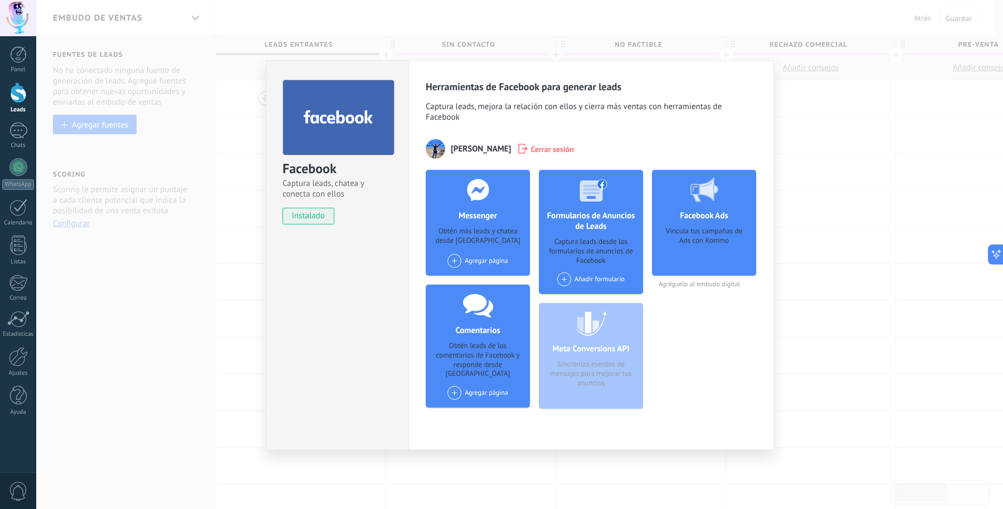
click at [458, 258] on span at bounding box center [454, 261] width 14 height 14
click at [475, 275] on div "San [PERSON_NAME] Digital" at bounding box center [499, 281] width 106 height 22
click at [456, 259] on span at bounding box center [454, 261] width 14 height 14
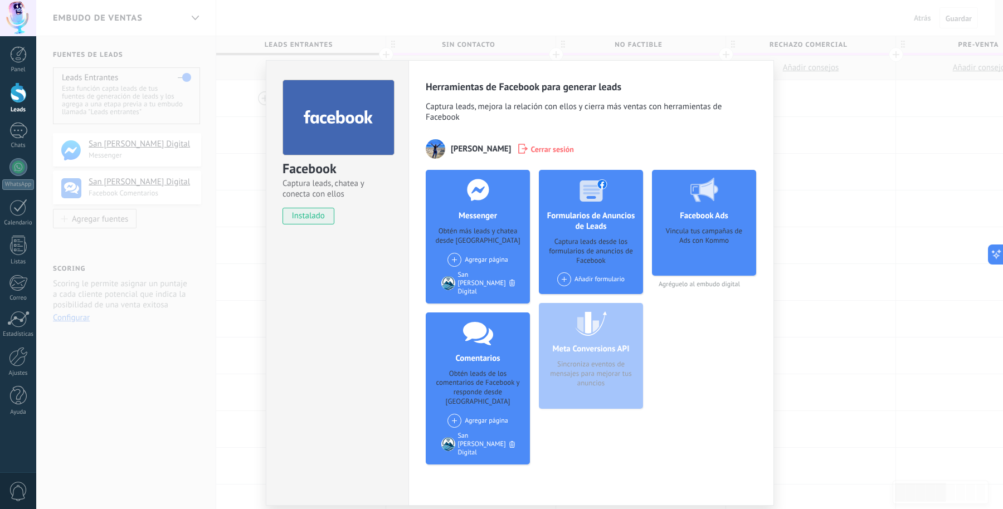
click at [455, 256] on span at bounding box center [454, 260] width 14 height 14
click at [473, 276] on div "San [PERSON_NAME] Hogar" at bounding box center [498, 281] width 104 height 25
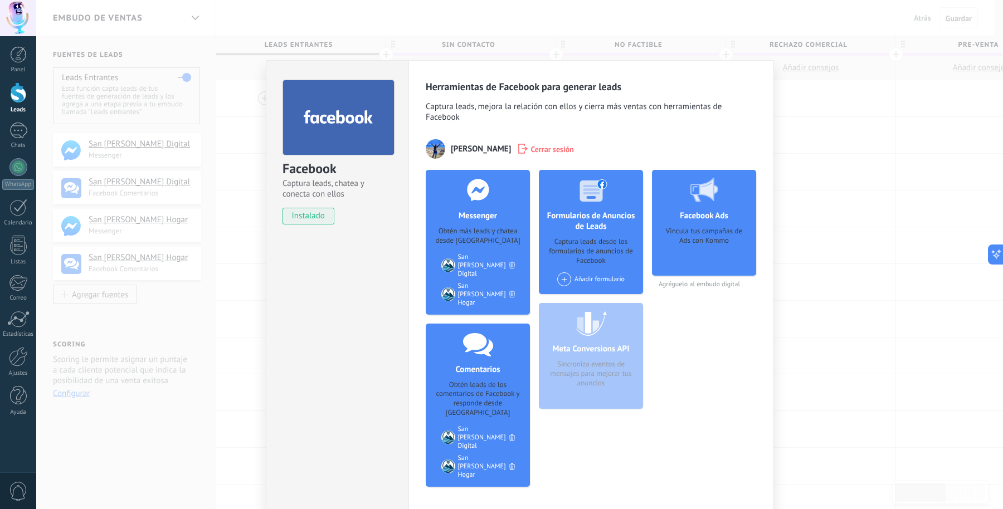
click at [511, 262] on icon at bounding box center [512, 265] width 6 height 7
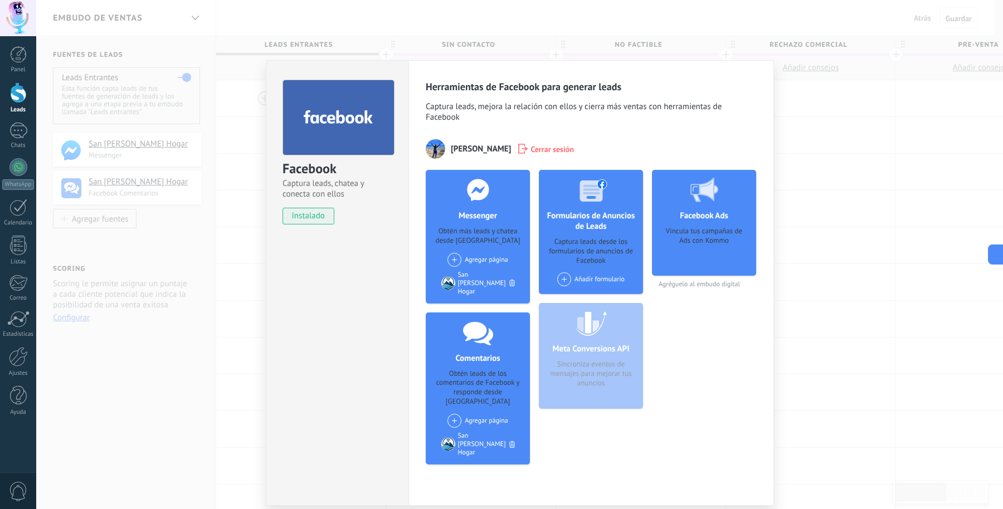
click at [565, 279] on span at bounding box center [564, 279] width 14 height 14
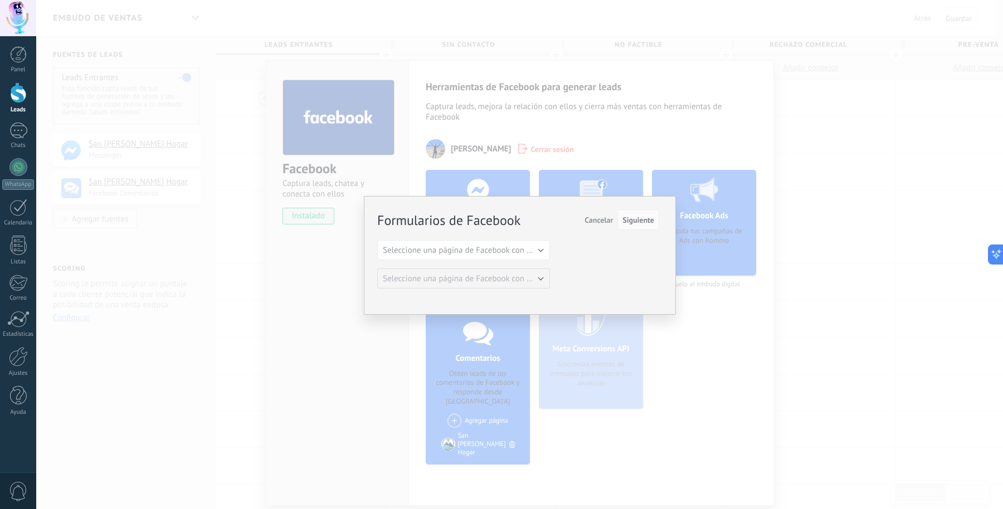
click at [599, 217] on span "Cancelar" at bounding box center [598, 220] width 28 height 10
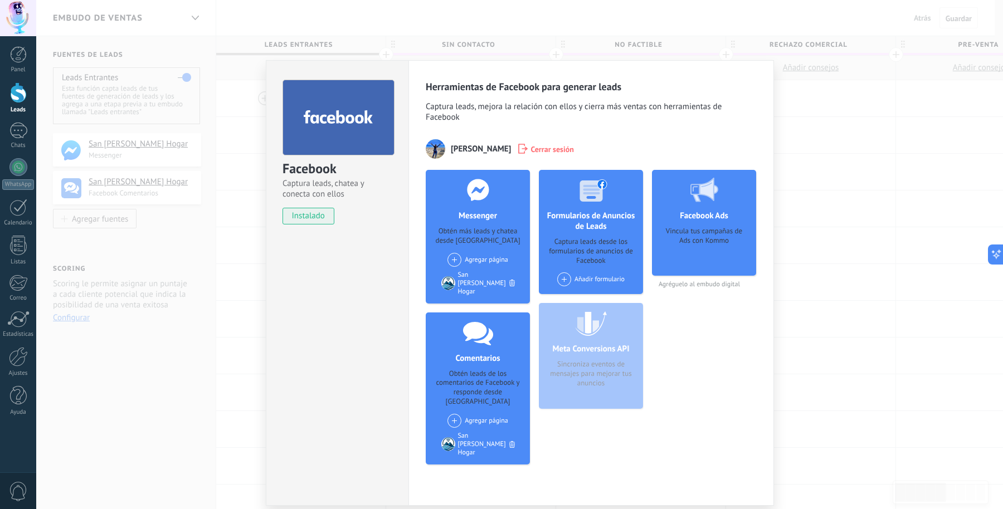
click at [802, 407] on div "Facebook Captura leads, chatea y conecta con ellos instalado Desinstalar Herram…" at bounding box center [519, 254] width 967 height 509
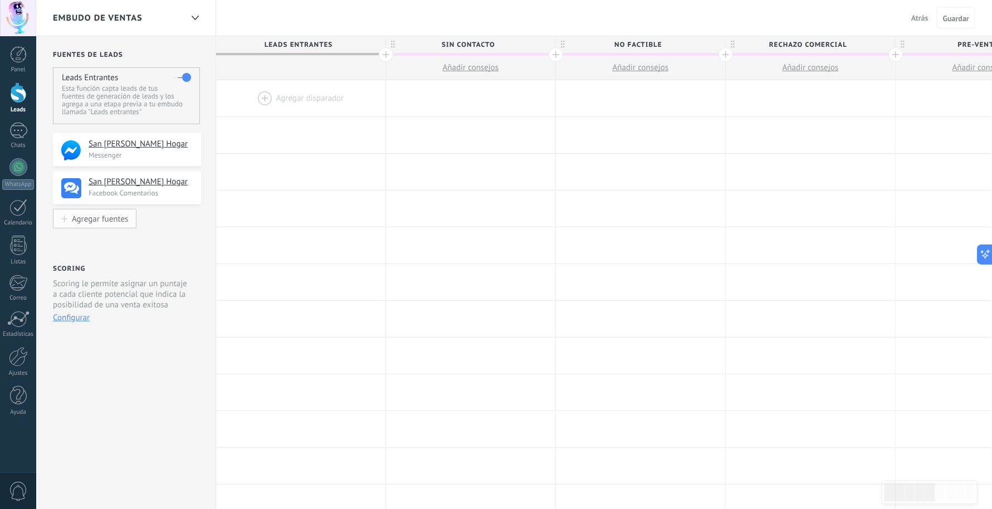
click at [87, 212] on button "Agregar fuentes" at bounding box center [95, 218] width 84 height 19
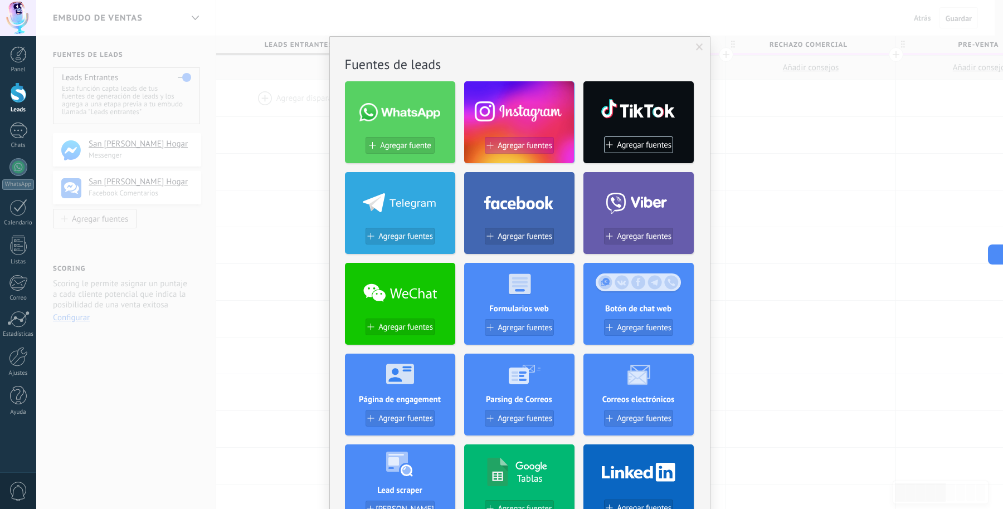
click at [517, 144] on span "Agregar fuentes" at bounding box center [524, 145] width 55 height 9
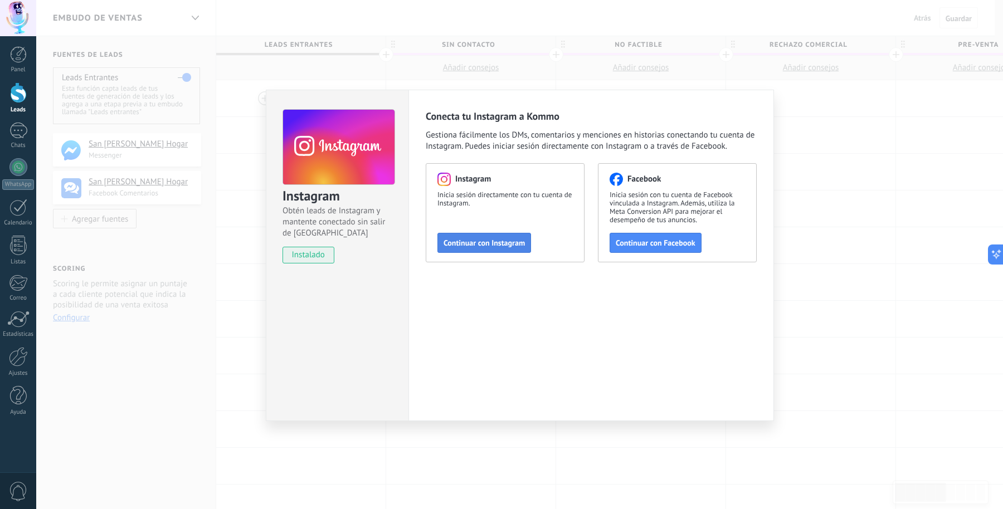
click at [496, 239] on span "Continuar con Instagram" at bounding box center [483, 243] width 81 height 8
click at [565, 380] on div "Conecta tu Instagram a Kommo Gestiona fácilmente los DMs, comentarios y mencion…" at bounding box center [590, 255] width 365 height 331
click at [499, 243] on span "Continuar con Instagram" at bounding box center [483, 243] width 81 height 8
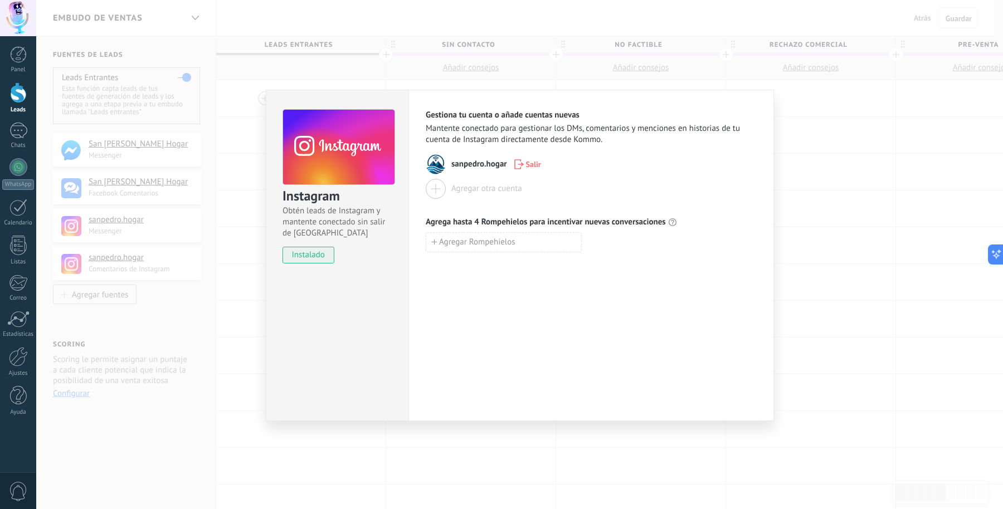
click at [500, 407] on div "Instagram Obtén leads de Instagram y mantente conectado sin salir de Kommo inst…" at bounding box center [519, 254] width 967 height 509
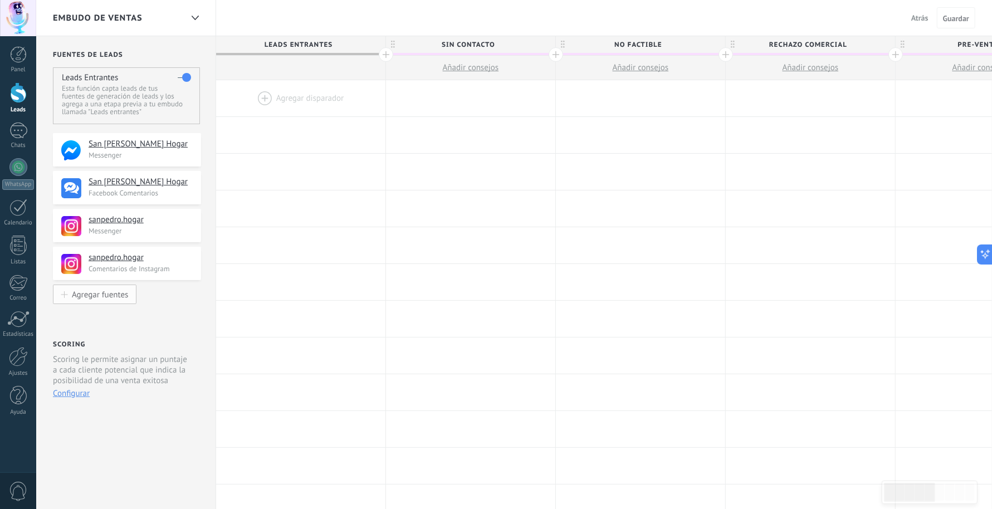
click at [108, 296] on div "Agregar fuentes" at bounding box center [100, 294] width 56 height 9
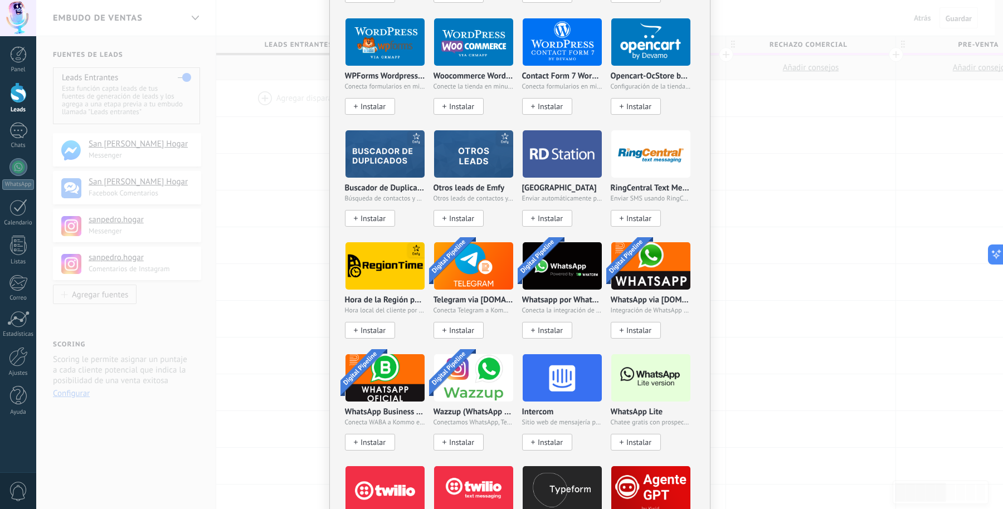
scroll to position [696, 0]
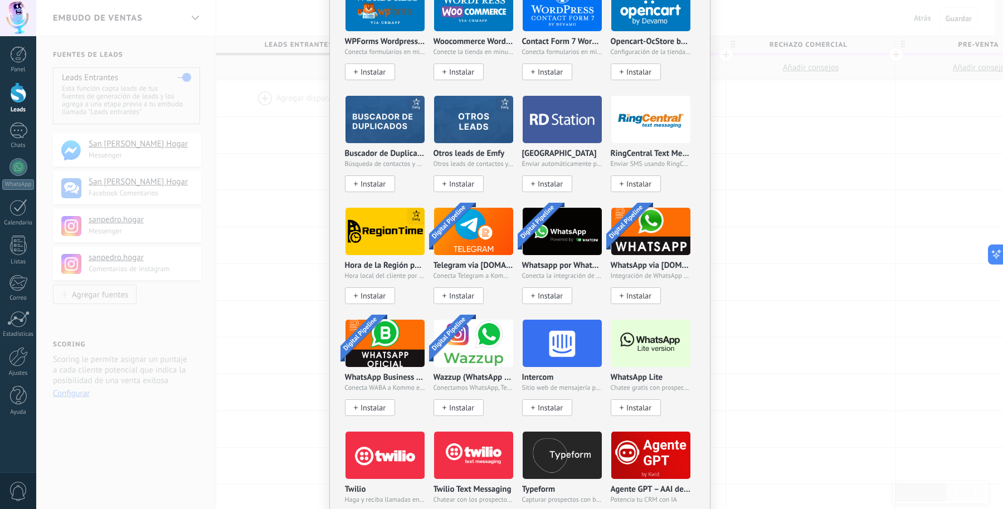
click at [633, 404] on span "Instalar" at bounding box center [638, 407] width 25 height 9
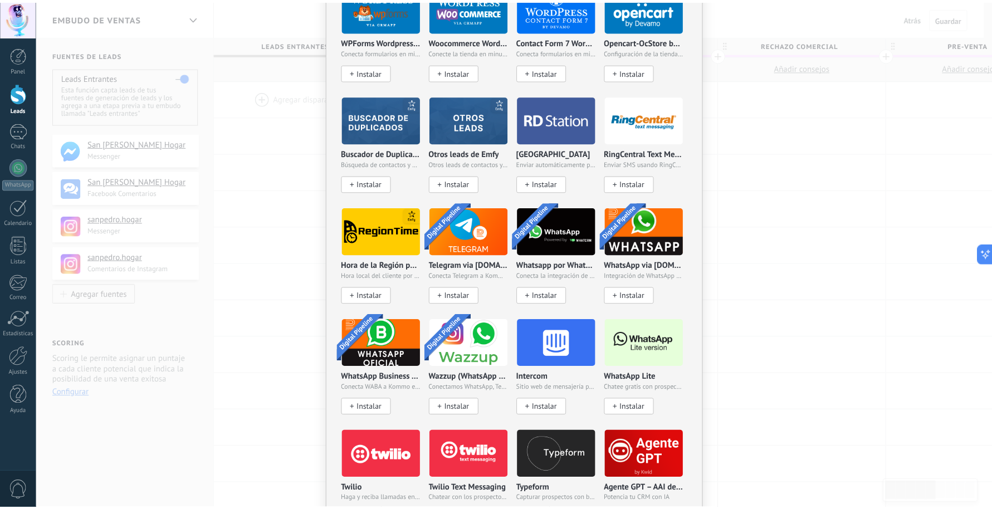
scroll to position [0, 0]
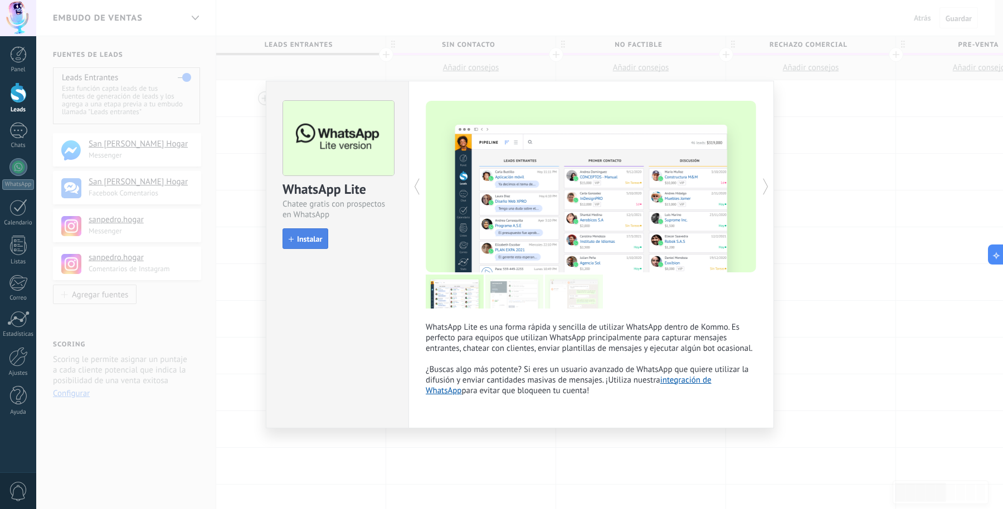
click at [313, 241] on span "Instalar" at bounding box center [309, 239] width 25 height 8
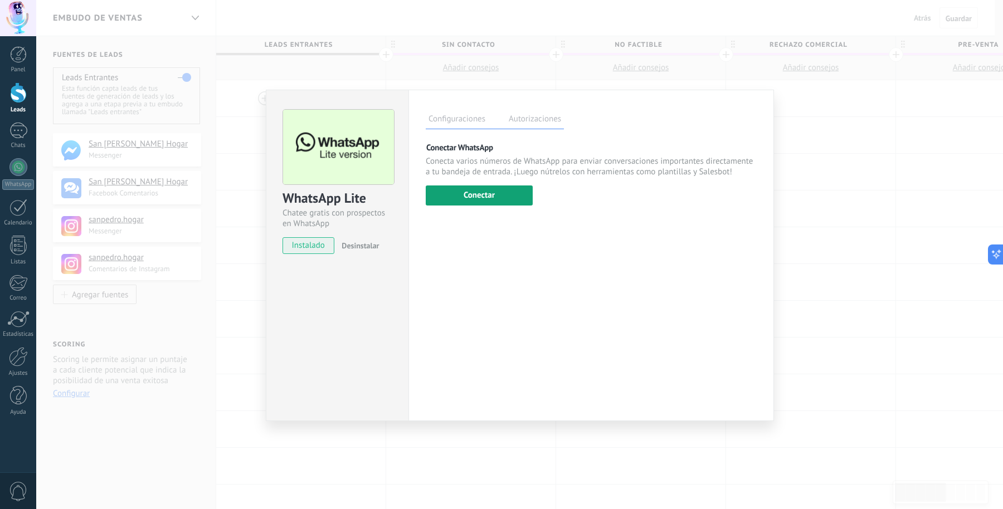
click at [484, 196] on button "Conectar" at bounding box center [479, 196] width 107 height 20
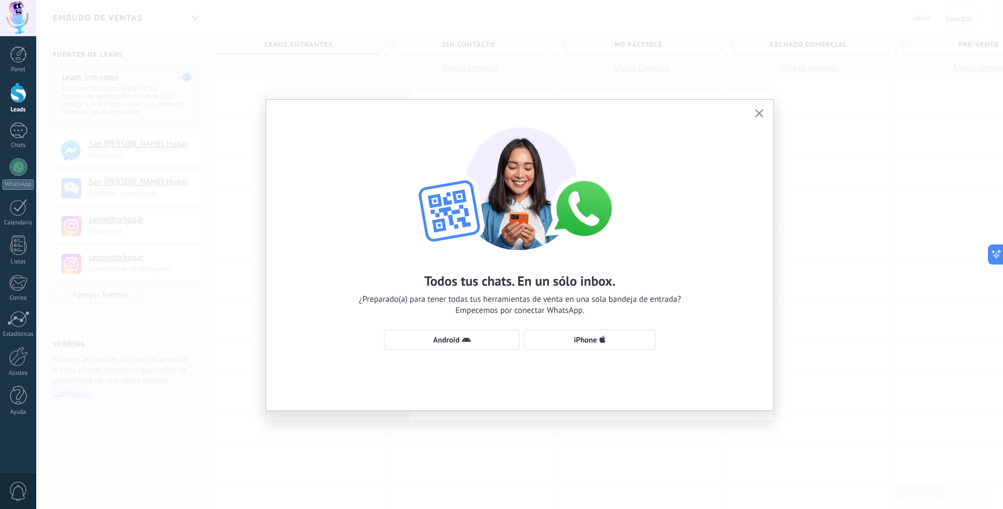
click at [758, 116] on icon "button" at bounding box center [759, 113] width 8 height 8
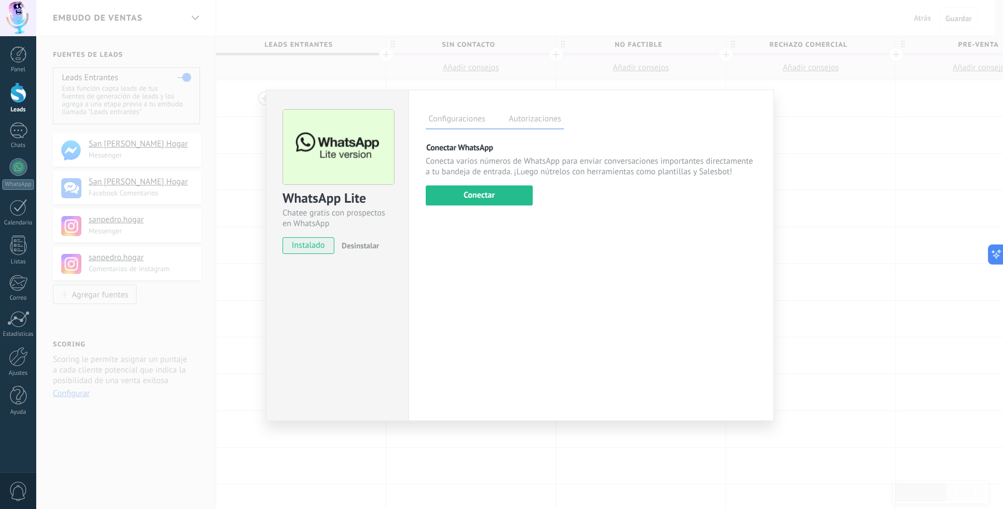
click at [802, 252] on div "WhatsApp Lite Chatee gratis con prospectos en WhatsApp instalado Desinstalar Co…" at bounding box center [519, 254] width 967 height 509
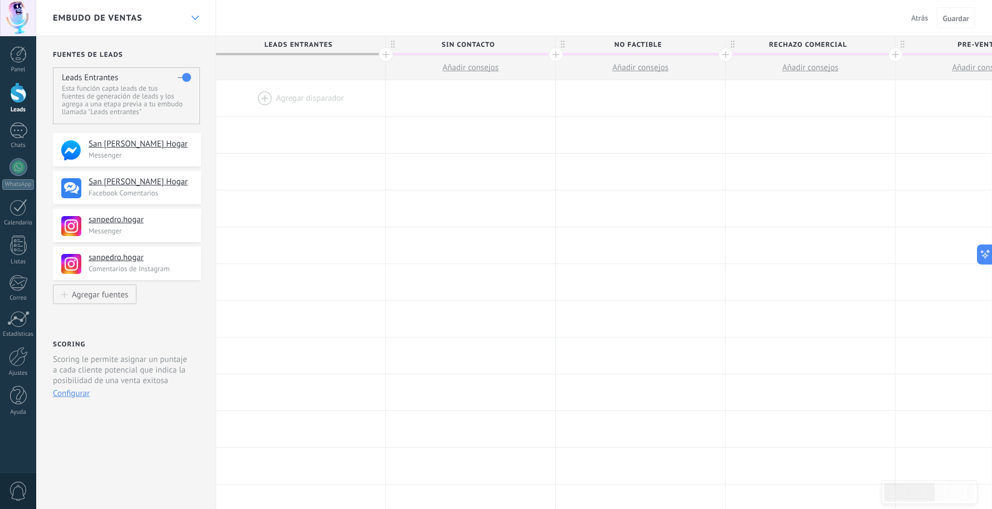
click at [196, 20] on div at bounding box center [195, 18] width 19 height 22
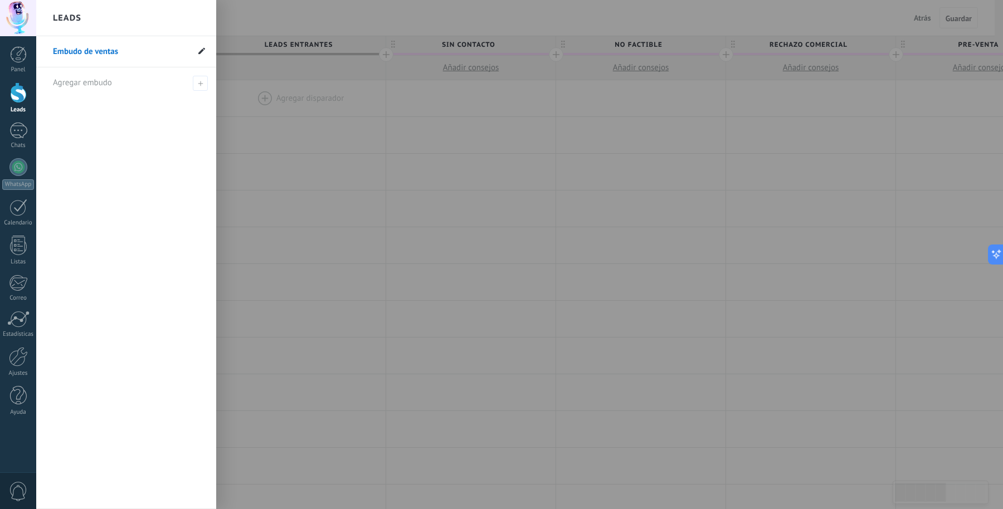
click at [199, 48] on icon at bounding box center [201, 50] width 7 height 7
drag, startPoint x: 143, startPoint y: 50, endPoint x: 34, endPoint y: 49, distance: 108.6
click at [34, 49] on div "© 2025 derechos reservados | Términos de uso Soporte técnico Cuenta Jeni ID de …" at bounding box center [18, 254] width 36 height 509
click at [121, 50] on link "Embudo de ventas" at bounding box center [120, 51] width 135 height 31
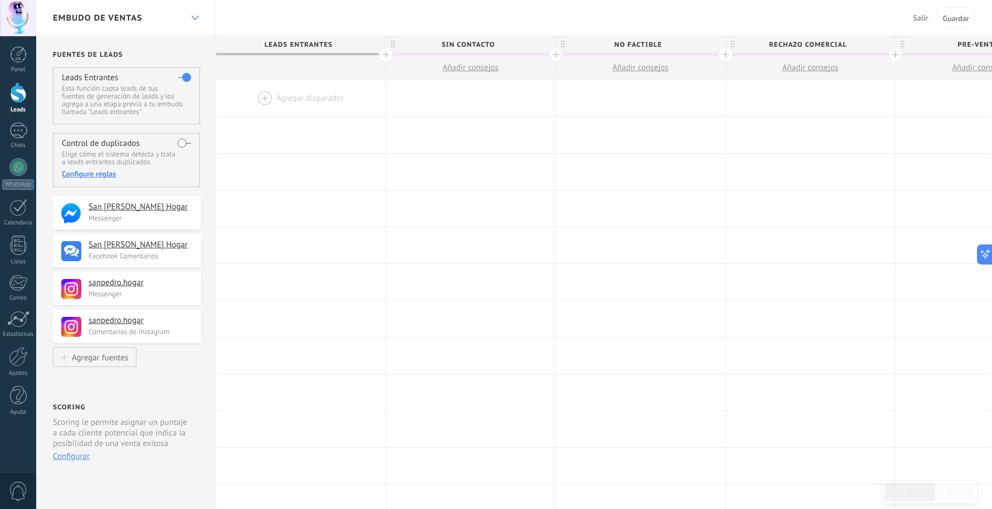
click at [191, 14] on div at bounding box center [195, 18] width 19 height 22
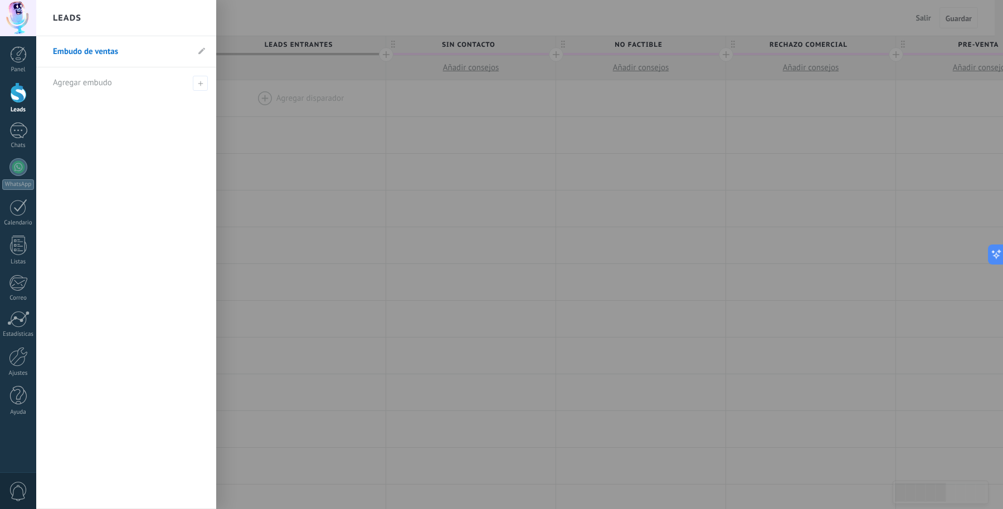
click at [205, 48] on li "Embudo de ventas" at bounding box center [126, 51] width 180 height 31
click at [134, 50] on link "Embudo de ventas" at bounding box center [120, 51] width 135 height 31
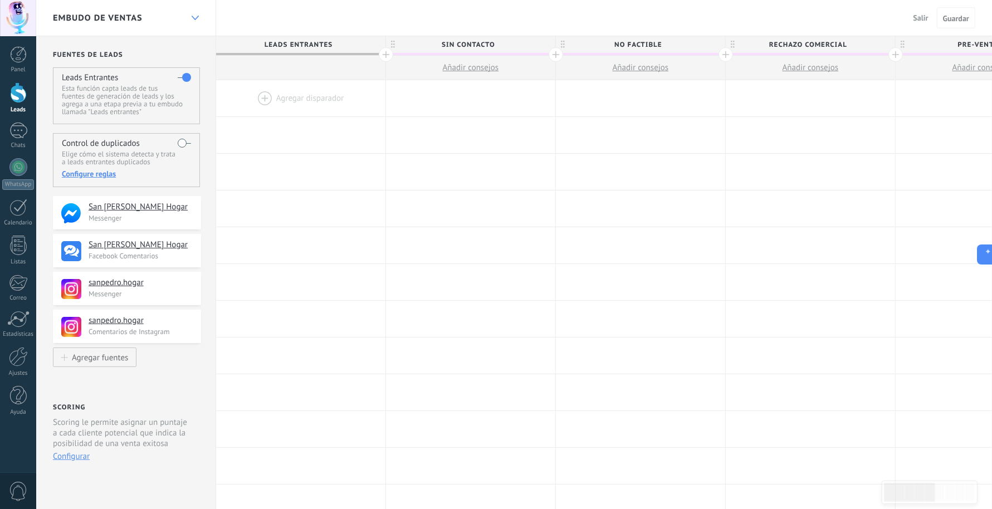
click at [197, 16] on icon at bounding box center [195, 18] width 7 height 4
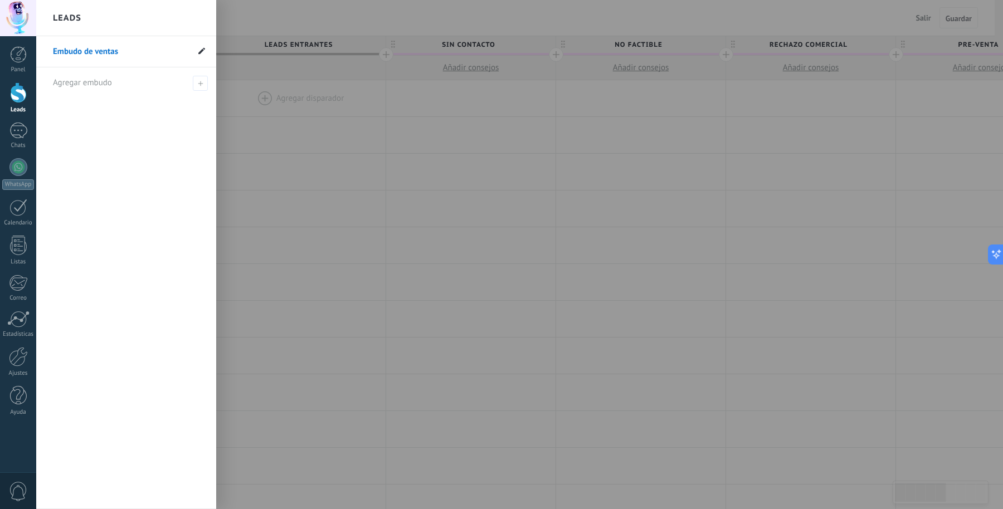
click at [200, 52] on use at bounding box center [201, 50] width 7 height 7
type input "*****"
click at [339, 141] on div at bounding box center [537, 254] width 1003 height 509
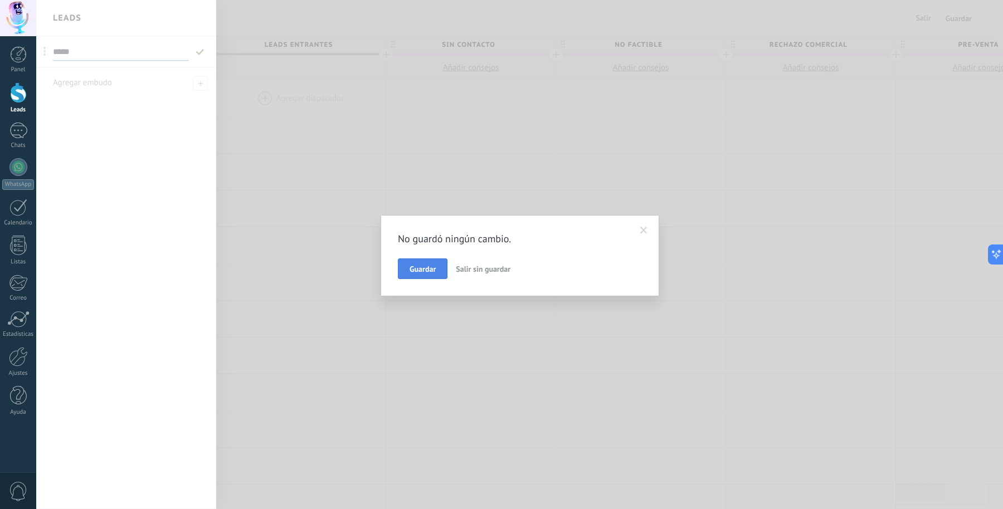
click at [430, 265] on span "Guardar" at bounding box center [422, 269] width 26 height 8
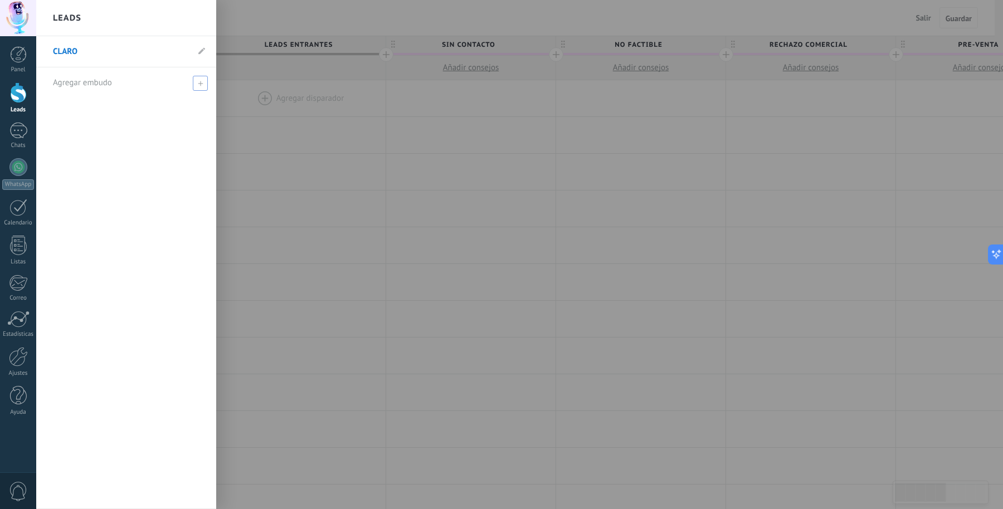
click at [202, 82] on use at bounding box center [200, 83] width 5 height 5
type input "***"
click at [201, 166] on div "CLARO ***" at bounding box center [126, 272] width 180 height 473
click at [204, 81] on span at bounding box center [202, 83] width 10 height 8
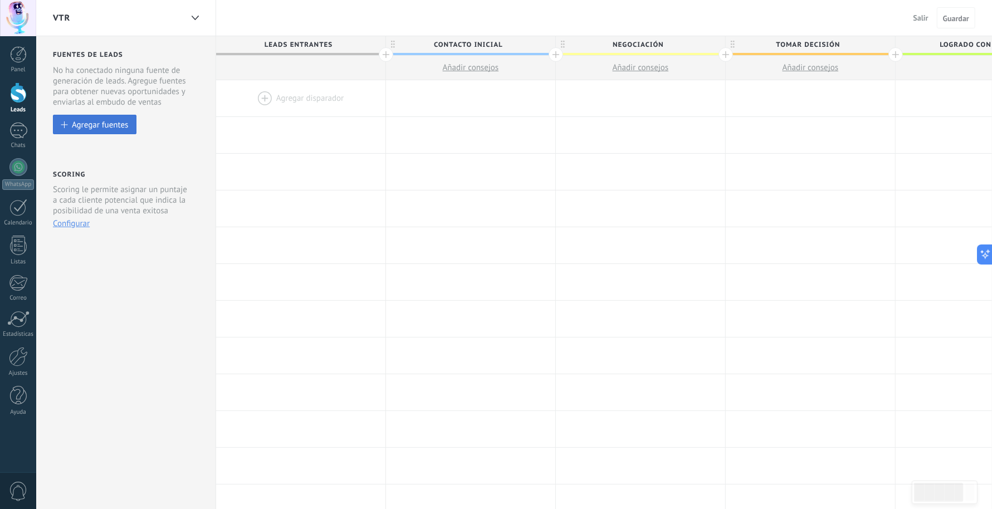
click at [95, 123] on div "Agregar fuentes" at bounding box center [100, 124] width 56 height 9
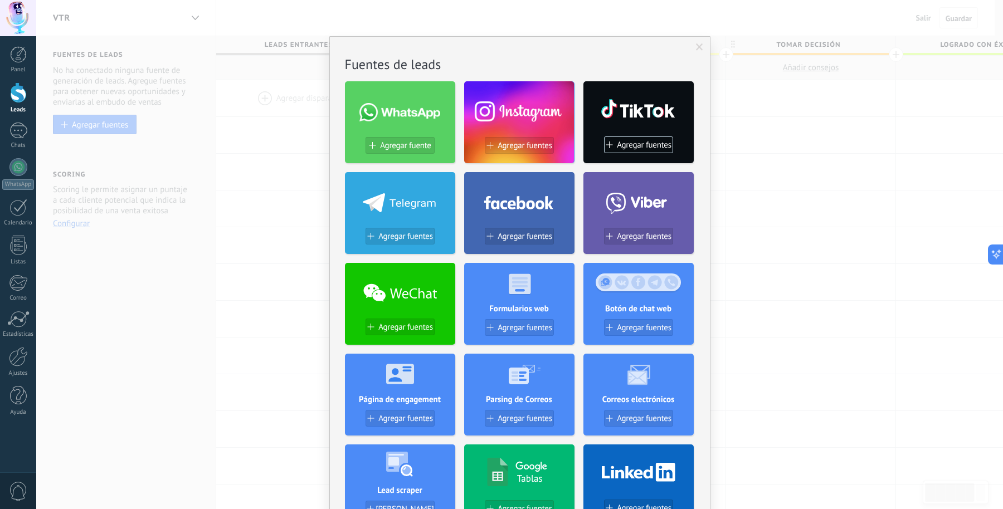
click at [520, 213] on div at bounding box center [519, 201] width 110 height 48
click at [525, 237] on span "Agregar fuentes" at bounding box center [524, 236] width 55 height 9
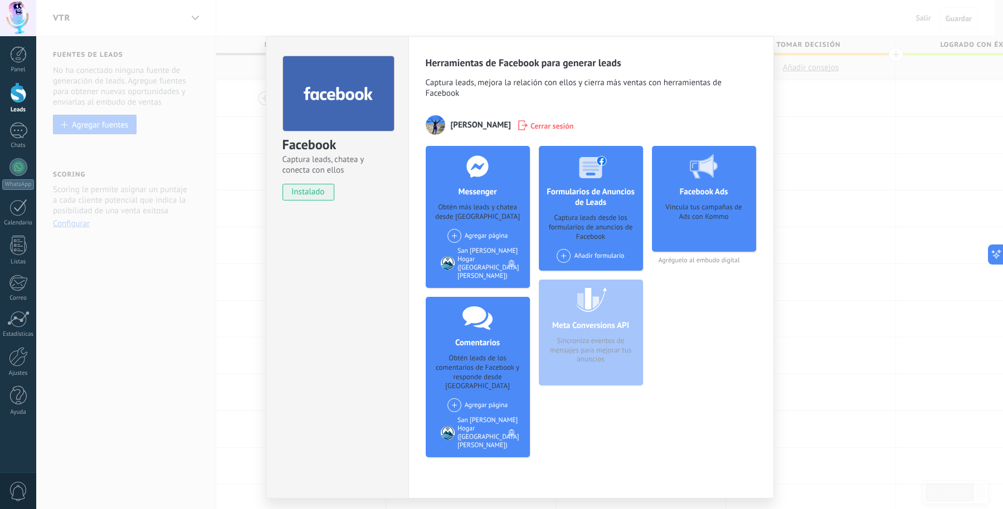
click at [453, 236] on span at bounding box center [454, 236] width 14 height 14
click at [489, 256] on div "San [PERSON_NAME] Digital" at bounding box center [499, 257] width 106 height 25
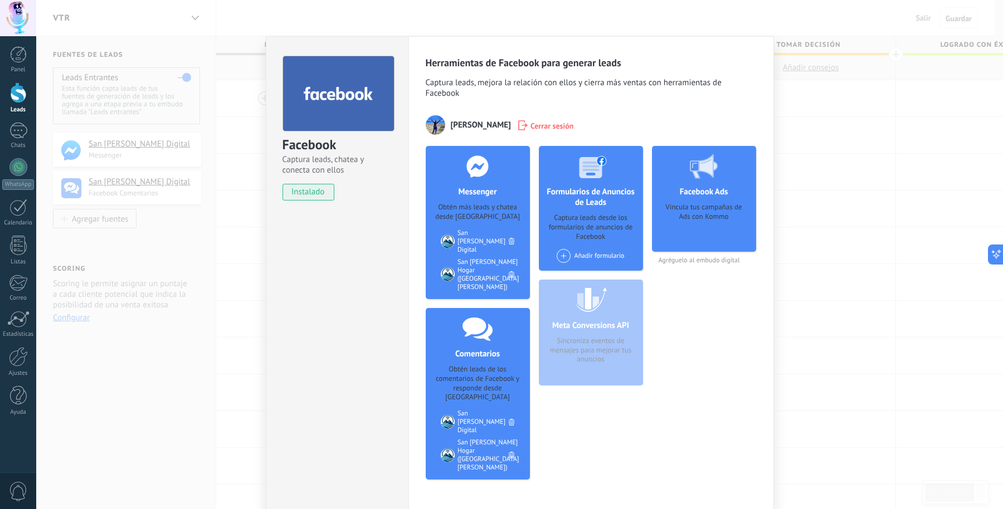
click at [802, 287] on div "Facebook Captura leads, chatea y conecta con ellos instalado Desinstalar Herram…" at bounding box center [519, 254] width 967 height 509
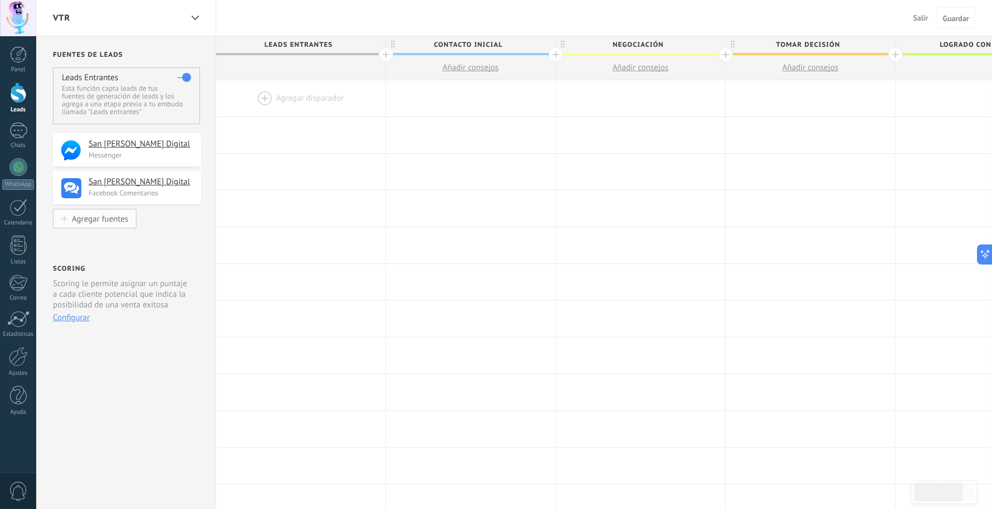
click at [104, 217] on div "Agregar fuentes" at bounding box center [100, 218] width 56 height 9
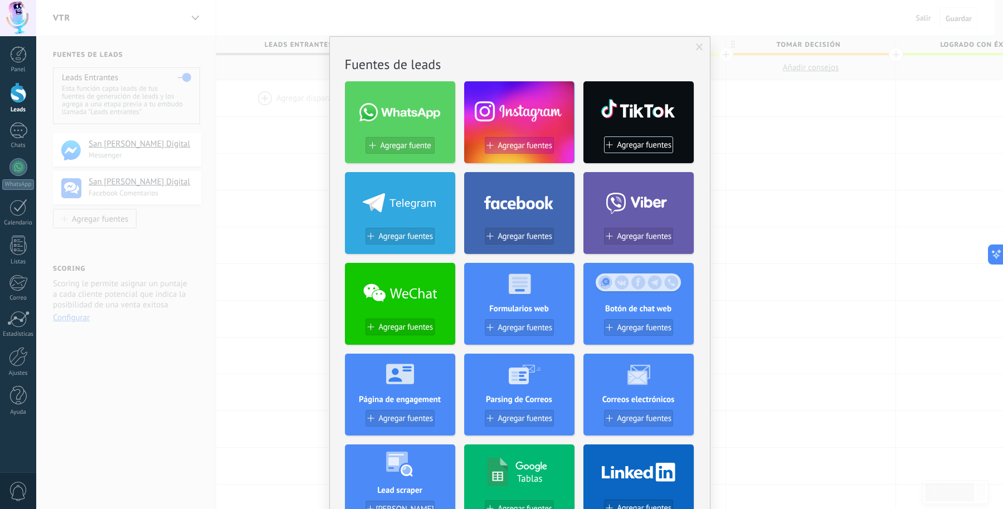
click at [516, 143] on span "Agregar fuentes" at bounding box center [524, 145] width 55 height 9
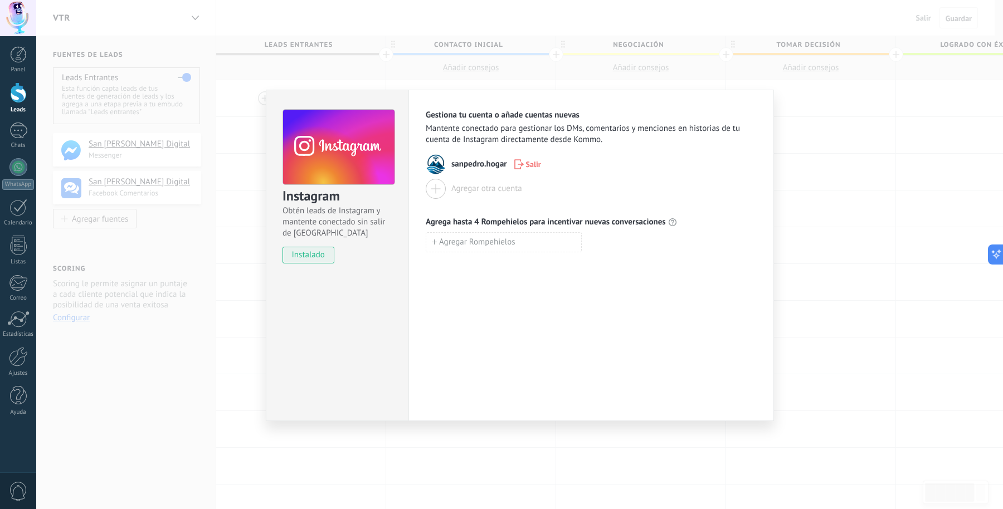
click at [436, 186] on div at bounding box center [436, 189] width 20 height 20
click at [435, 189] on div at bounding box center [436, 189] width 20 height 20
click at [518, 163] on icon "button" at bounding box center [518, 164] width 9 height 10
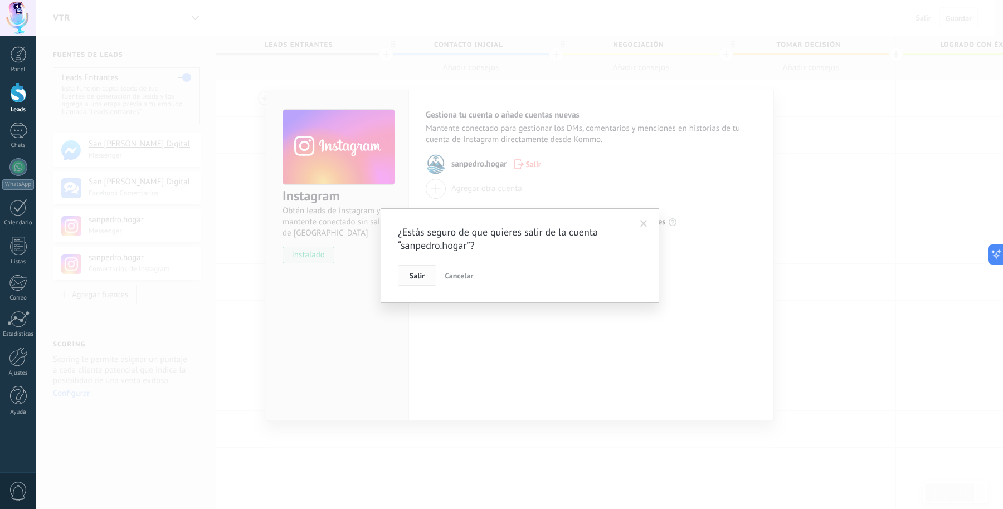
click at [420, 273] on span "Salir" at bounding box center [416, 276] width 15 height 8
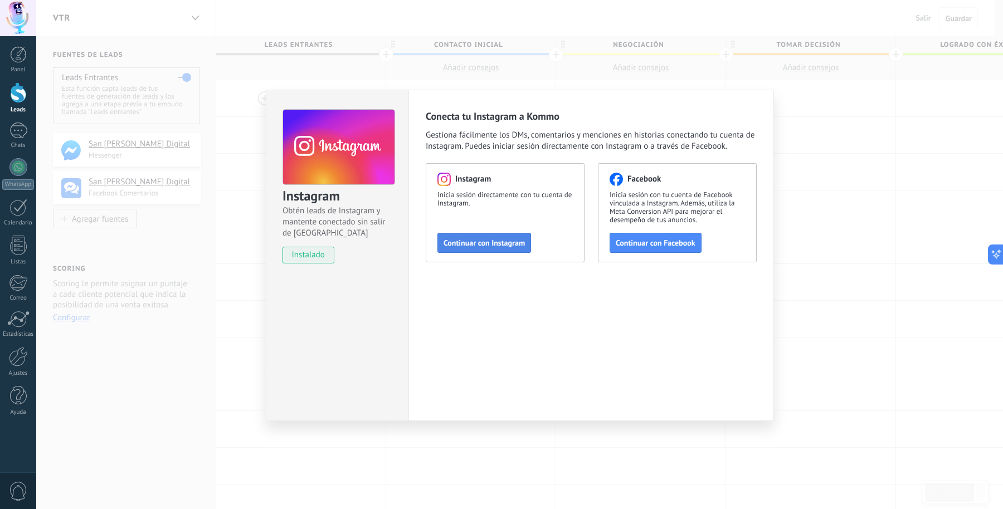
click at [473, 240] on span "Continuar con Instagram" at bounding box center [483, 243] width 81 height 8
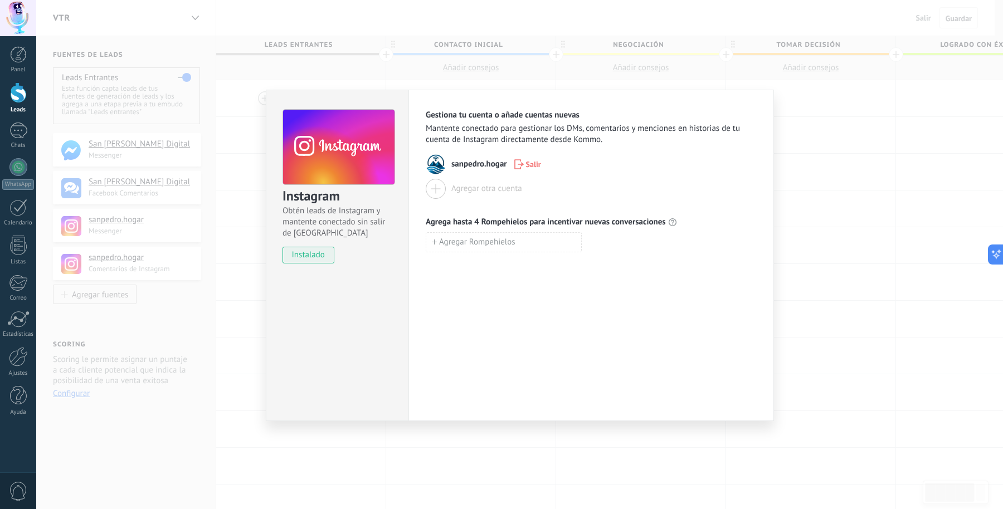
click at [438, 188] on div at bounding box center [436, 189] width 20 height 20
click at [526, 160] on span "Salir" at bounding box center [533, 164] width 15 height 8
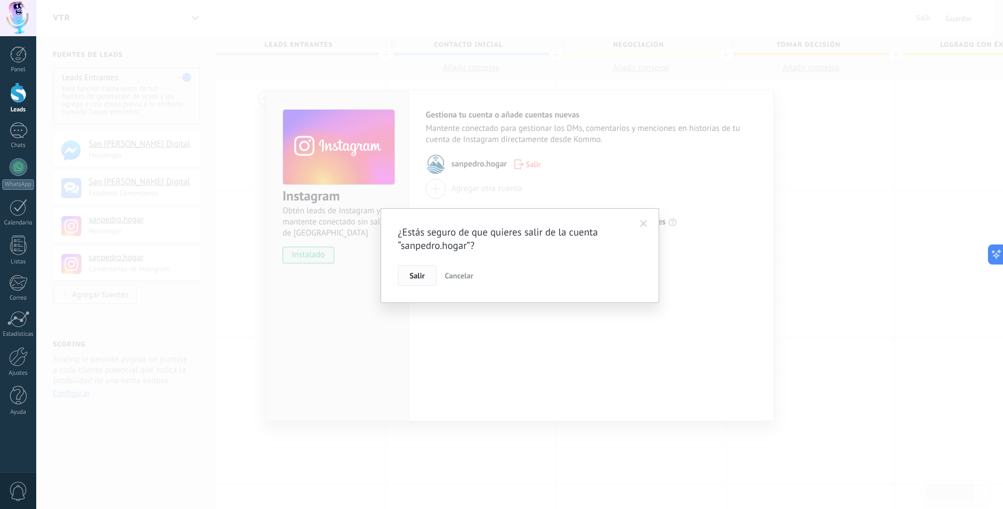
click at [421, 274] on span "Salir" at bounding box center [416, 276] width 15 height 8
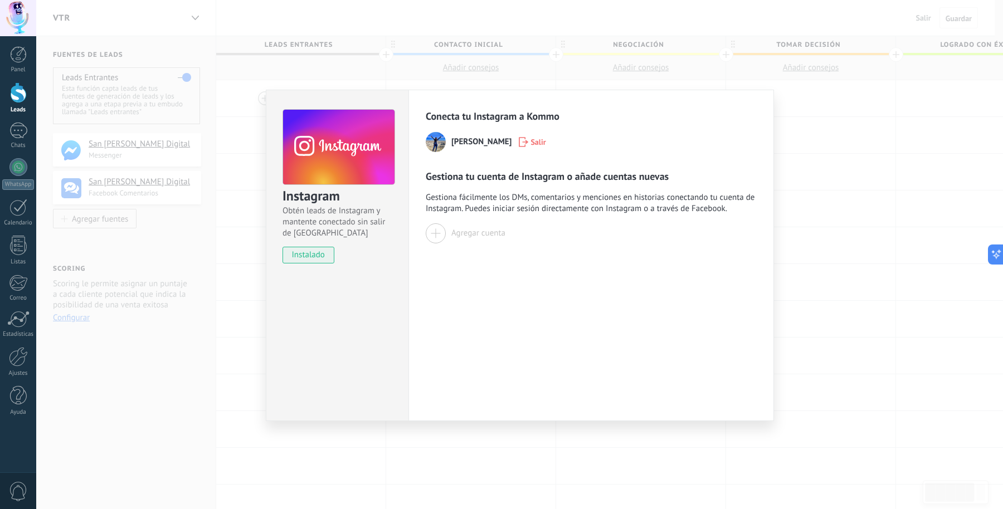
click at [437, 236] on div at bounding box center [436, 233] width 20 height 20
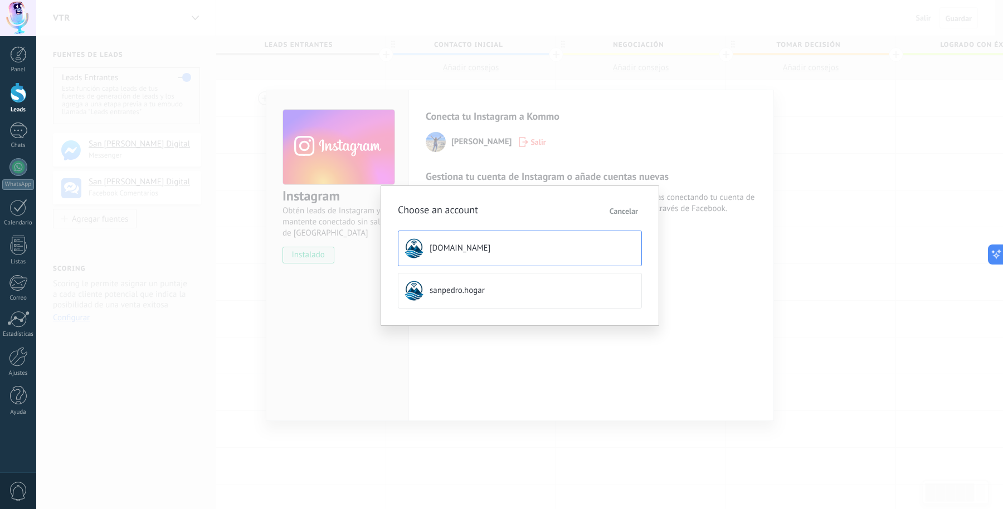
click at [471, 245] on span "[DOMAIN_NAME]" at bounding box center [460, 248] width 61 height 11
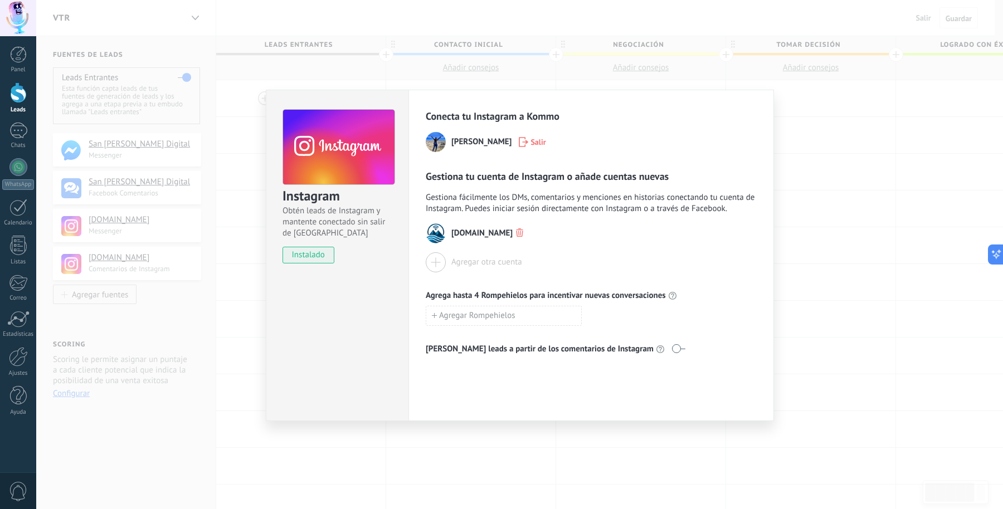
click at [360, 331] on div "Instagram Obtén leads de Instagram y mantente conectado sin salir de Kommo inst…" at bounding box center [337, 255] width 143 height 331
click at [802, 302] on div "Instagram Obtén leads de Instagram y mantente conectado sin salir de Kommo inst…" at bounding box center [519, 254] width 967 height 509
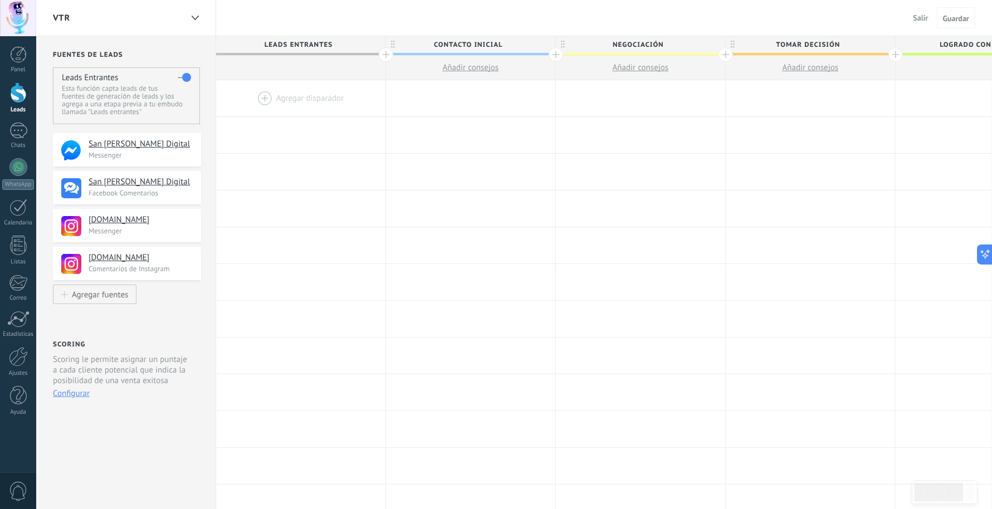
click at [106, 407] on div "**********" at bounding box center [126, 444] width 180 height 816
click at [77, 14] on div "VTR" at bounding box center [117, 18] width 129 height 36
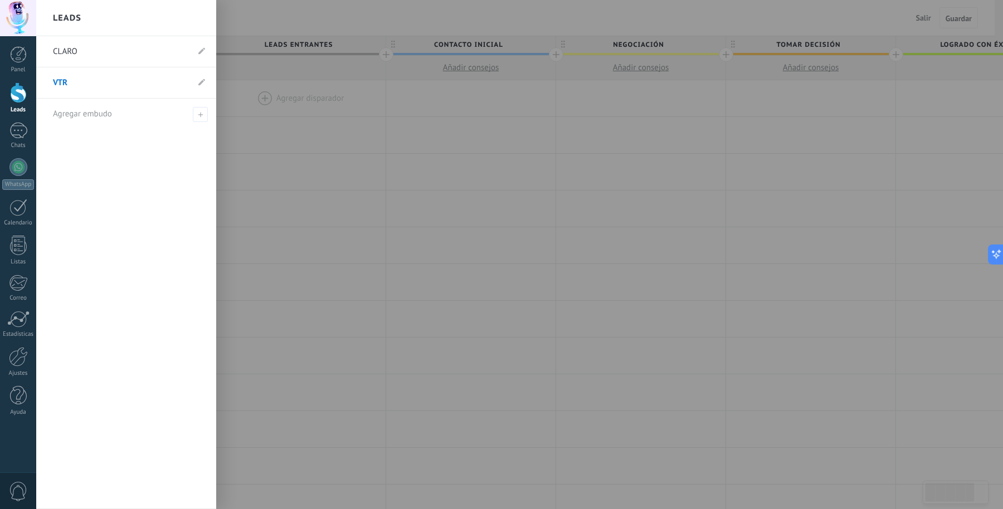
click at [106, 85] on link "VTR" at bounding box center [120, 82] width 135 height 31
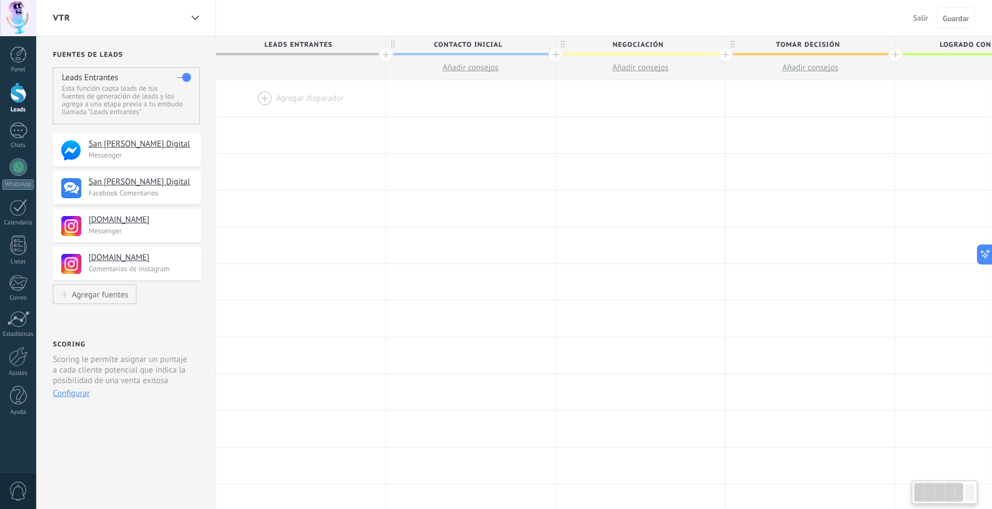
click at [113, 407] on div "**********" at bounding box center [126, 444] width 180 height 816
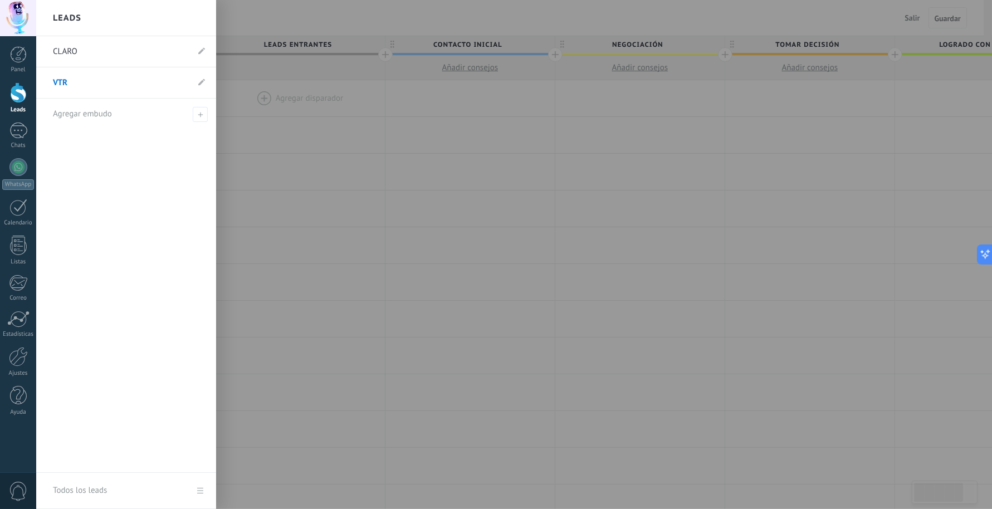
click at [21, 95] on div at bounding box center [18, 92] width 17 height 21
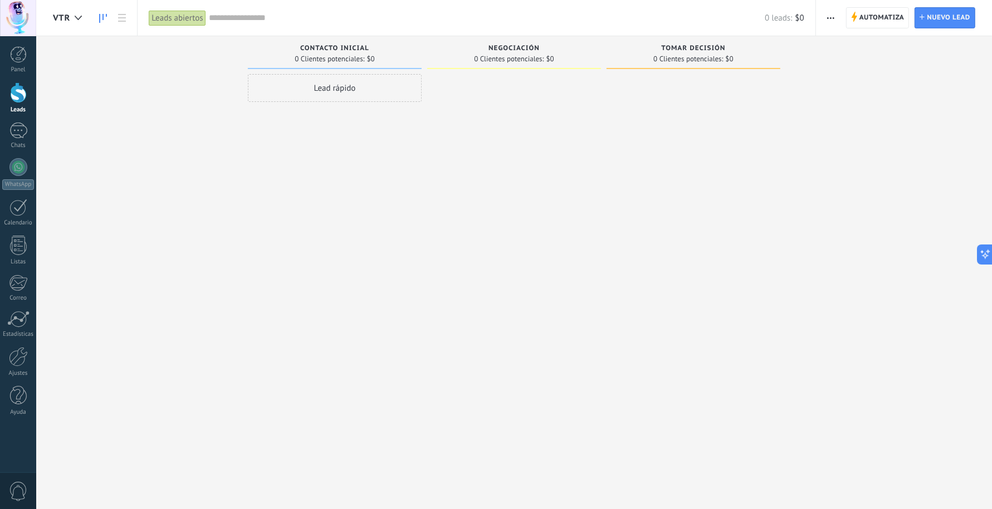
drag, startPoint x: 835, startPoint y: 17, endPoint x: 830, endPoint y: 28, distance: 12.0
click at [802, 17] on icon "button" at bounding box center [830, 18] width 7 height 2
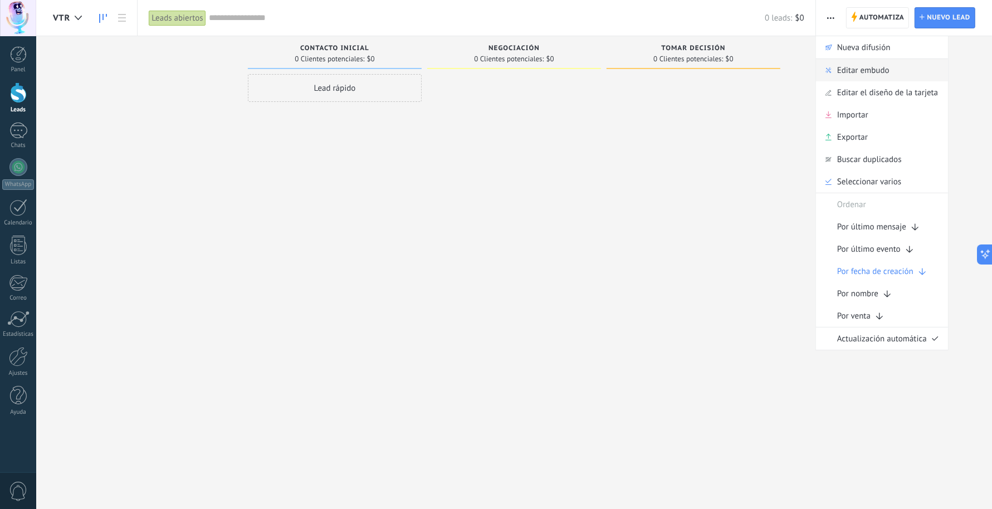
click at [802, 70] on span "Editar embudo" at bounding box center [863, 70] width 52 height 22
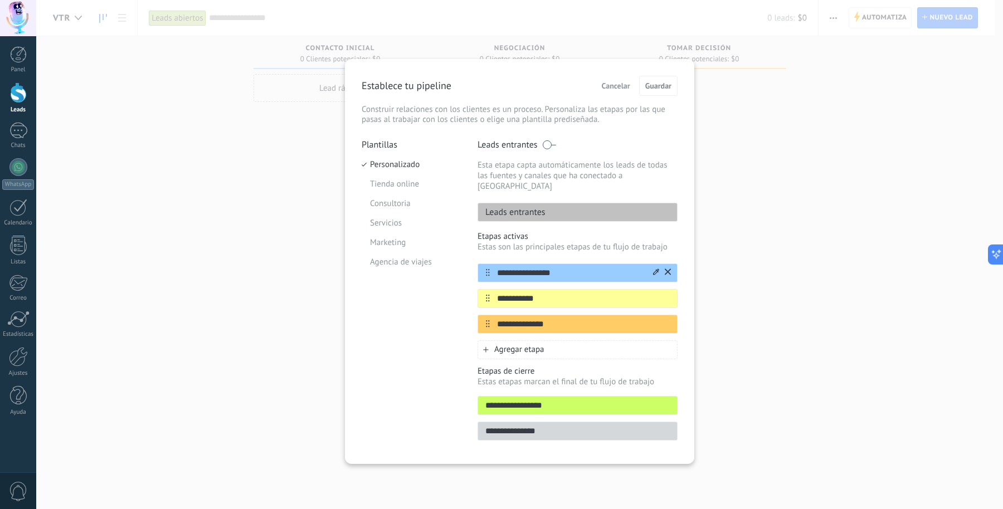
click at [667, 269] on icon at bounding box center [668, 272] width 6 height 7
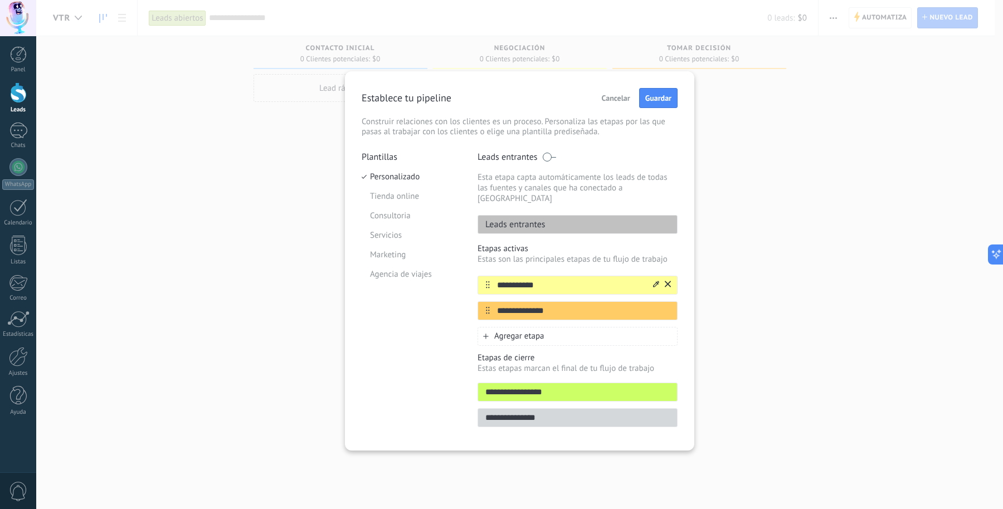
click at [664, 276] on div at bounding box center [660, 285] width 19 height 18
click at [666, 280] on button at bounding box center [668, 285] width 6 height 11
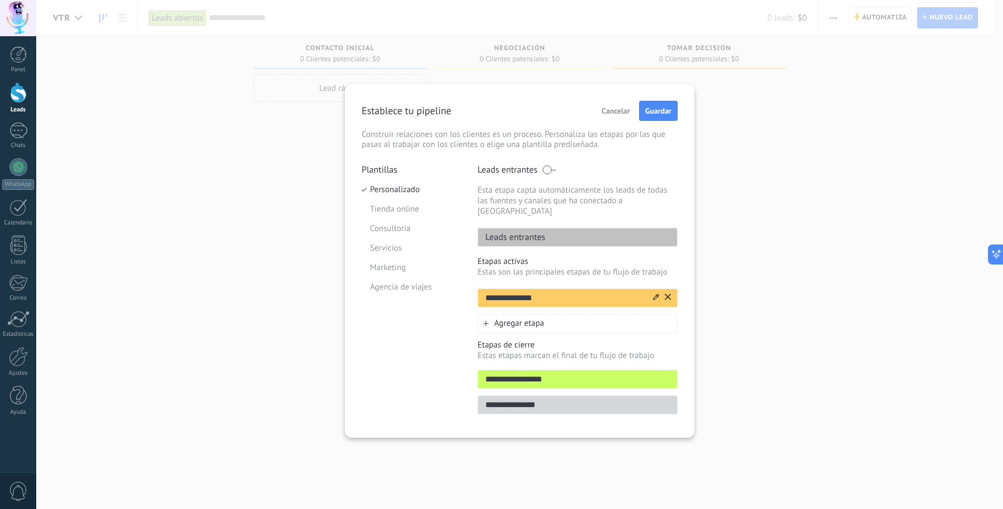
click at [667, 294] on icon at bounding box center [668, 297] width 6 height 7
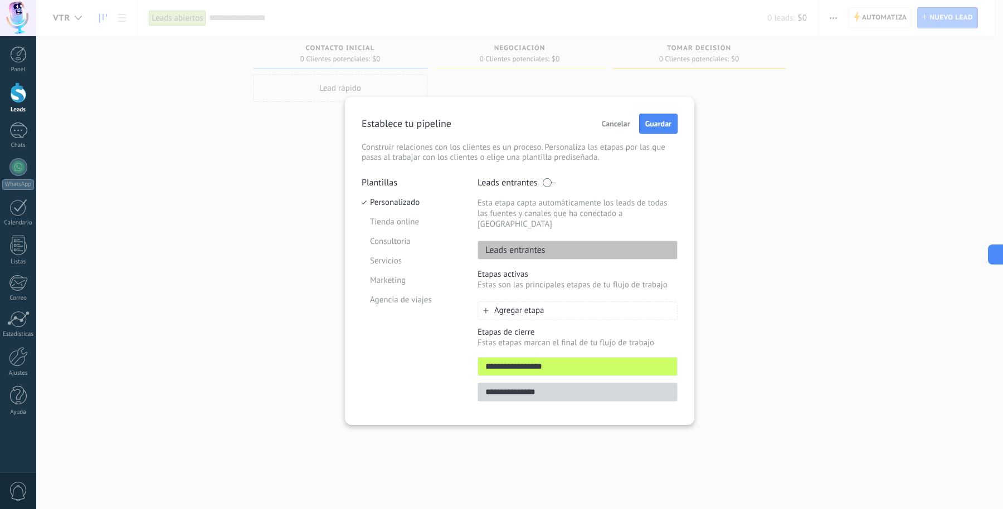
click at [543, 305] on span "Agregar etapa" at bounding box center [519, 310] width 50 height 11
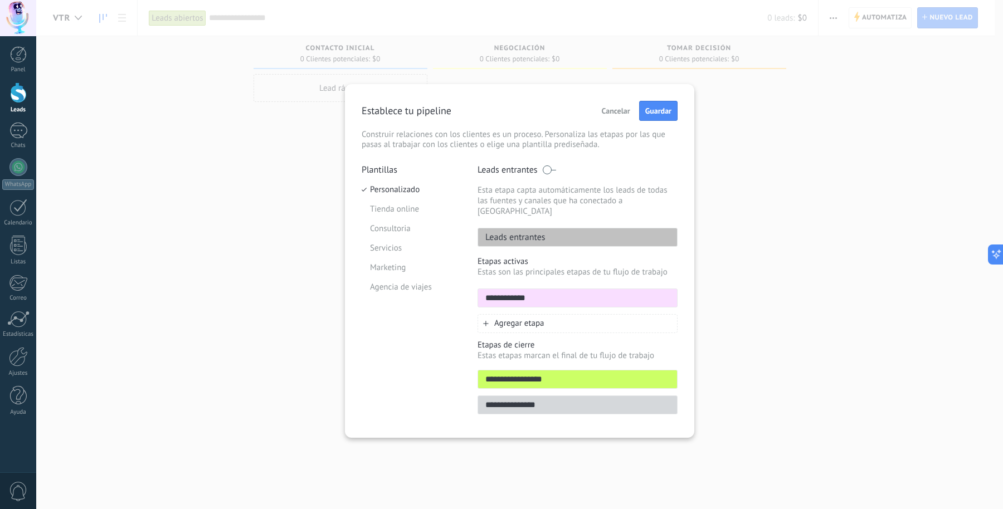
type input "**********"
click at [533, 318] on span "Agregar etapa" at bounding box center [519, 323] width 50 height 11
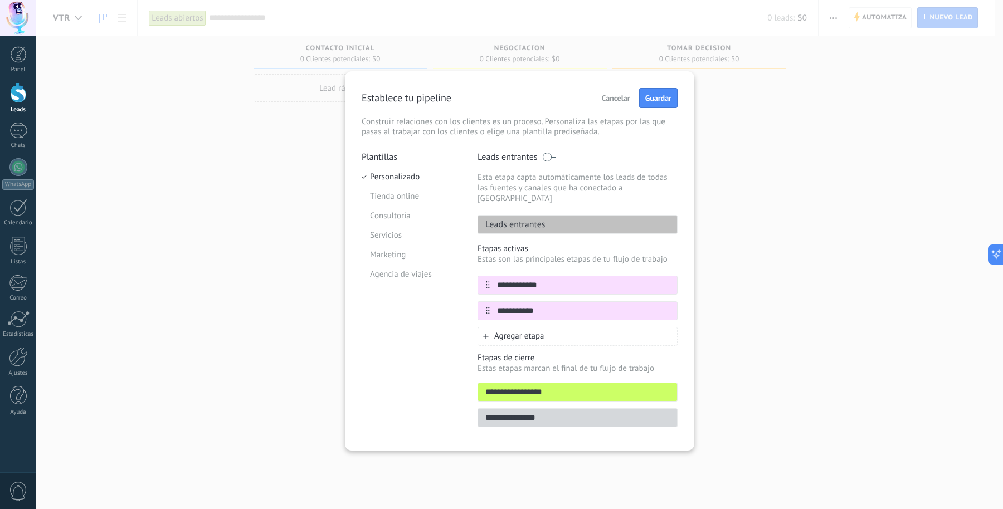
type input "**********"
click at [533, 331] on span "Agregar etapa" at bounding box center [519, 336] width 50 height 11
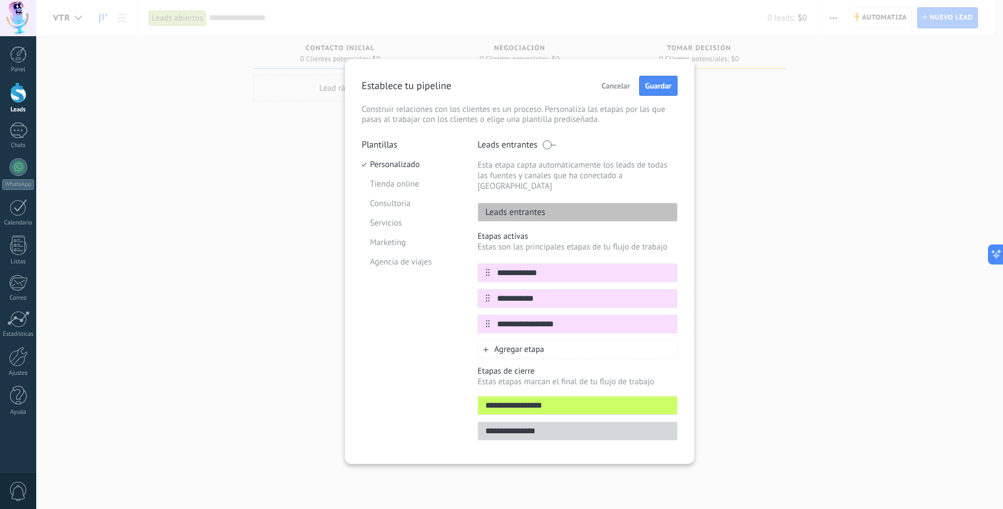
type input "**********"
click at [516, 344] on span "Agregar etapa" at bounding box center [519, 349] width 50 height 11
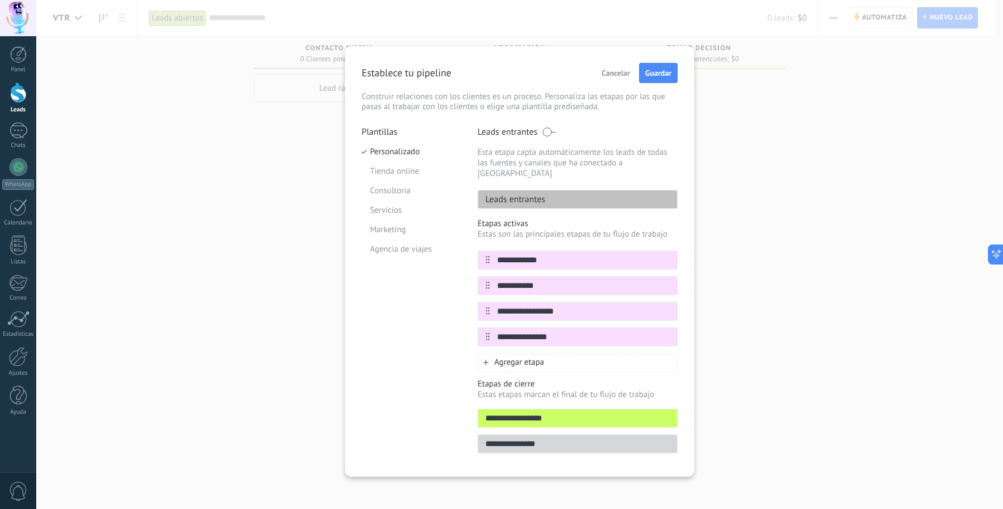
type input "**********"
click at [519, 357] on span "Agregar etapa" at bounding box center [519, 362] width 50 height 11
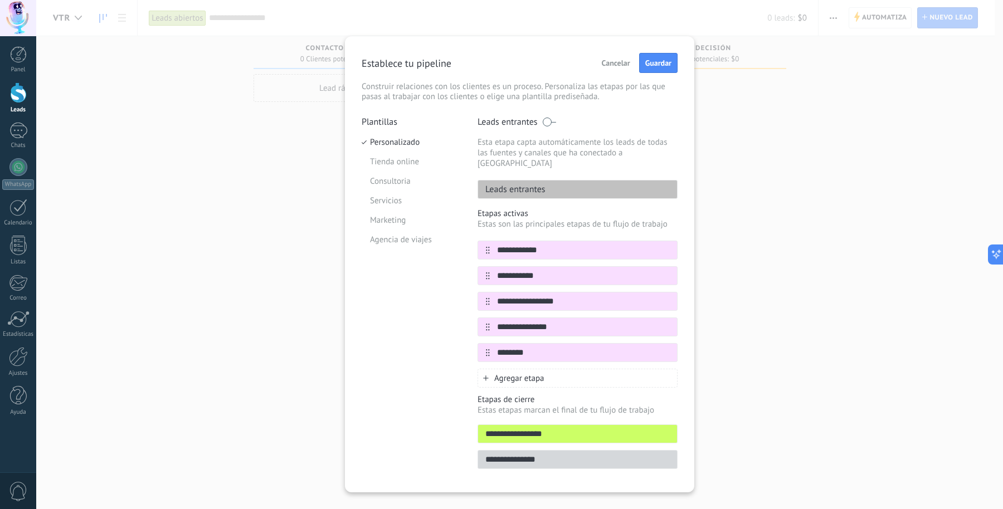
type input "********"
click at [509, 373] on span "Agregar etapa" at bounding box center [519, 378] width 50 height 11
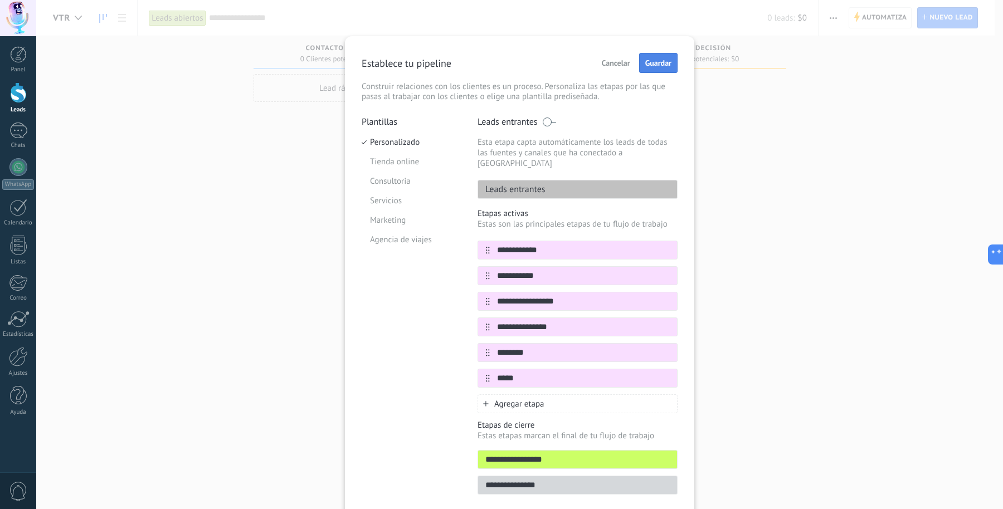
type input "*****"
click at [657, 57] on button "Guardar" at bounding box center [658, 63] width 38 height 20
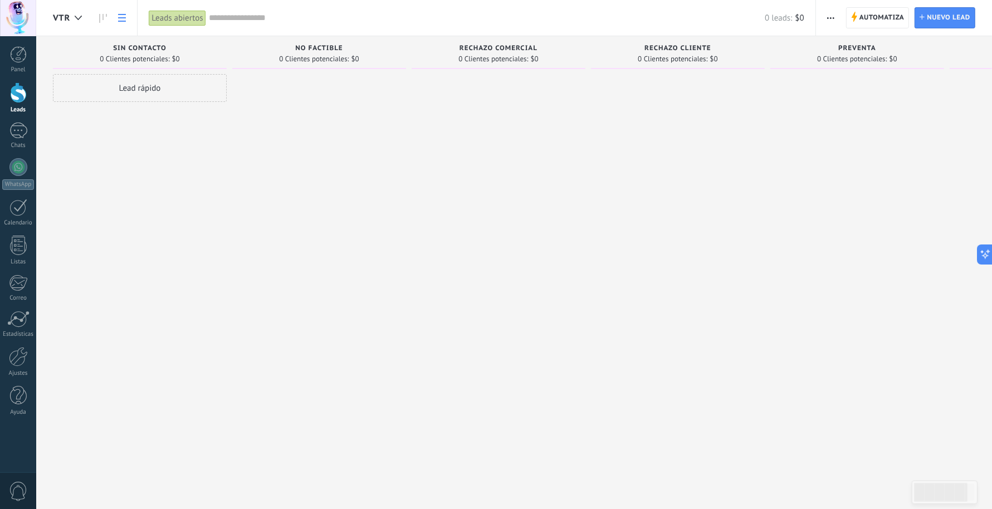
click at [124, 17] on icon at bounding box center [122, 18] width 8 height 8
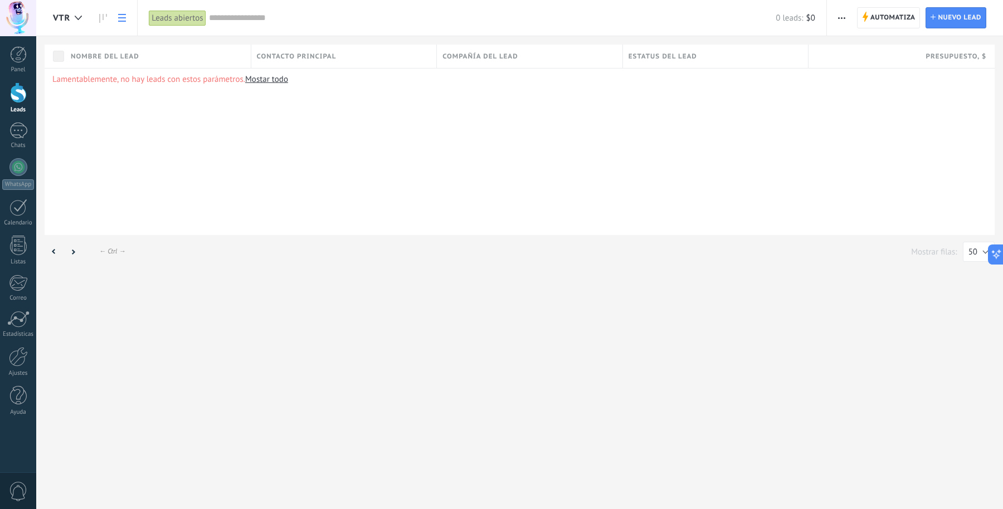
click at [123, 17] on use at bounding box center [122, 18] width 8 height 8
click at [103, 17] on use at bounding box center [103, 18] width 8 height 9
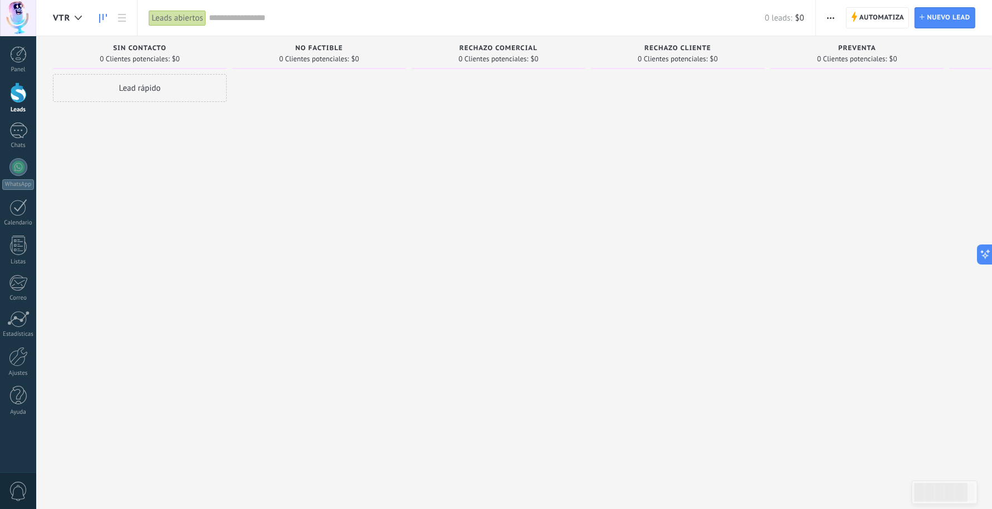
click at [146, 237] on div "Lead rápido" at bounding box center [140, 256] width 174 height 364
click at [74, 14] on div at bounding box center [78, 18] width 18 height 22
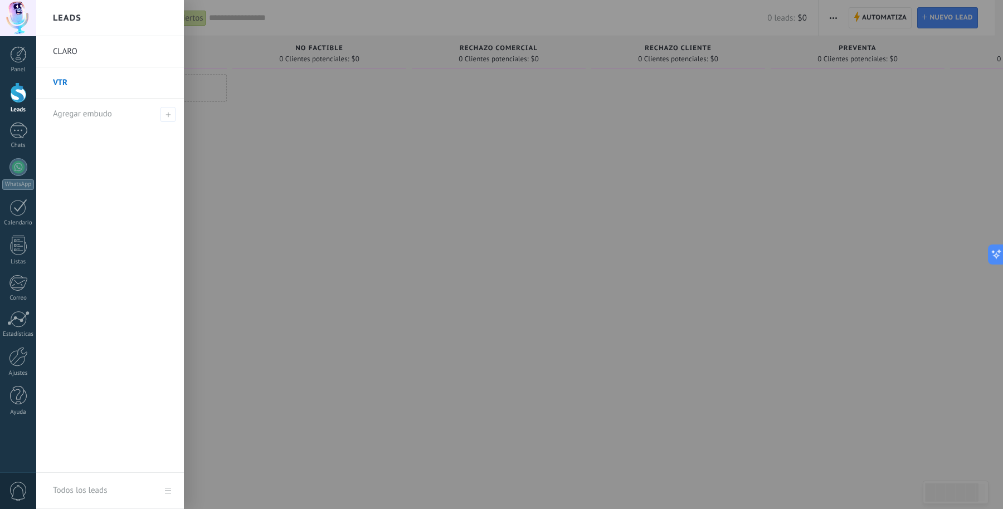
click at [72, 47] on link "CLARO" at bounding box center [113, 51] width 120 height 31
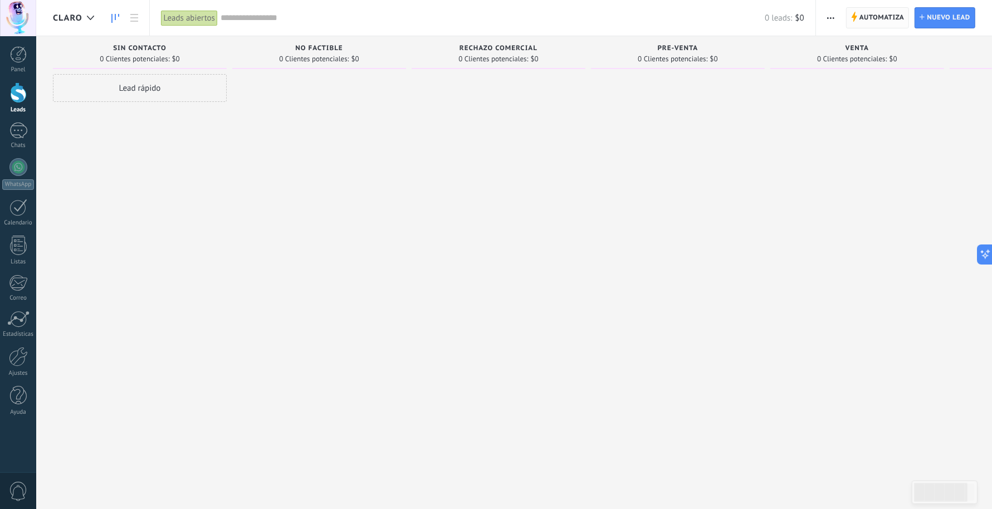
click at [802, 14] on span "Automatiza" at bounding box center [882, 18] width 45 height 20
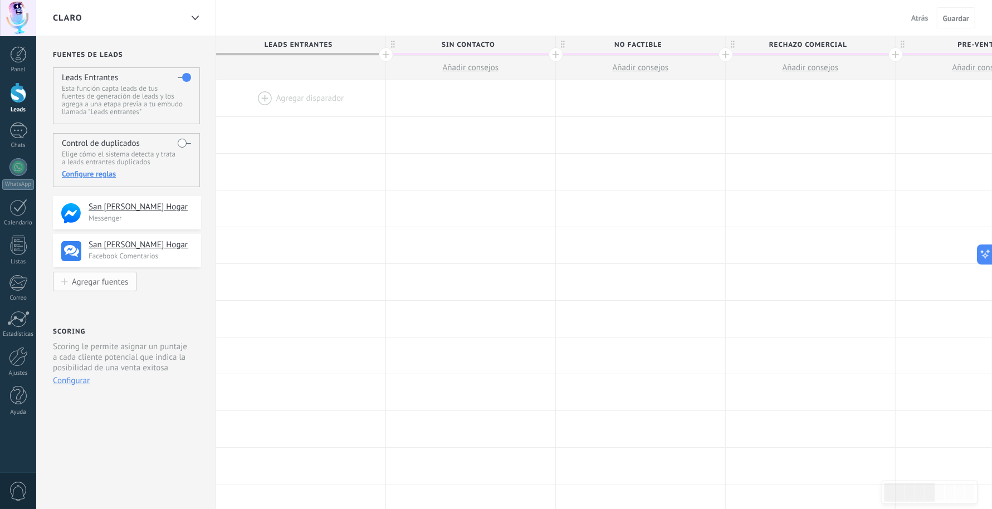
click at [103, 281] on div "Agregar fuentes" at bounding box center [100, 281] width 56 height 9
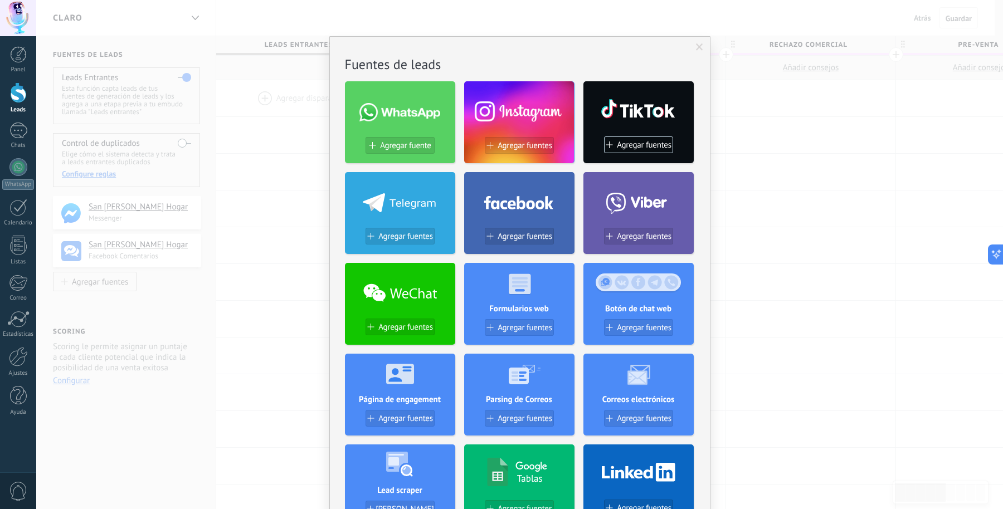
click at [538, 111] on div at bounding box center [519, 110] width 110 height 48
click at [522, 139] on button "Agregar fuentes" at bounding box center [519, 145] width 69 height 17
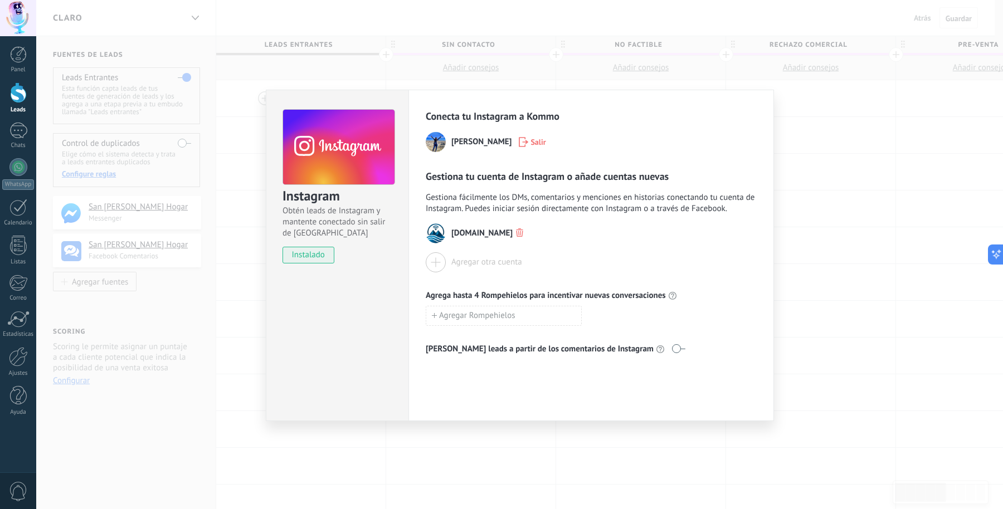
click at [516, 230] on icon "button" at bounding box center [519, 232] width 7 height 8
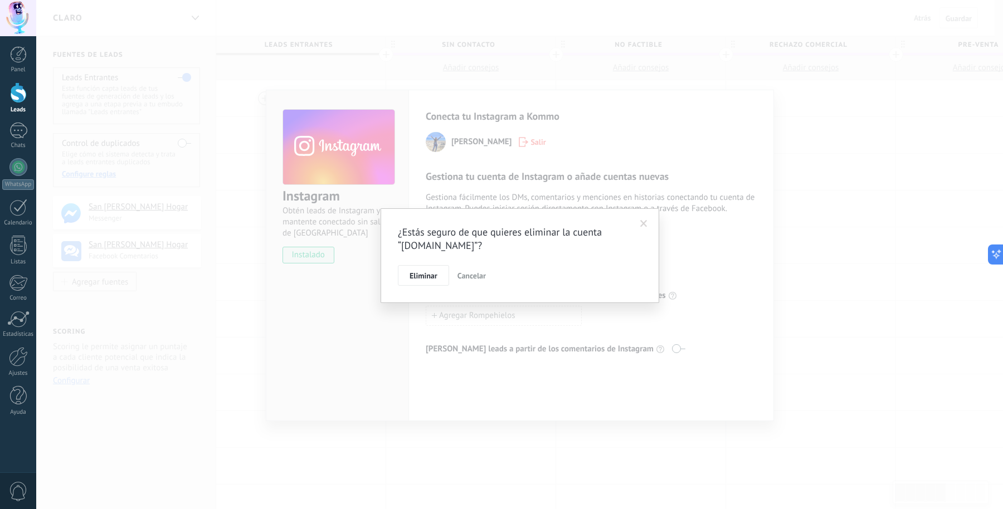
click at [422, 275] on span "Eliminar" at bounding box center [423, 276] width 28 height 8
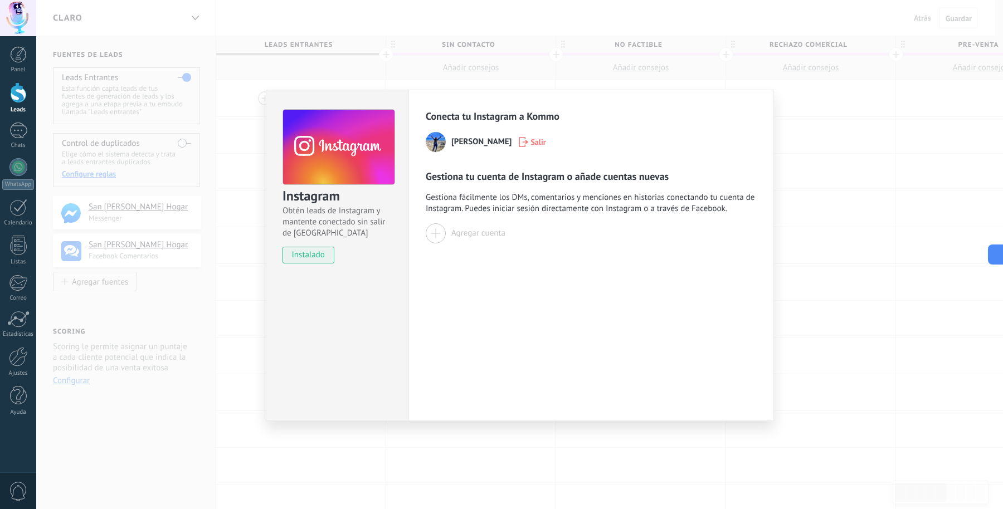
click at [433, 235] on div at bounding box center [436, 233] width 20 height 20
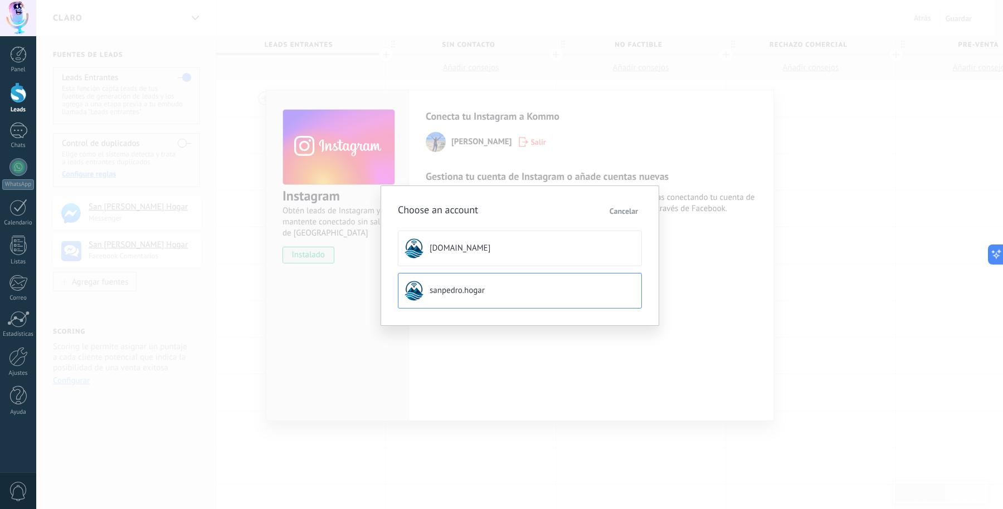
click at [460, 291] on span "sanpedro.hogar" at bounding box center [457, 290] width 55 height 11
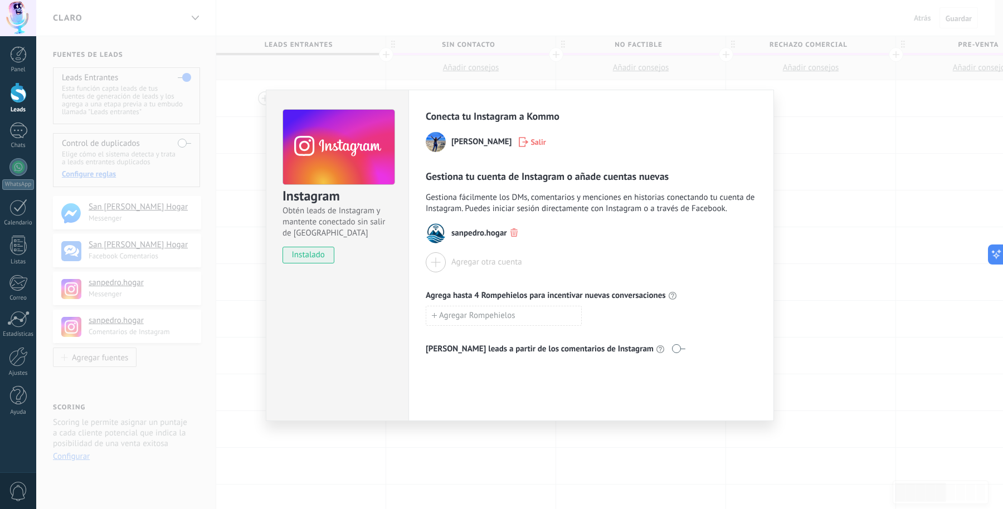
click at [802, 379] on div "Instagram Obtén leads de Instagram y mantente conectado sin salir de Kommo inst…" at bounding box center [519, 254] width 967 height 509
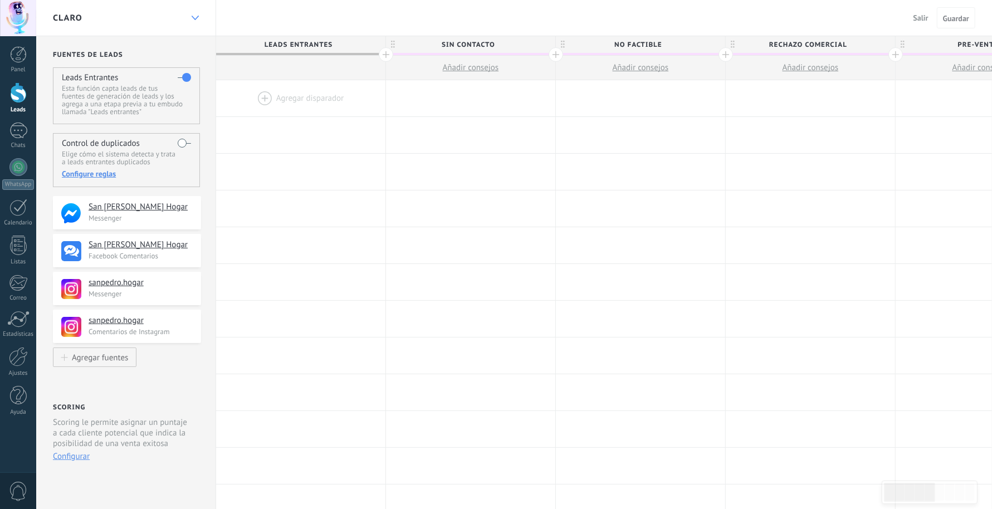
click at [186, 16] on div "CLARO" at bounding box center [126, 18] width 180 height 36
click at [192, 19] on icon at bounding box center [195, 18] width 7 height 4
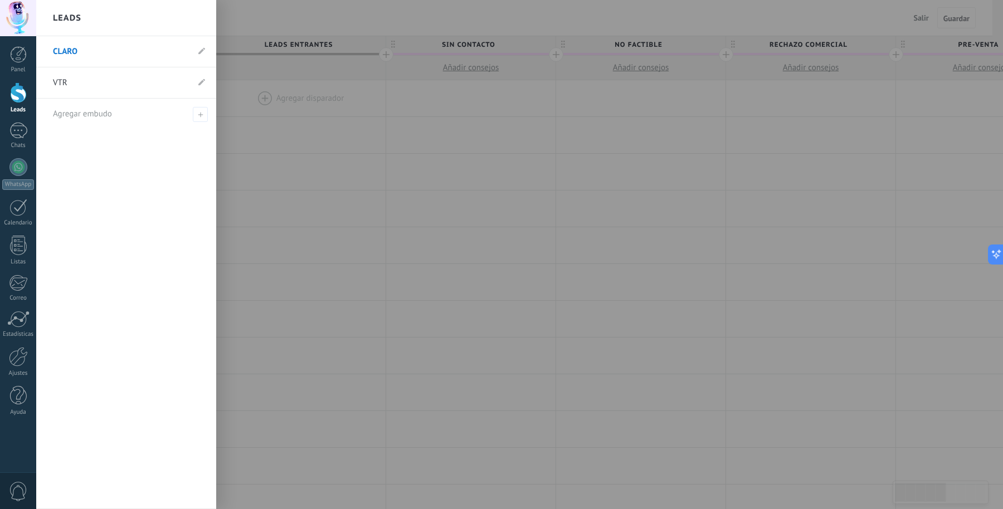
click at [70, 84] on link "VTR" at bounding box center [120, 82] width 135 height 31
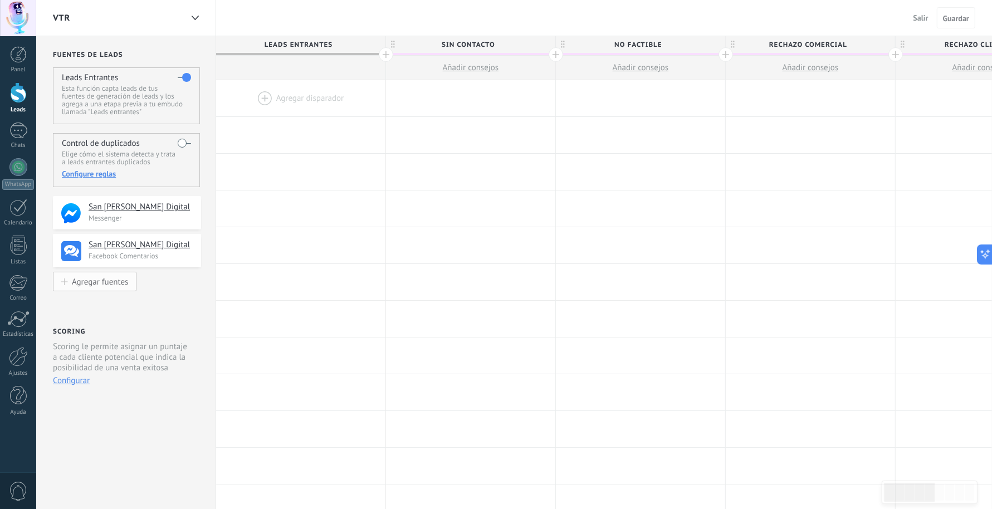
click at [100, 278] on div "Agregar fuentes" at bounding box center [100, 281] width 56 height 9
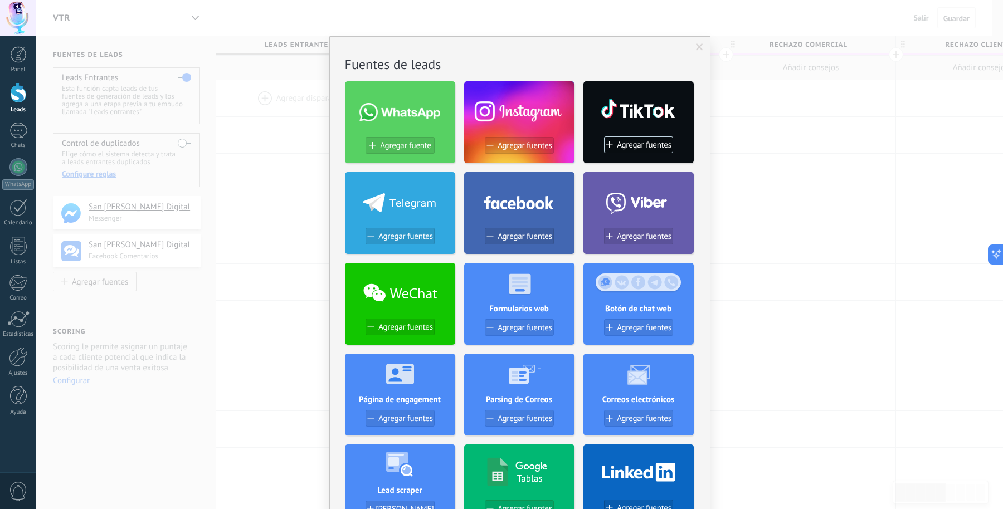
click at [518, 116] on div at bounding box center [519, 110] width 110 height 48
click at [519, 143] on span "Agregar fuentes" at bounding box center [524, 145] width 55 height 9
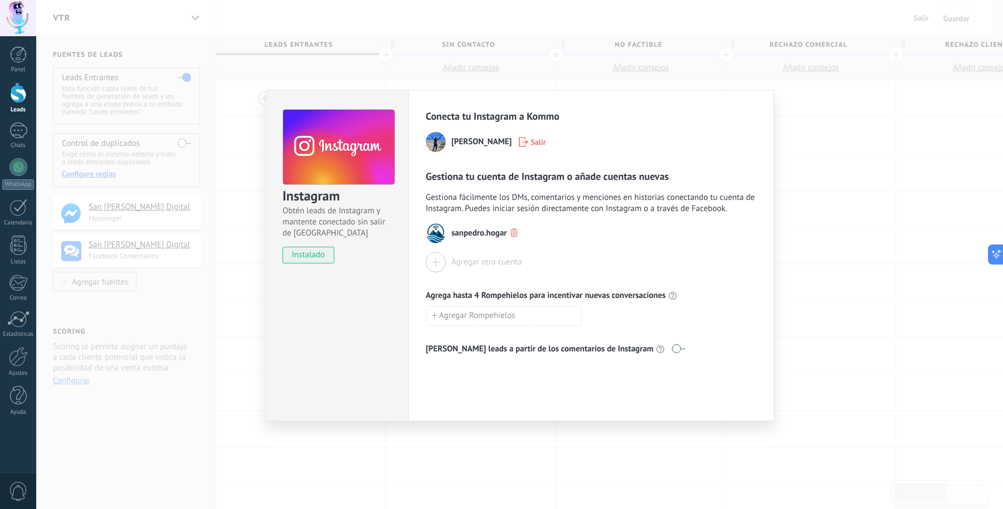
click at [519, 141] on icon "button" at bounding box center [523, 142] width 9 height 10
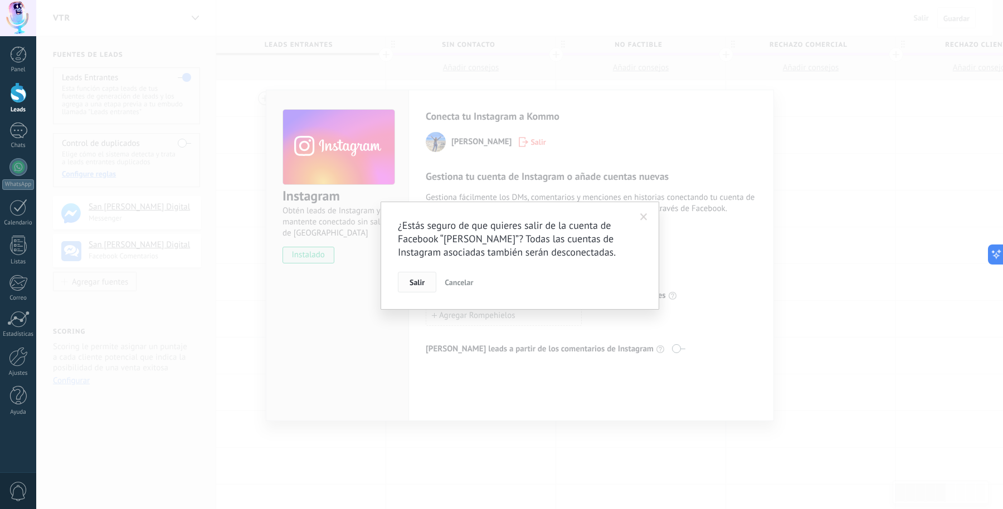
click at [419, 280] on span "Salir" at bounding box center [416, 283] width 15 height 8
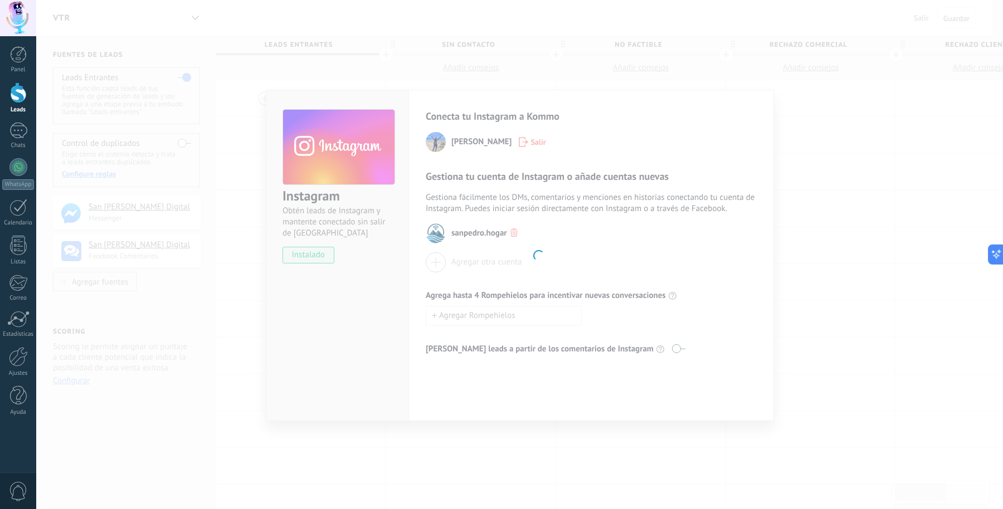
click at [232, 345] on body ".abccls-1,.abccls-2{fill-rule:evenodd}.abccls-2{fill:#fff} .abfcls-1{fill:none}…" at bounding box center [501, 254] width 1003 height 509
drag, startPoint x: 960, startPoint y: 353, endPoint x: 746, endPoint y: 107, distance: 326.5
click at [950, 351] on body ".abccls-1,.abccls-2{fill-rule:evenodd}.abccls-2{fill:#fff} .abfcls-1{fill:none}…" at bounding box center [501, 254] width 1003 height 509
